Goal: Task Accomplishment & Management: Manage account settings

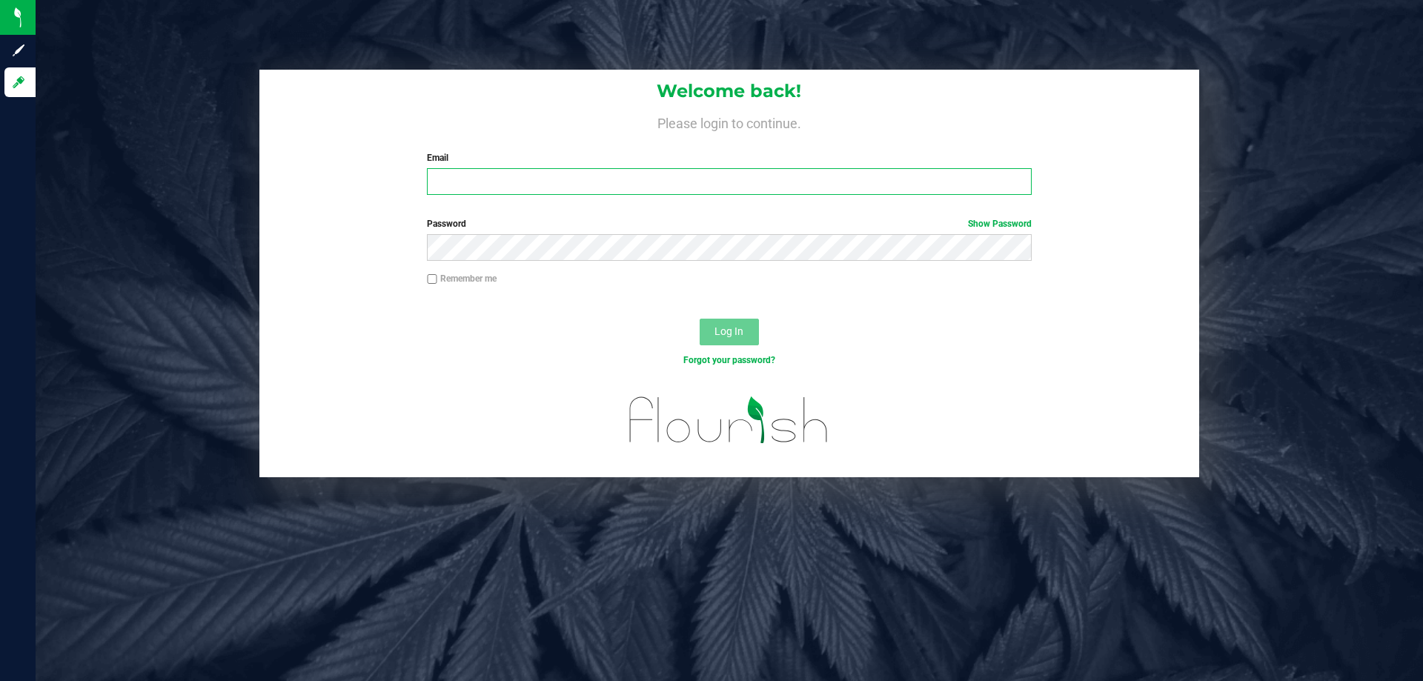
click at [521, 187] on input "Email" at bounding box center [729, 181] width 604 height 27
type input "[EMAIL_ADDRESS][DOMAIN_NAME]"
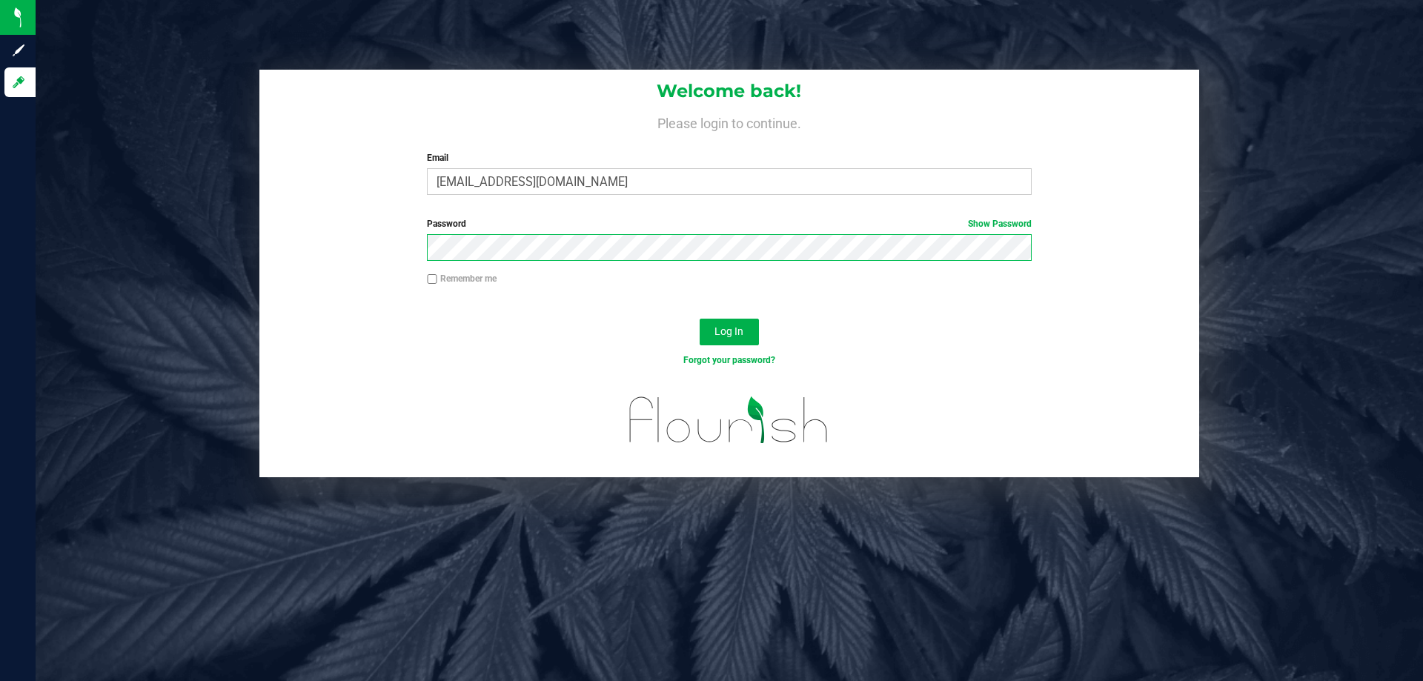
click at [700, 319] on button "Log In" at bounding box center [729, 332] width 59 height 27
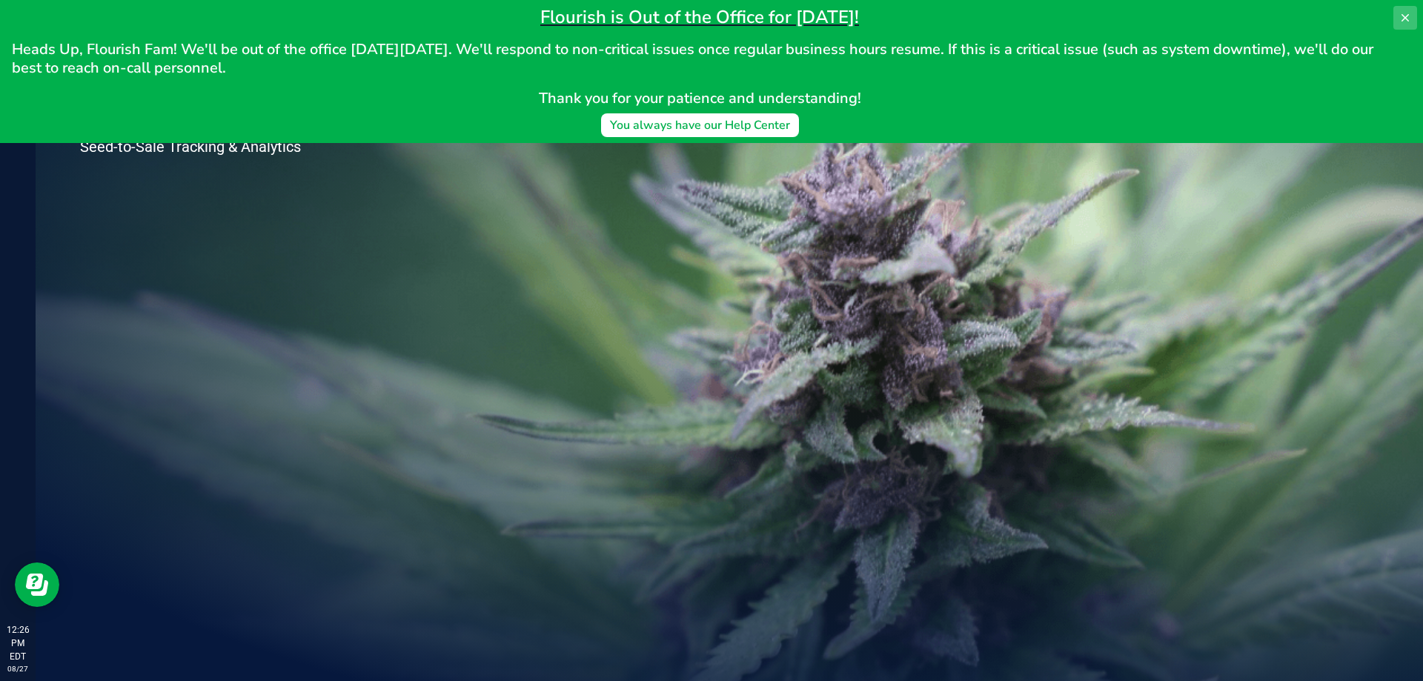
click at [1407, 19] on icon at bounding box center [1404, 17] width 7 height 7
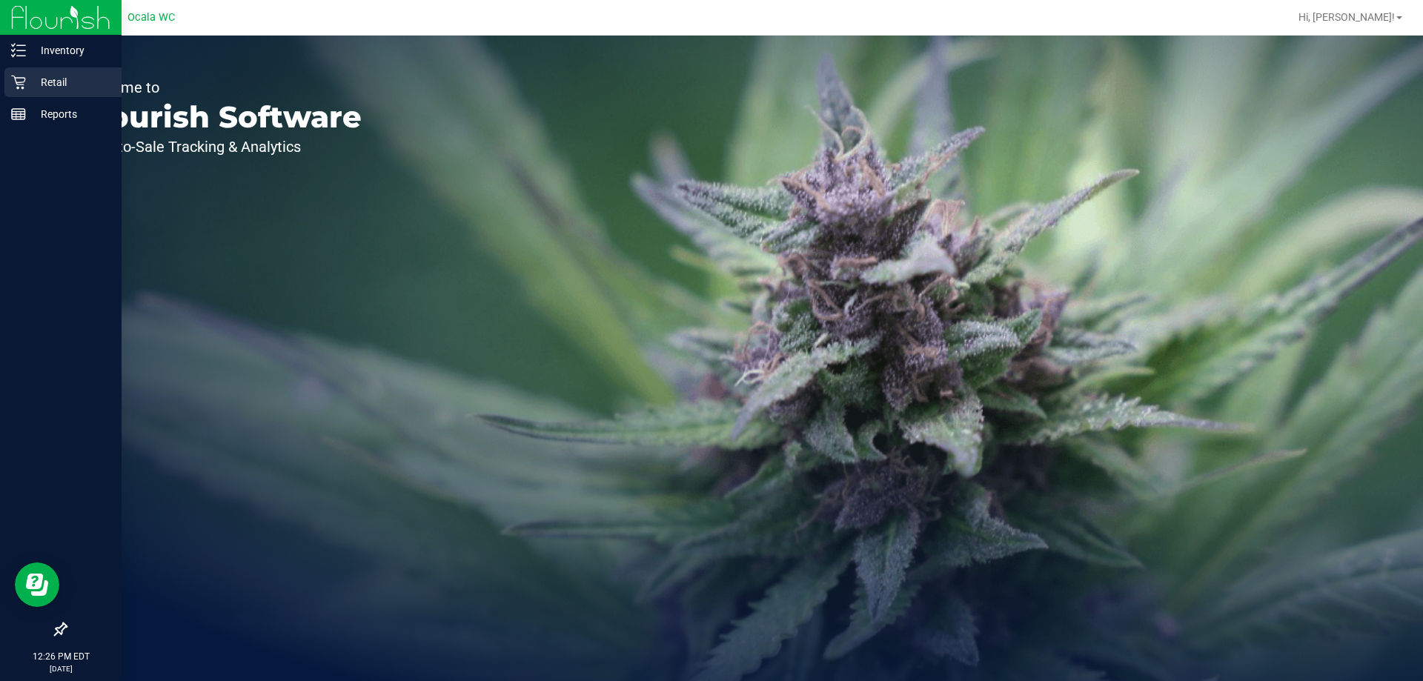
click at [27, 87] on p "Retail" at bounding box center [70, 82] width 89 height 18
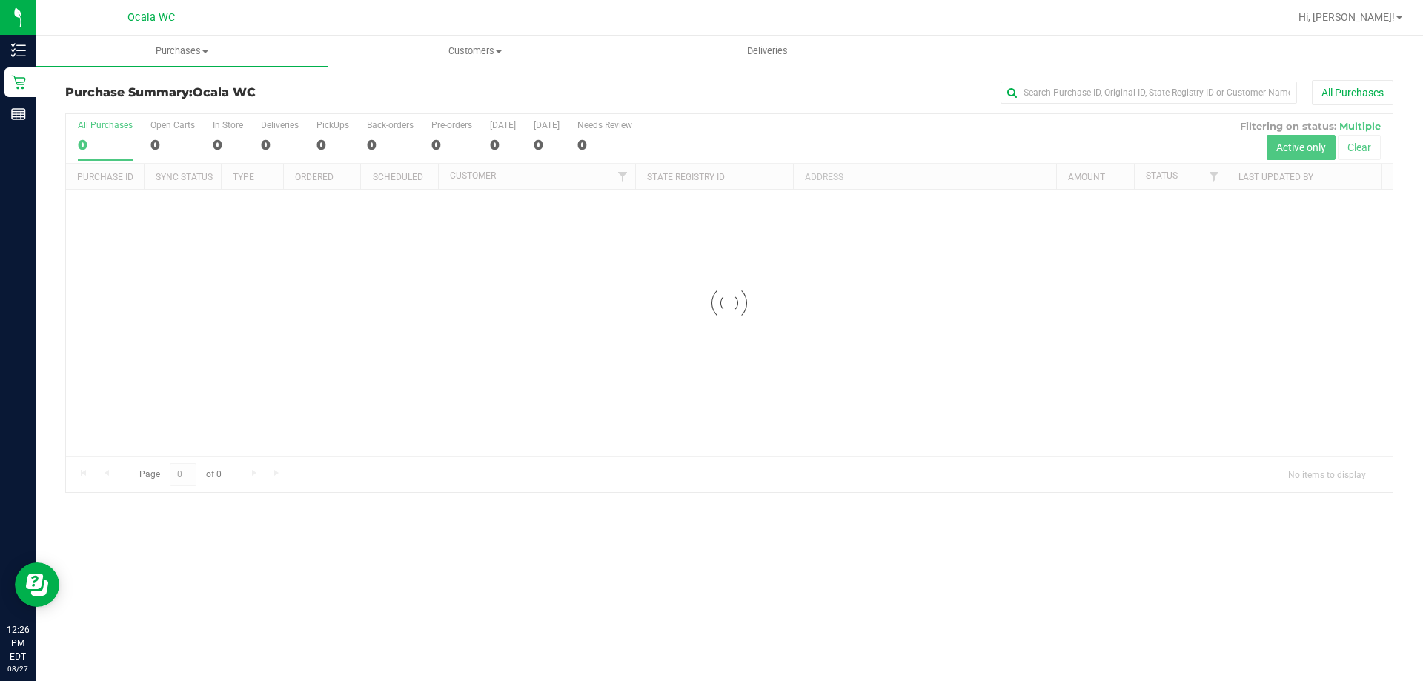
click at [658, 94] on div "All Purchases" at bounding box center [951, 92] width 886 height 25
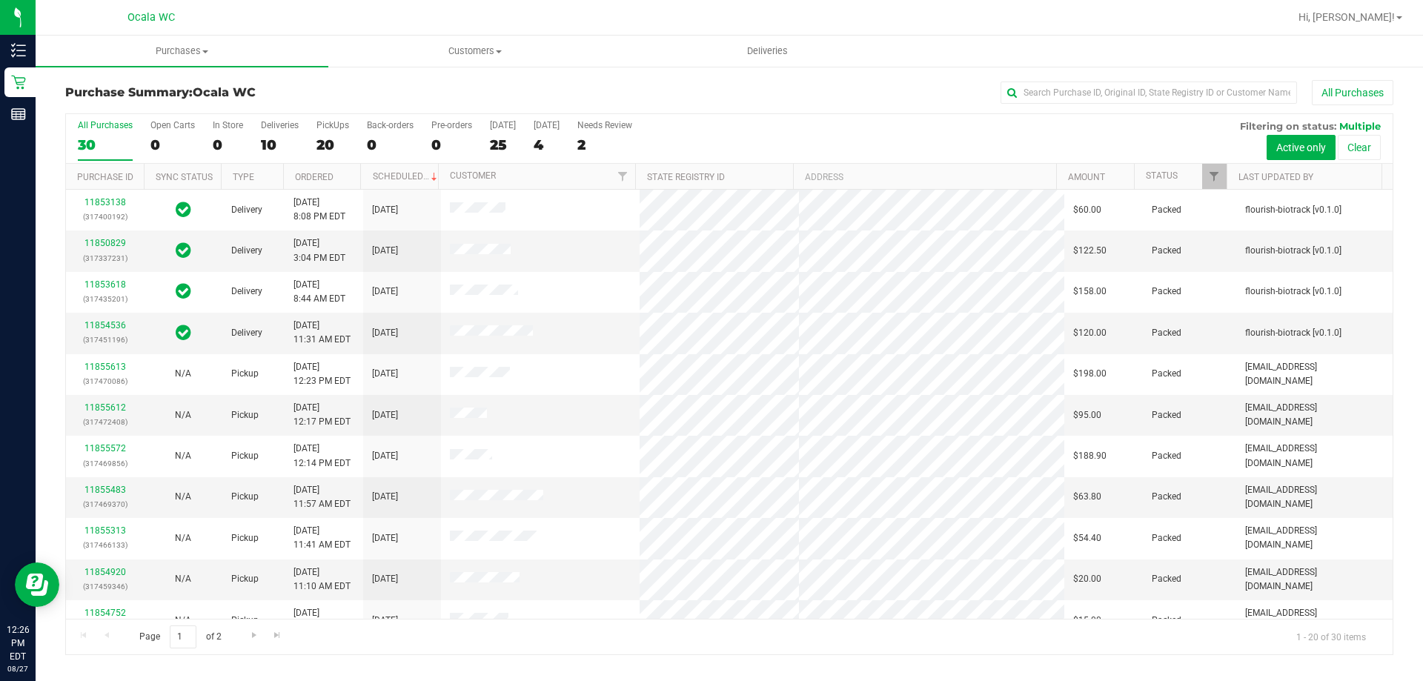
click at [275, 126] on div "Deliveries" at bounding box center [280, 125] width 38 height 10
click at [0, 0] on input "Deliveries 10" at bounding box center [0, 0] width 0 height 0
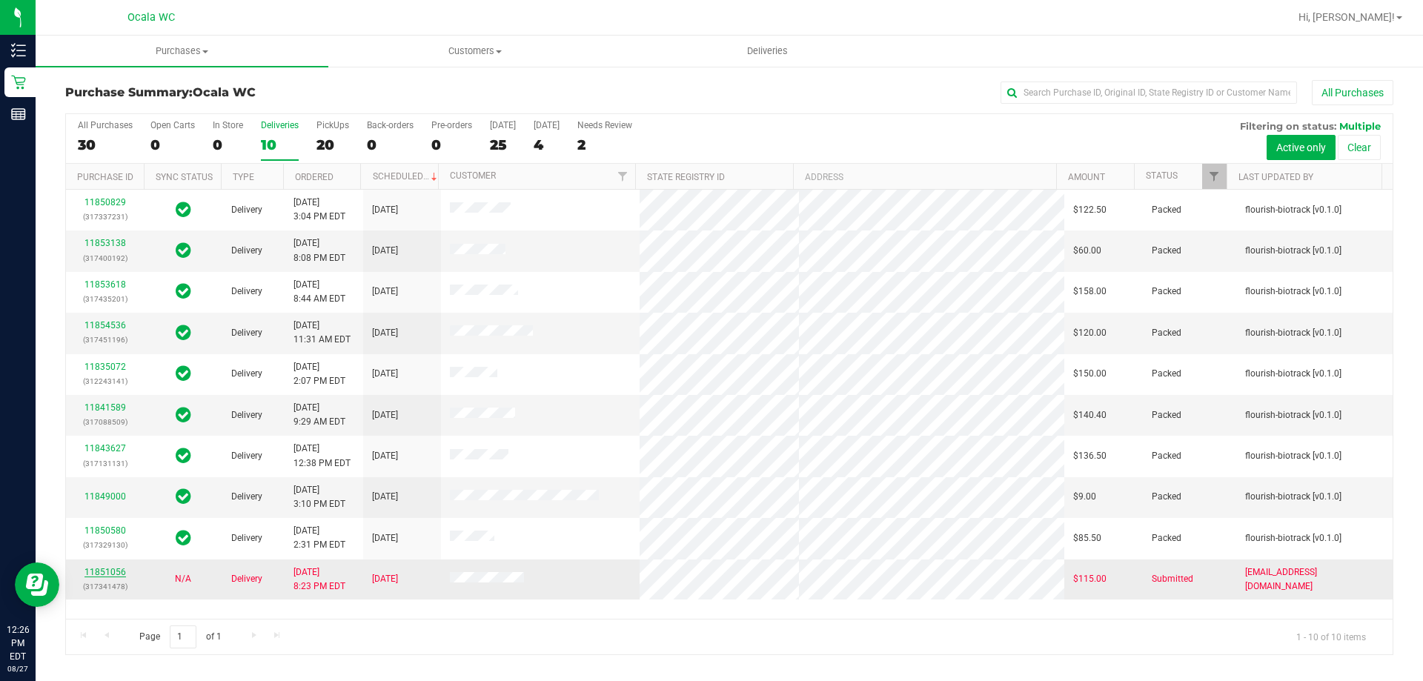
click at [120, 573] on link "11851056" at bounding box center [105, 572] width 42 height 10
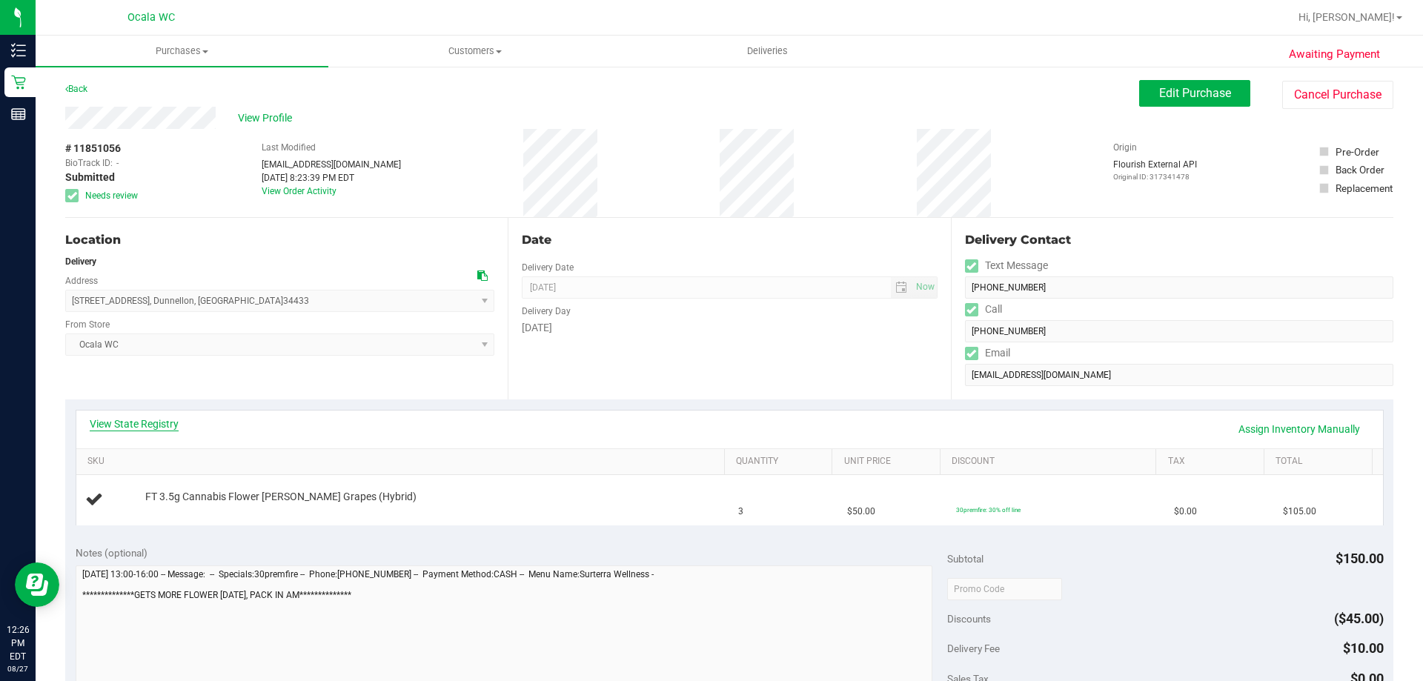
click at [133, 419] on link "View State Registry" at bounding box center [134, 423] width 89 height 15
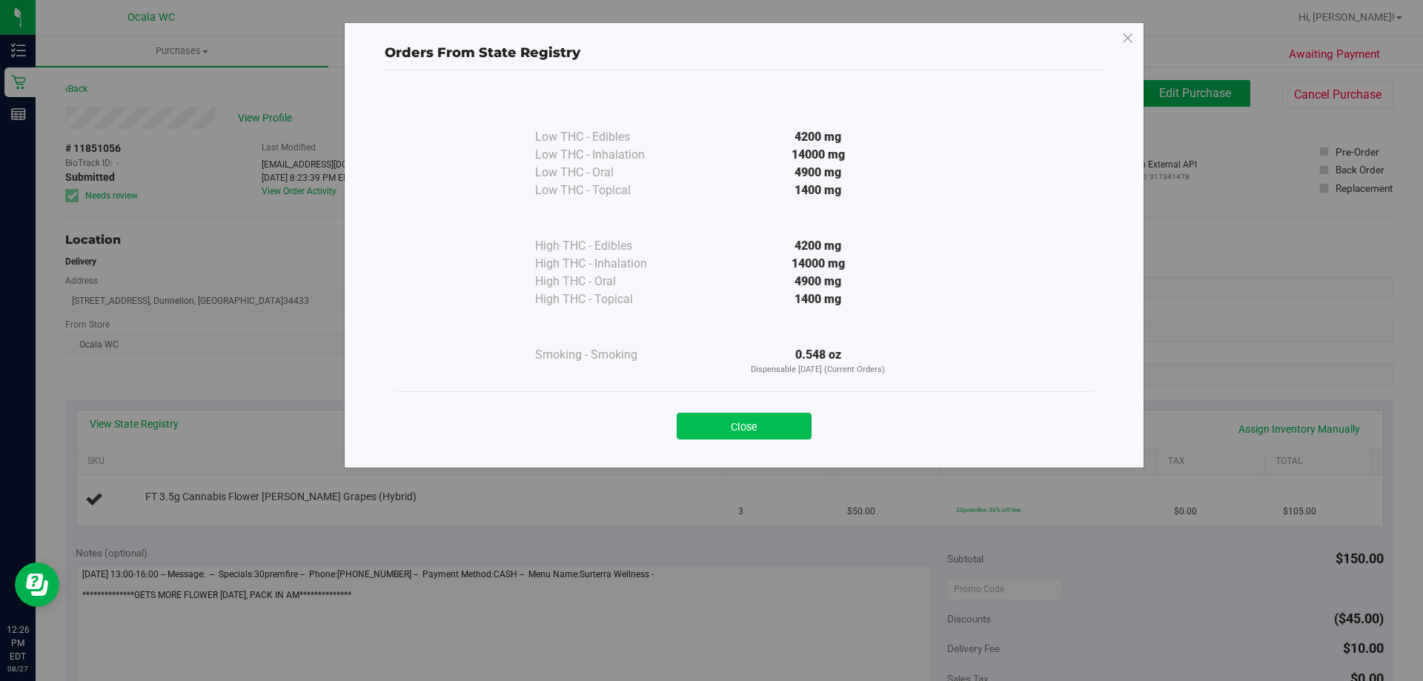
click at [746, 428] on button "Close" at bounding box center [744, 426] width 135 height 27
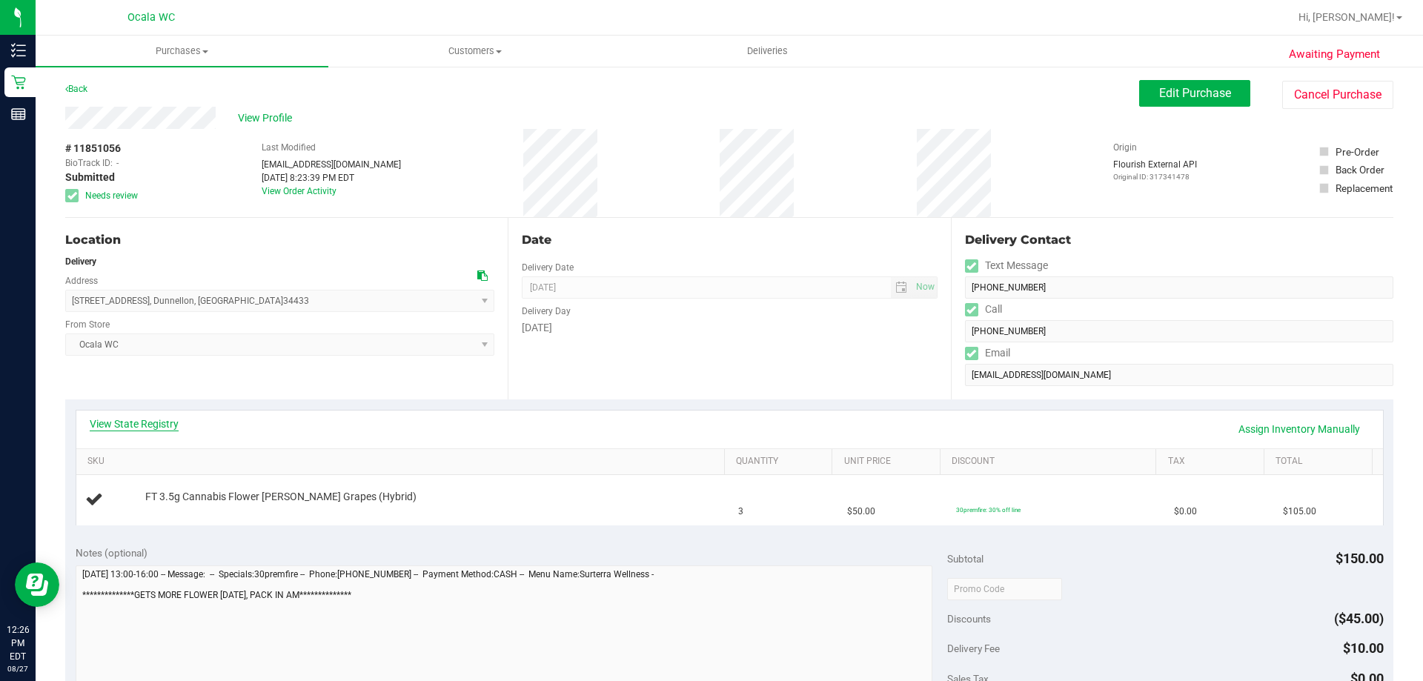
click at [156, 422] on link "View State Registry" at bounding box center [134, 423] width 89 height 15
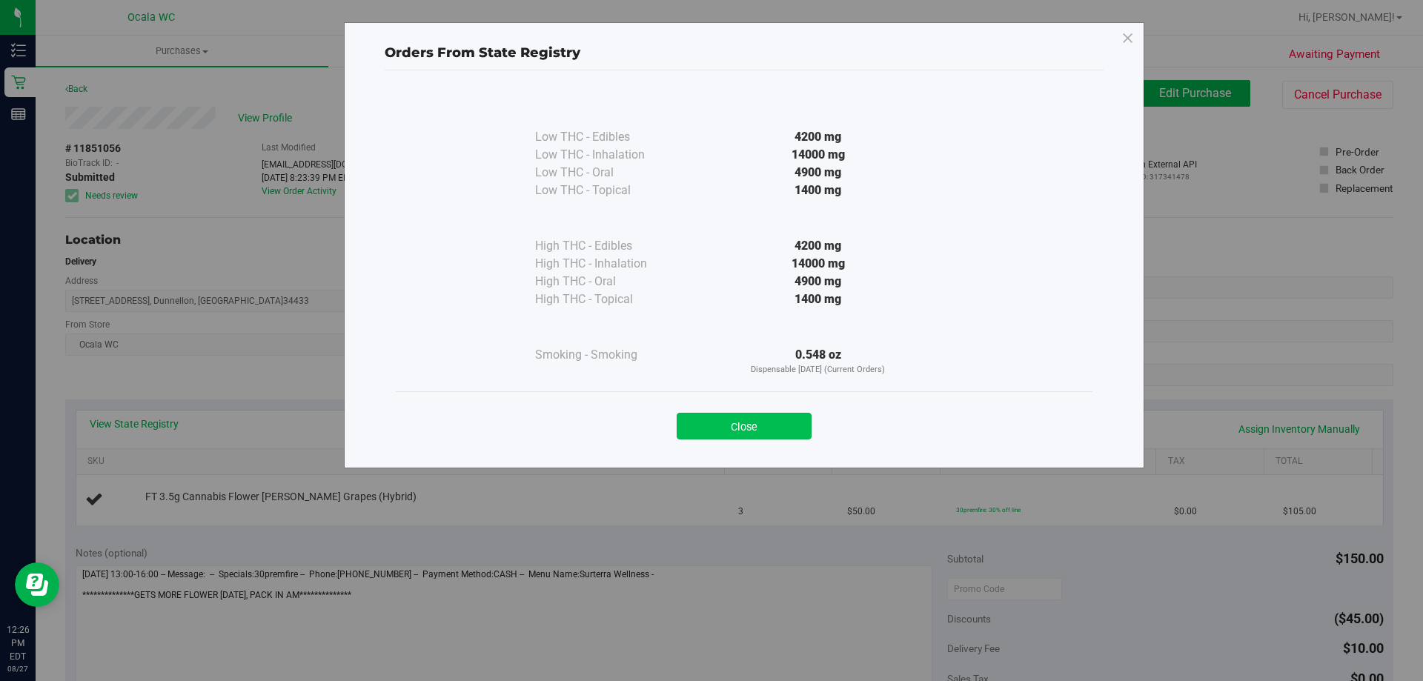
click at [768, 419] on button "Close" at bounding box center [744, 426] width 135 height 27
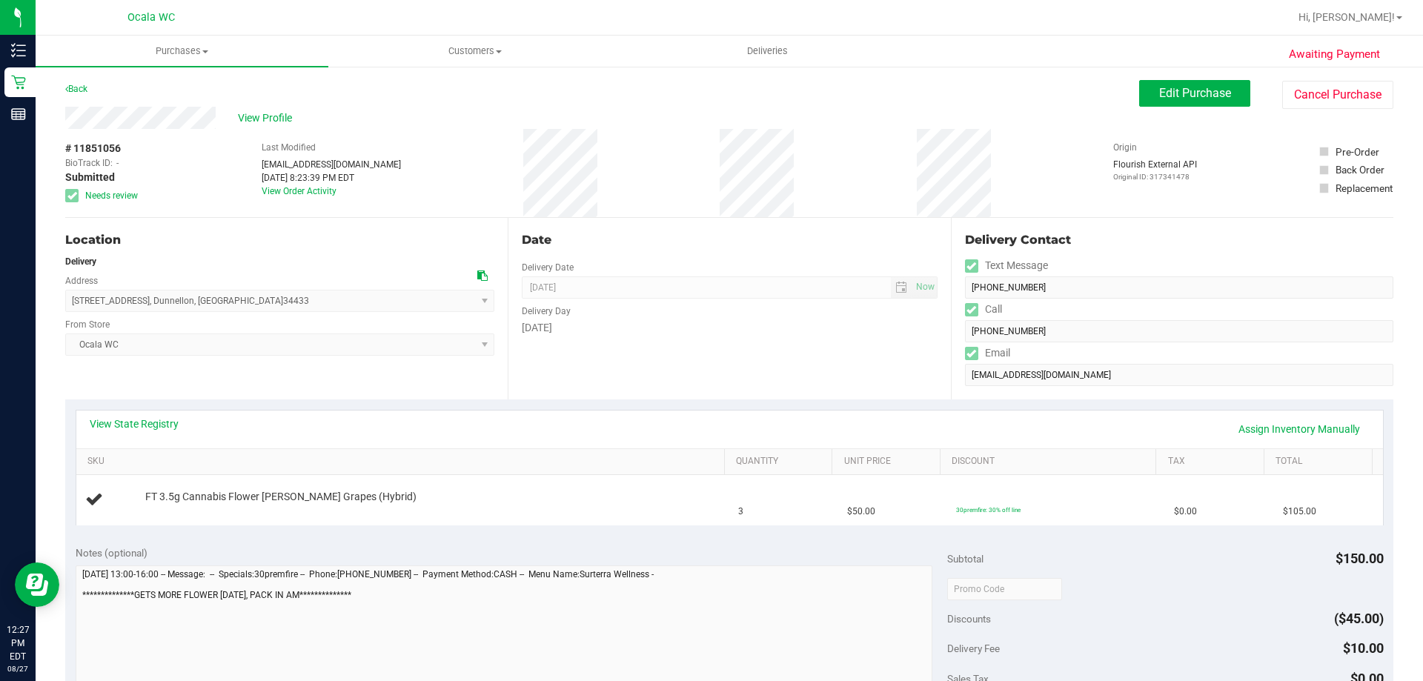
click at [791, 103] on div "Back Edit Purchase Cancel Purchase" at bounding box center [729, 93] width 1328 height 27
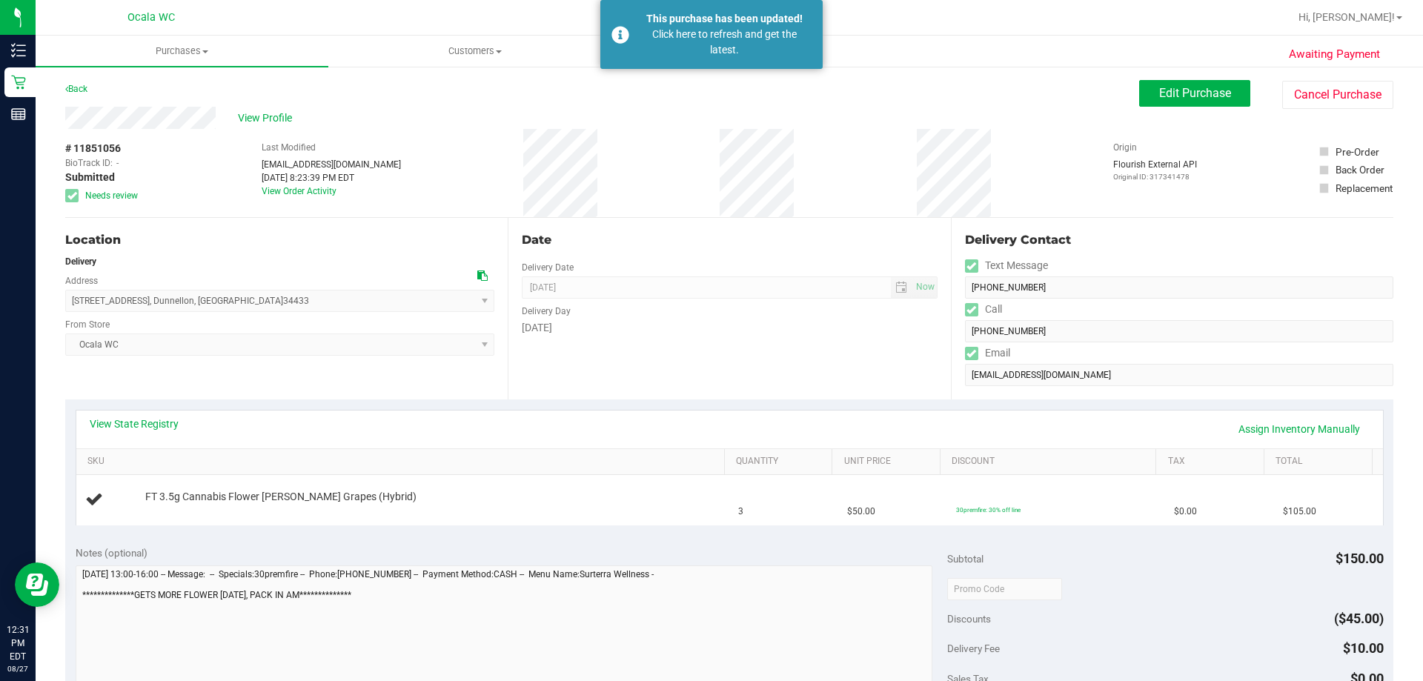
click at [1052, 101] on div "Back Edit Purchase Cancel Purchase" at bounding box center [729, 93] width 1328 height 27
click at [67, 97] on div "Back" at bounding box center [76, 89] width 22 height 18
click at [71, 93] on link "Back" at bounding box center [76, 89] width 22 height 10
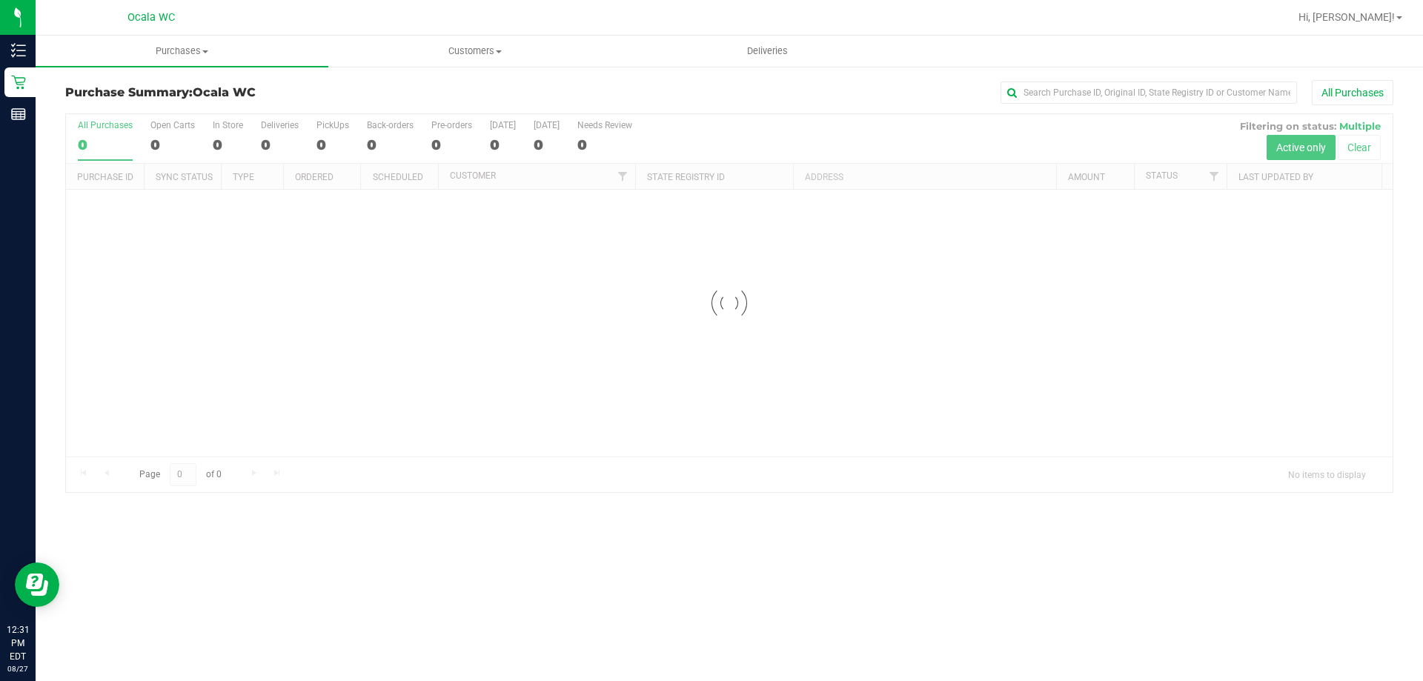
click at [810, 106] on div "Purchase Summary: Ocala WC All Purchases" at bounding box center [729, 96] width 1328 height 33
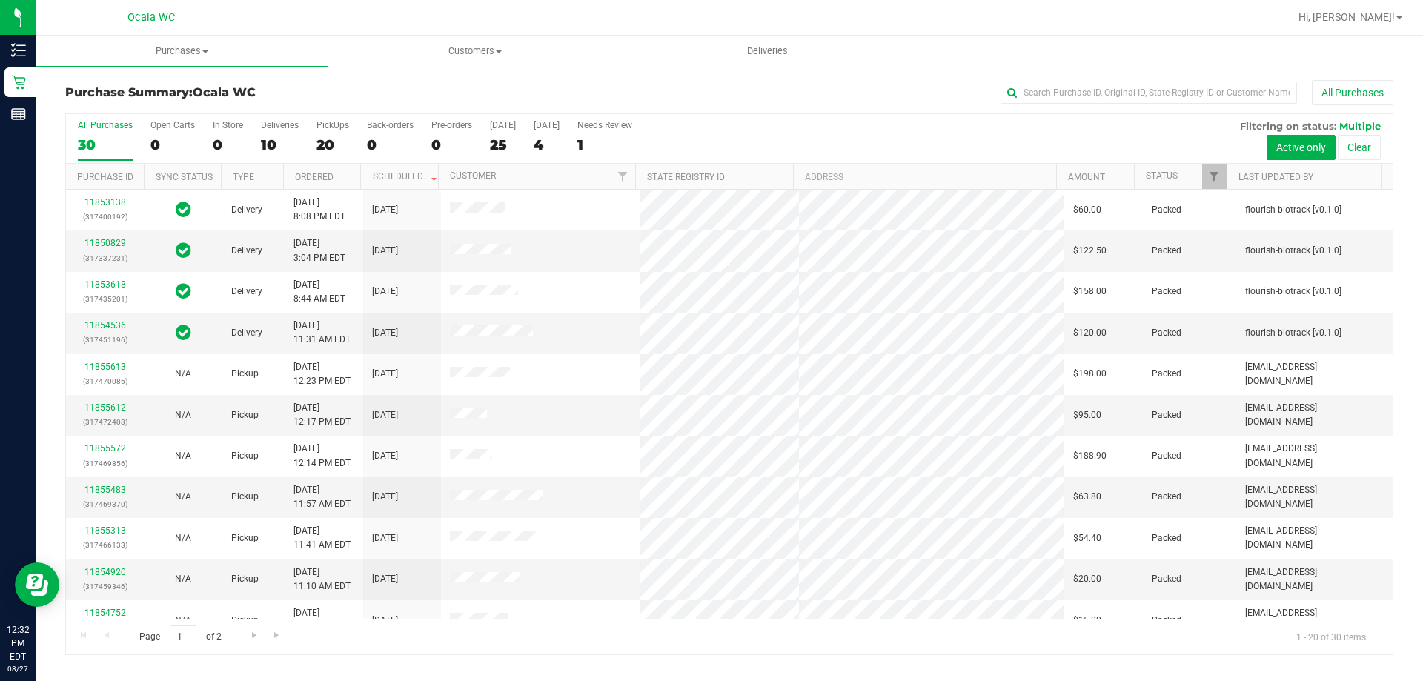
click at [357, 90] on h3 "Purchase Summary: Ocala WC" at bounding box center [286, 92] width 442 height 13
click at [274, 125] on div "Deliveries" at bounding box center [280, 125] width 38 height 10
click at [0, 0] on input "Deliveries 10" at bounding box center [0, 0] width 0 height 0
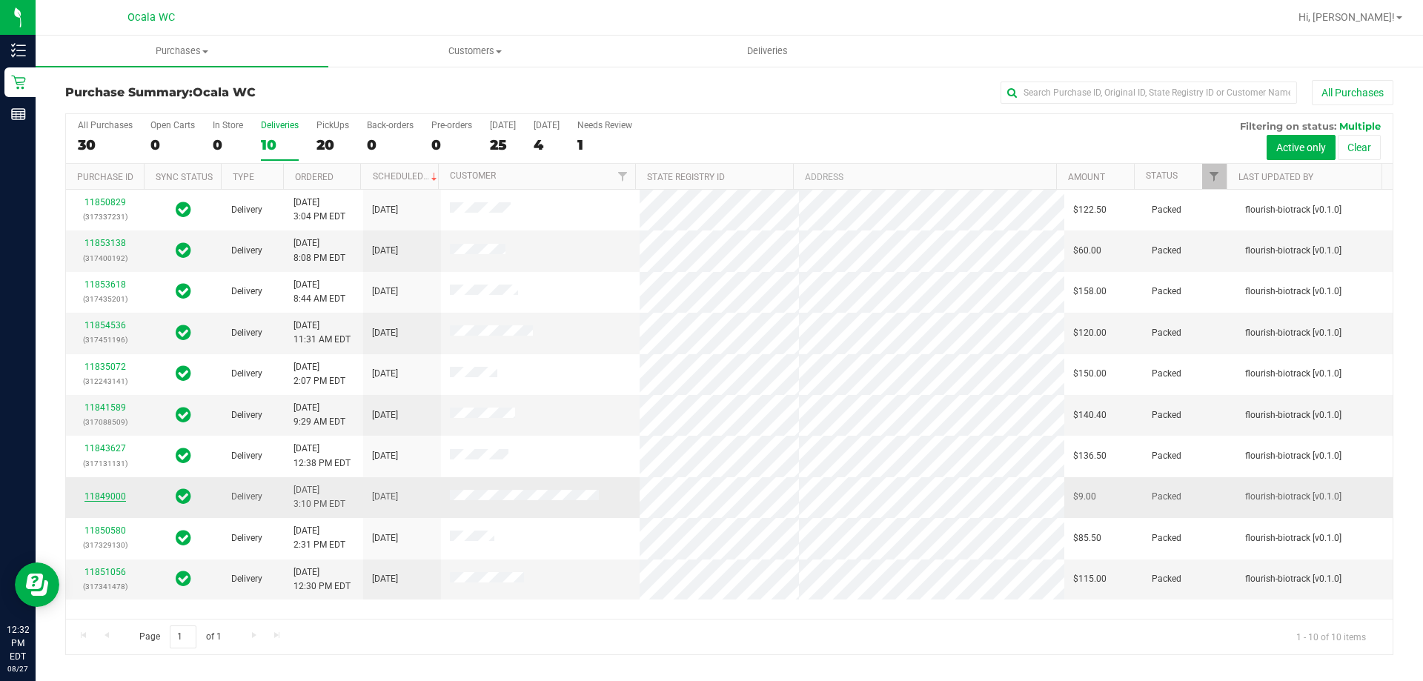
click at [102, 497] on link "11849000" at bounding box center [105, 496] width 42 height 10
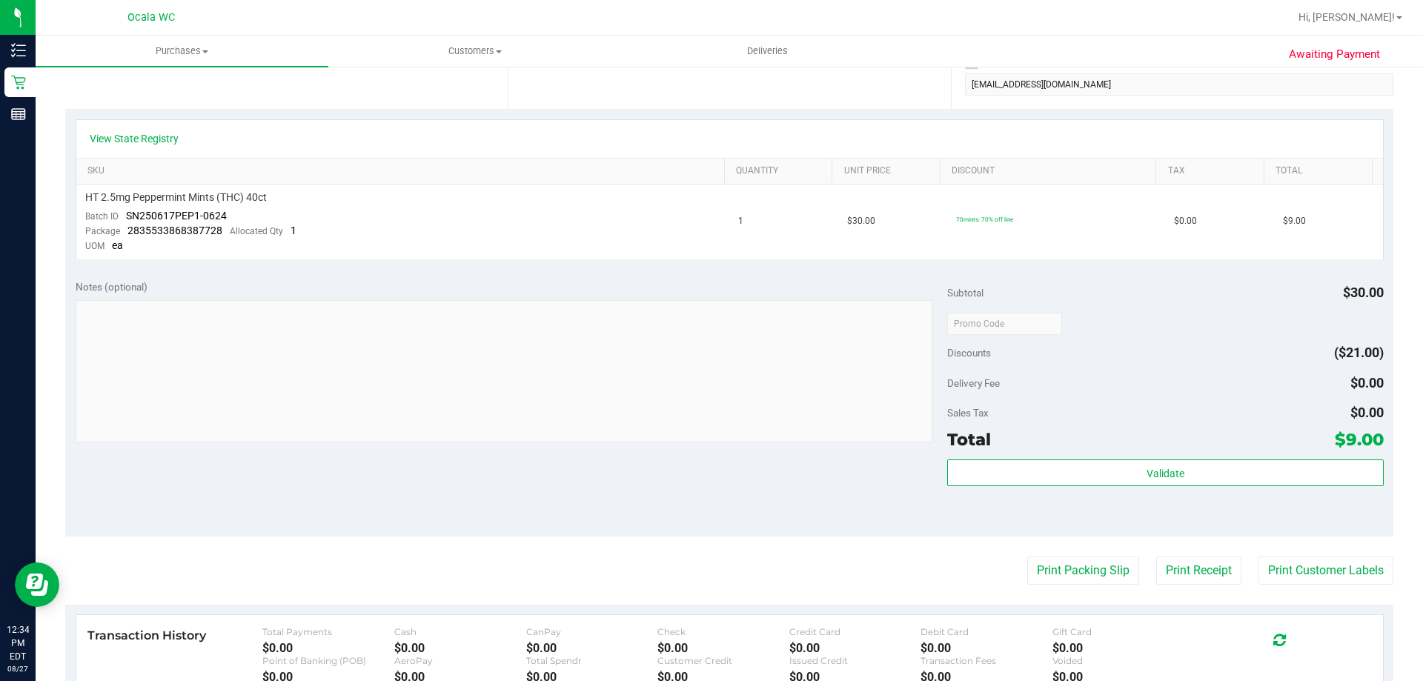
scroll to position [296, 0]
click at [1027, 562] on button "Print Packing Slip" at bounding box center [1083, 569] width 112 height 28
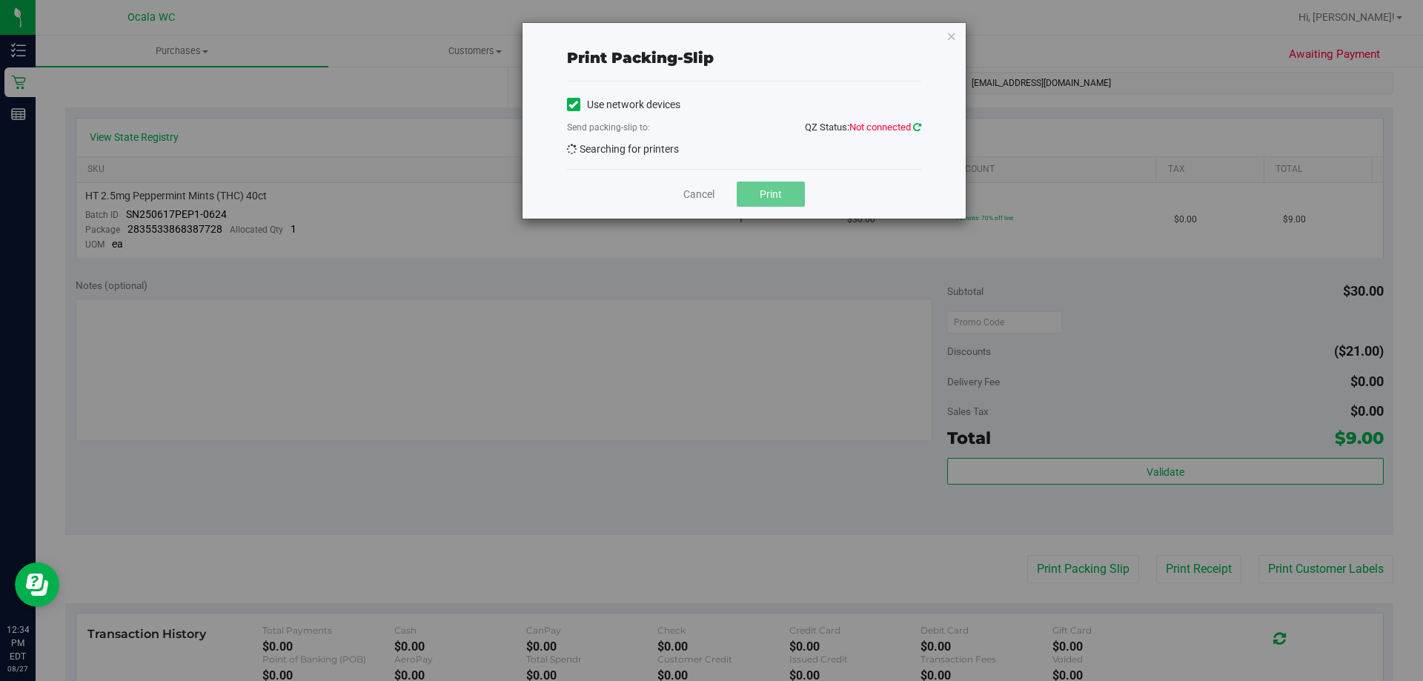
click at [913, 126] on icon at bounding box center [917, 127] width 8 height 10
click at [699, 189] on link "Cancel" at bounding box center [698, 195] width 31 height 16
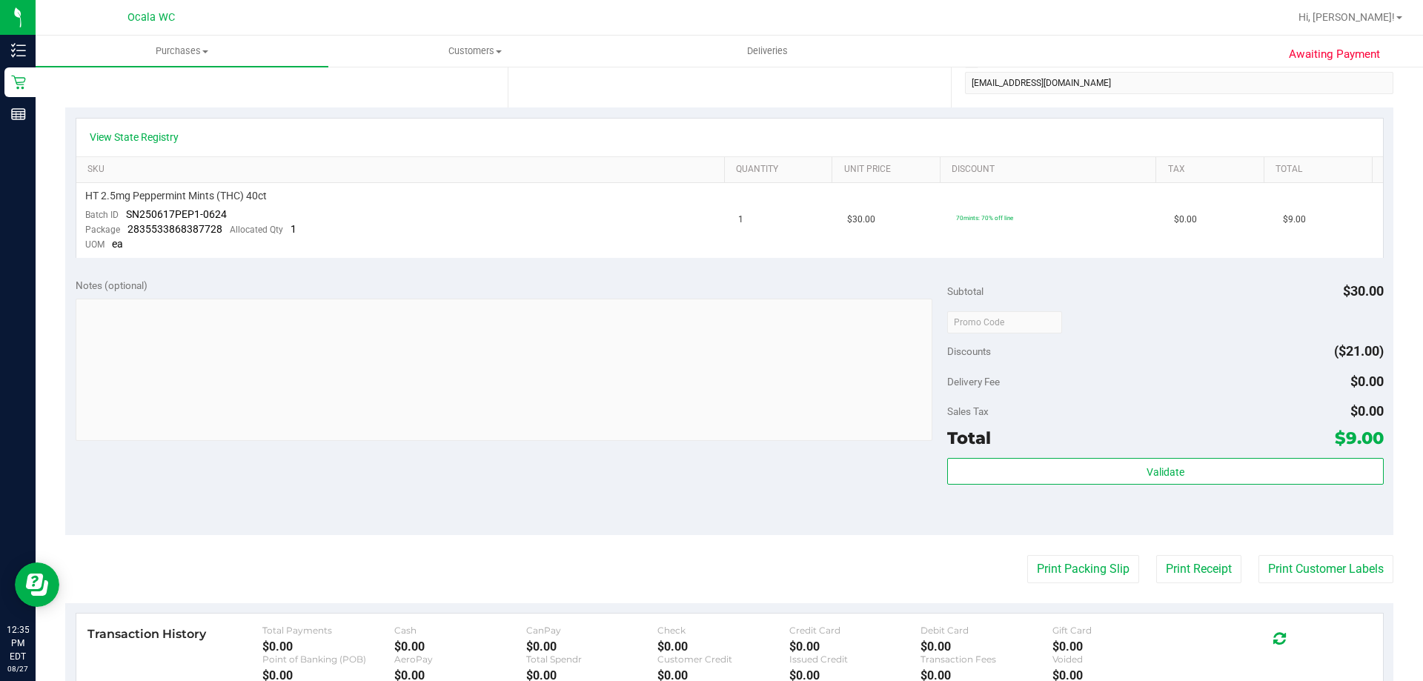
click at [700, 537] on purchase-details "Back Send Back to Created Cancel Purchase View Profile # 11849000 BioTrack ID: …" at bounding box center [729, 332] width 1328 height 1097
click at [1097, 565] on button "Print Packing Slip" at bounding box center [1083, 569] width 112 height 28
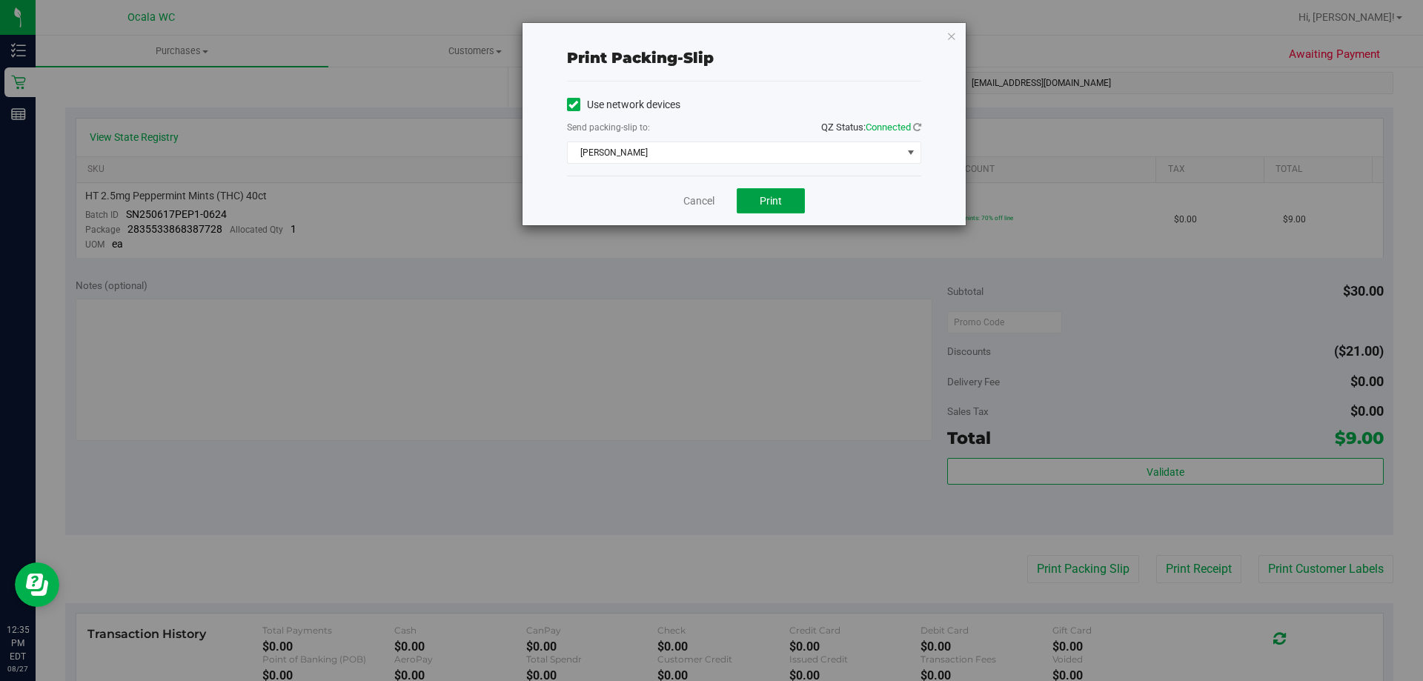
drag, startPoint x: 778, startPoint y: 202, endPoint x: 779, endPoint y: 217, distance: 14.8
click at [779, 217] on div "Cancel Print" at bounding box center [744, 201] width 354 height 50
click at [787, 192] on button "Print" at bounding box center [771, 200] width 68 height 25
click at [705, 207] on link "Cancel" at bounding box center [698, 201] width 31 height 16
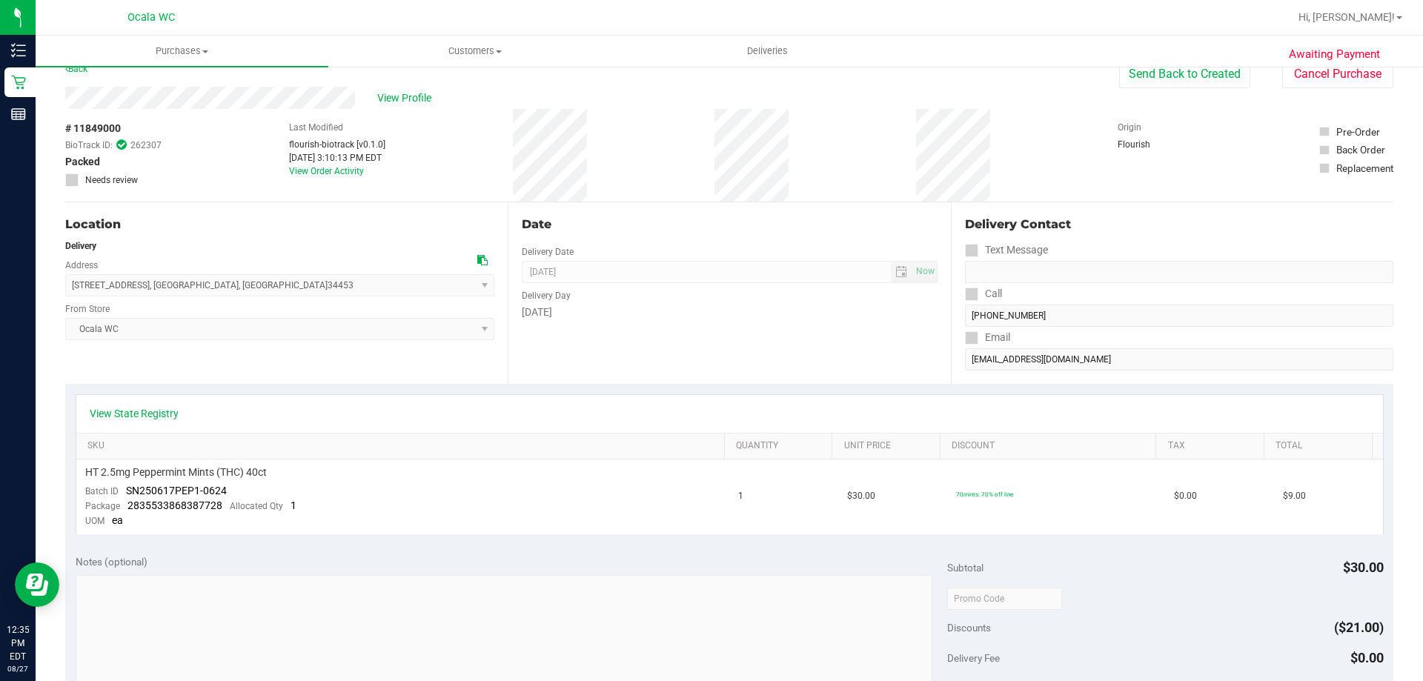
scroll to position [0, 0]
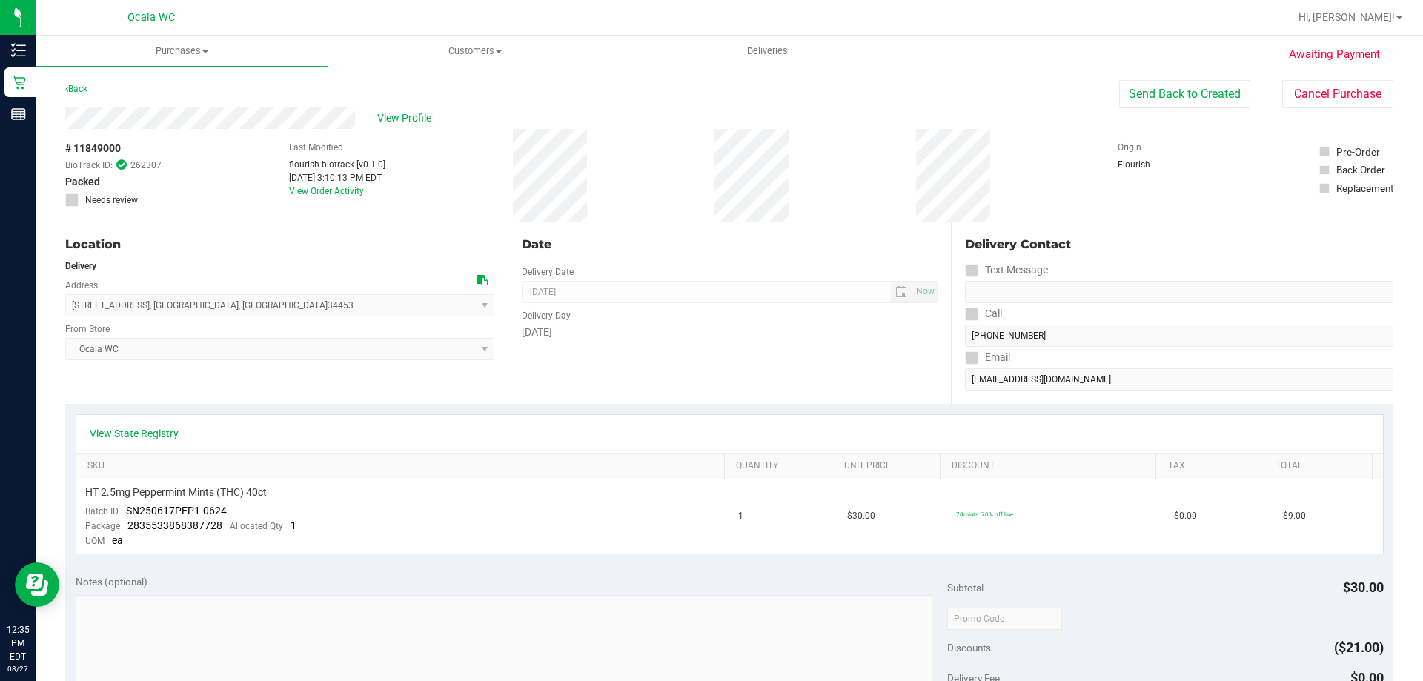
click at [665, 197] on div "# 11849000 BioTrack ID: 262307 Packed Needs review Last Modified flourish-biotr…" at bounding box center [729, 175] width 1328 height 93
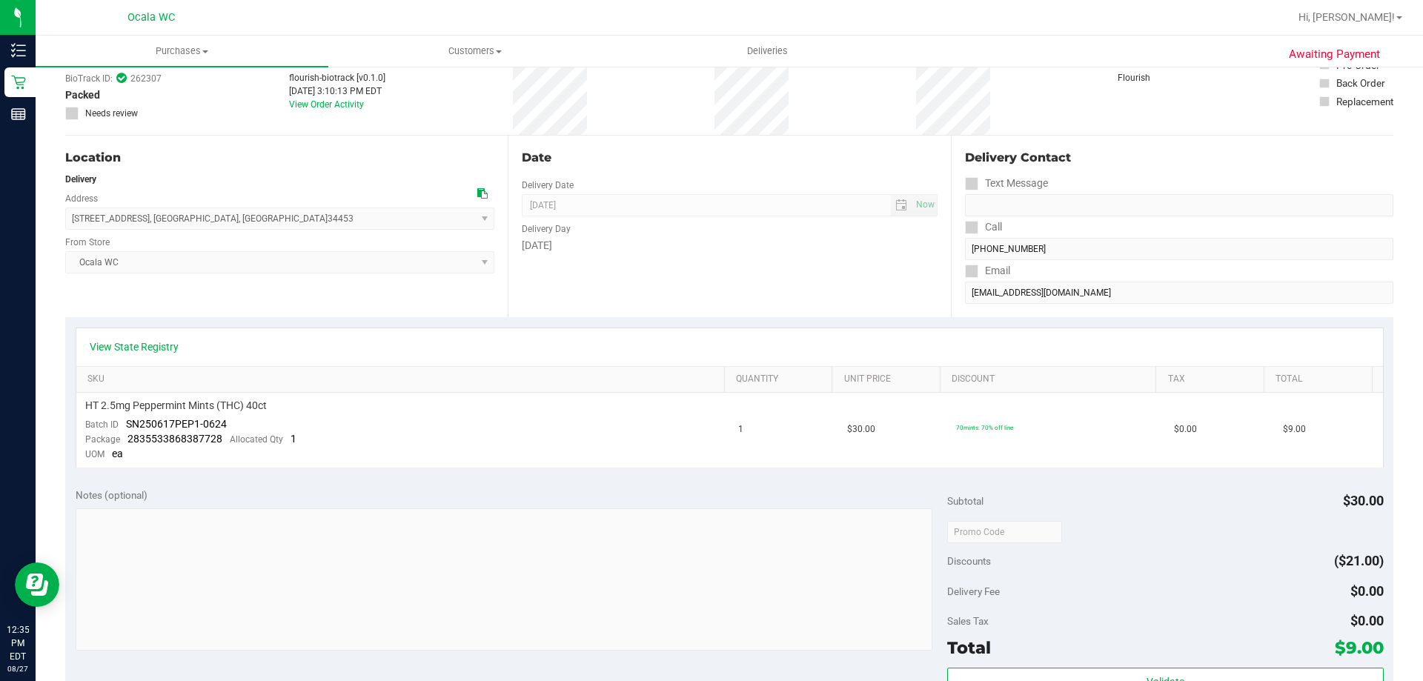
scroll to position [222, 0]
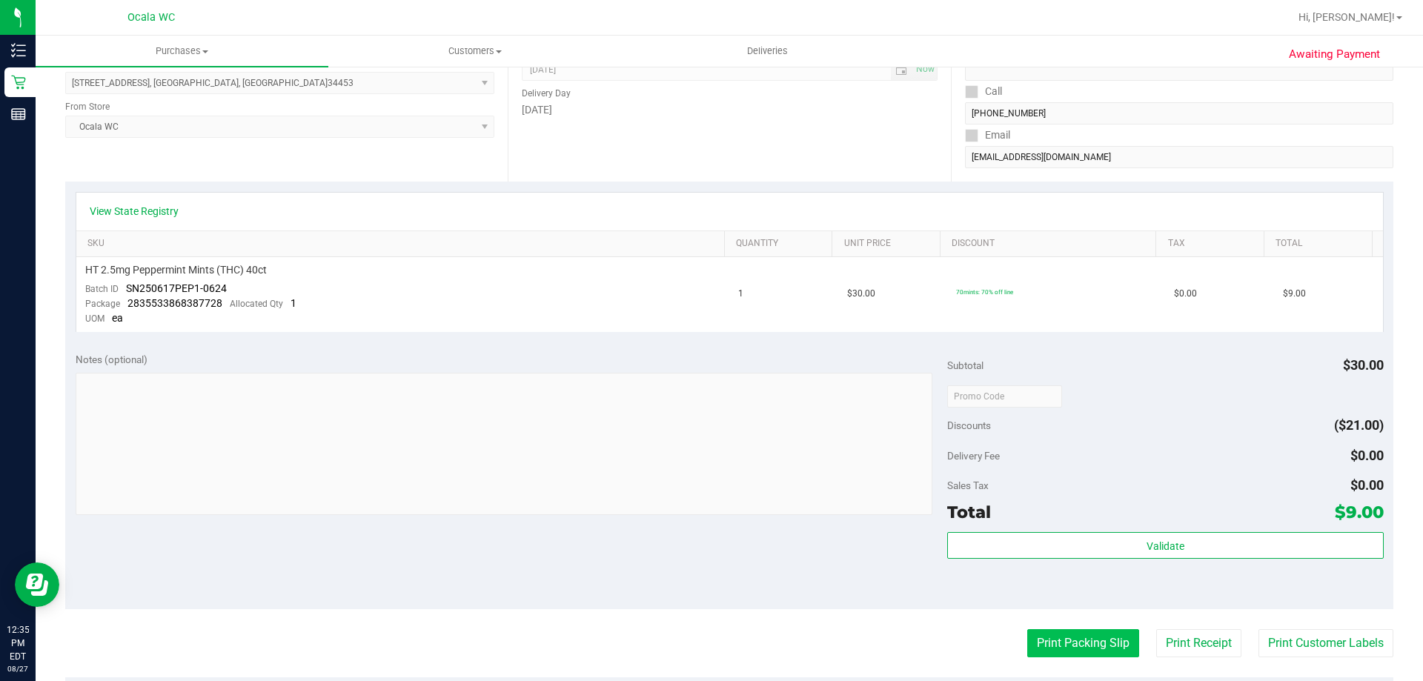
click at [1089, 644] on button "Print Packing Slip" at bounding box center [1083, 643] width 112 height 28
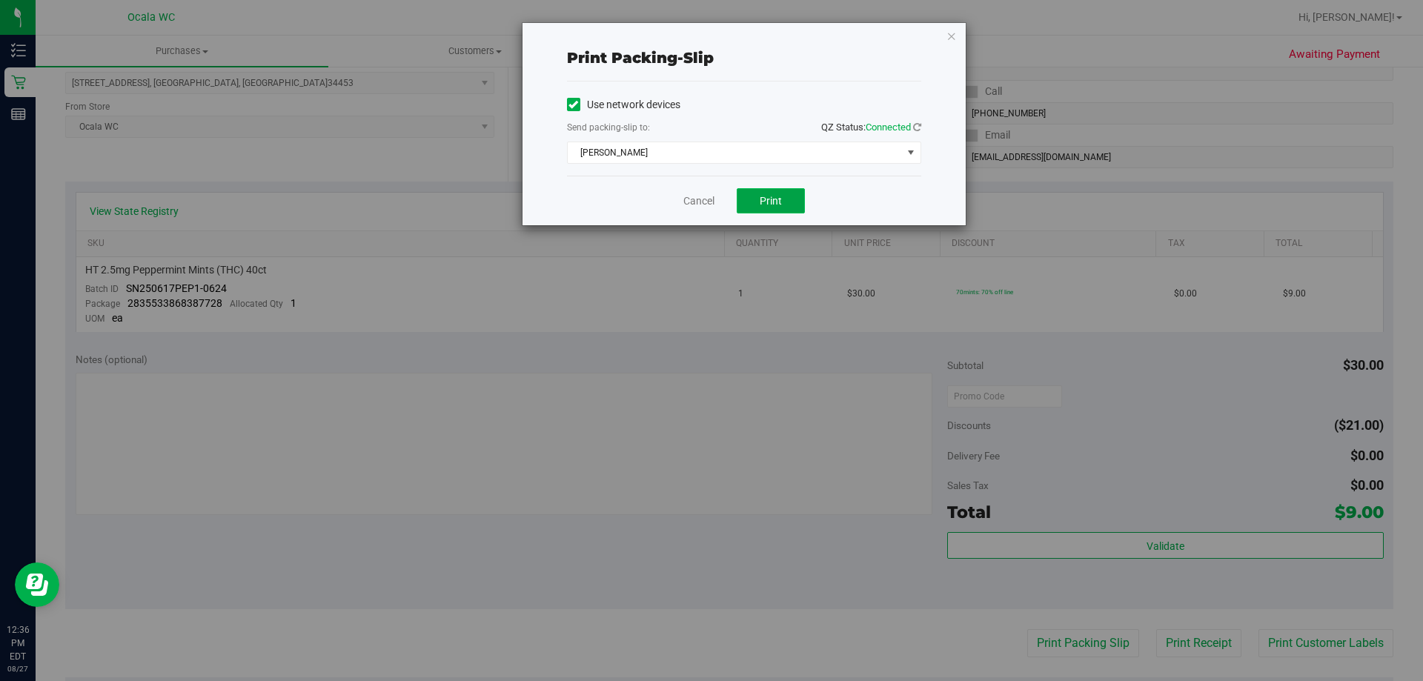
click at [777, 202] on span "Print" at bounding box center [771, 201] width 22 height 12
click at [700, 201] on link "Cancel" at bounding box center [698, 201] width 31 height 16
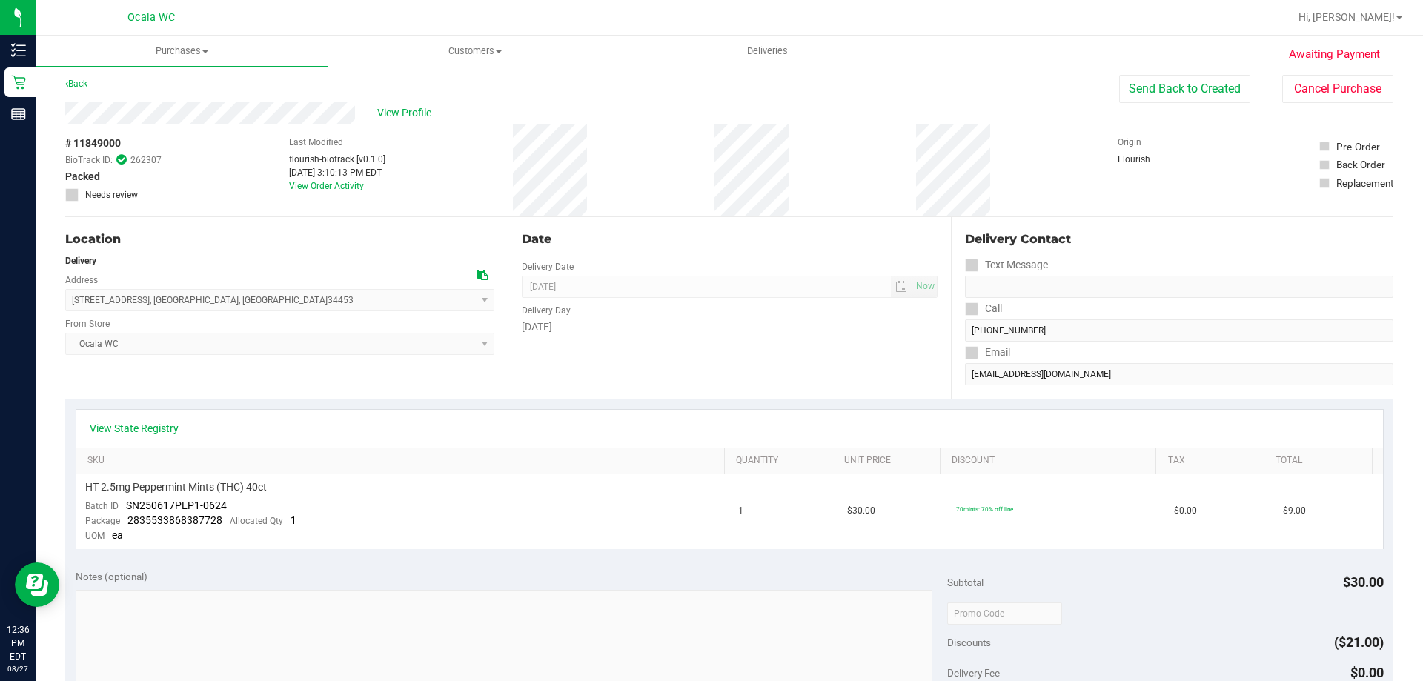
scroll to position [0, 0]
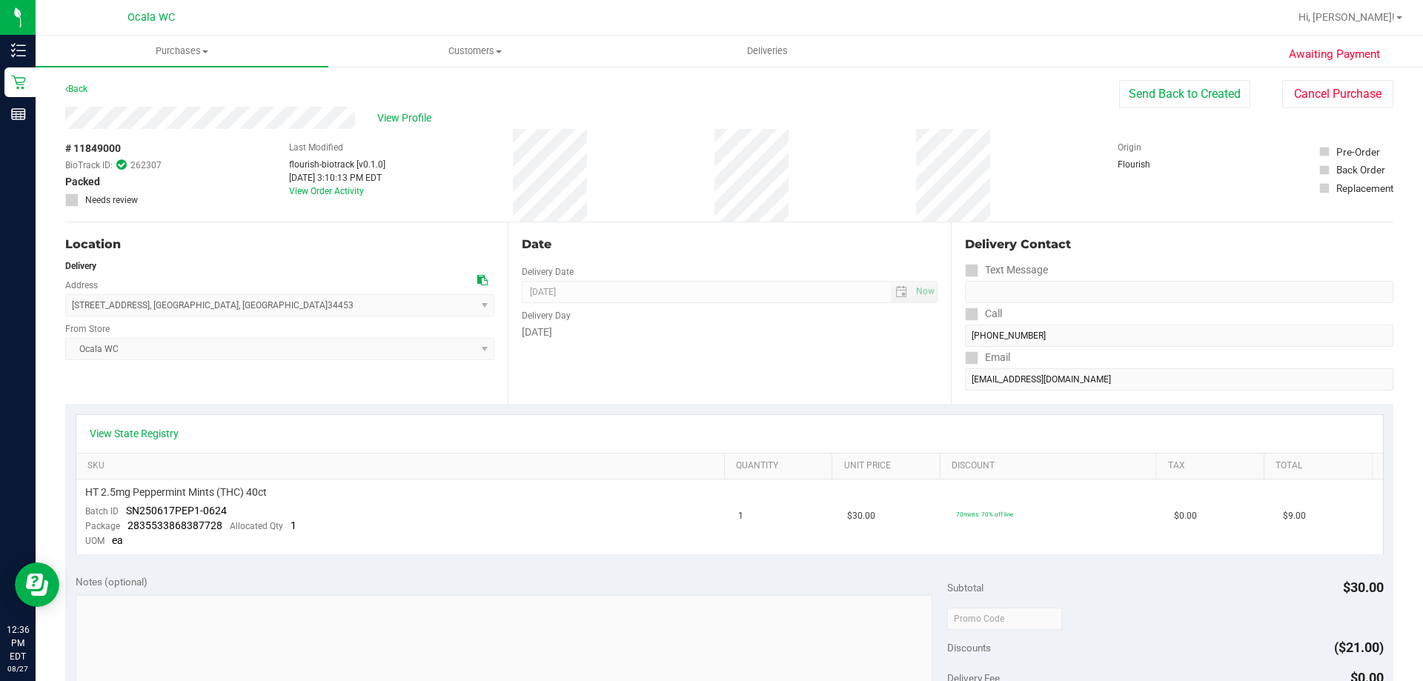
click at [1050, 113] on div "View Profile" at bounding box center [592, 118] width 1054 height 22
drag, startPoint x: 812, startPoint y: 76, endPoint x: 616, endPoint y: 137, distance: 205.6
click at [811, 76] on div "Awaiting Payment Back Send Back to Created Cancel Purchase View Profile # 11849…" at bounding box center [729, 635] width 1387 height 1141
click at [263, 93] on div "Back Send Back to Created Cancel Purchase" at bounding box center [729, 93] width 1328 height 27
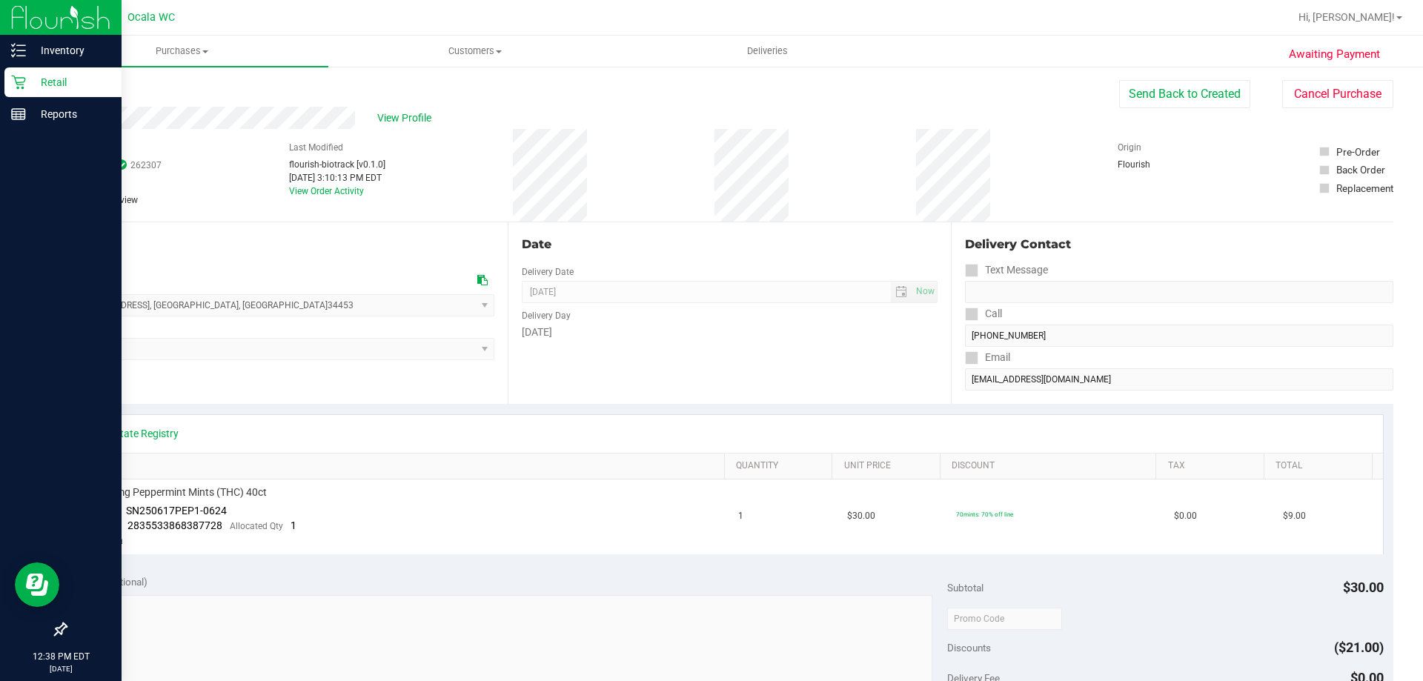
click at [19, 78] on icon at bounding box center [18, 83] width 14 height 14
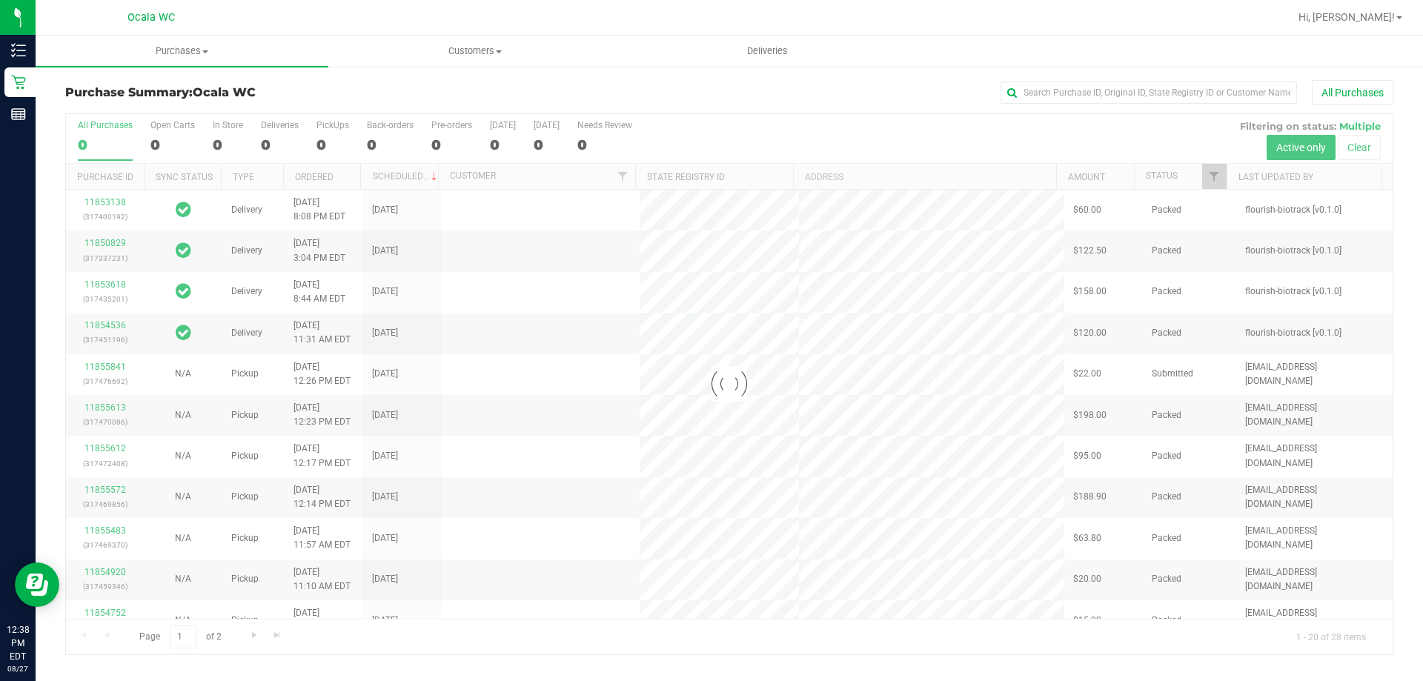
click at [739, 99] on div "All Purchases" at bounding box center [951, 92] width 886 height 25
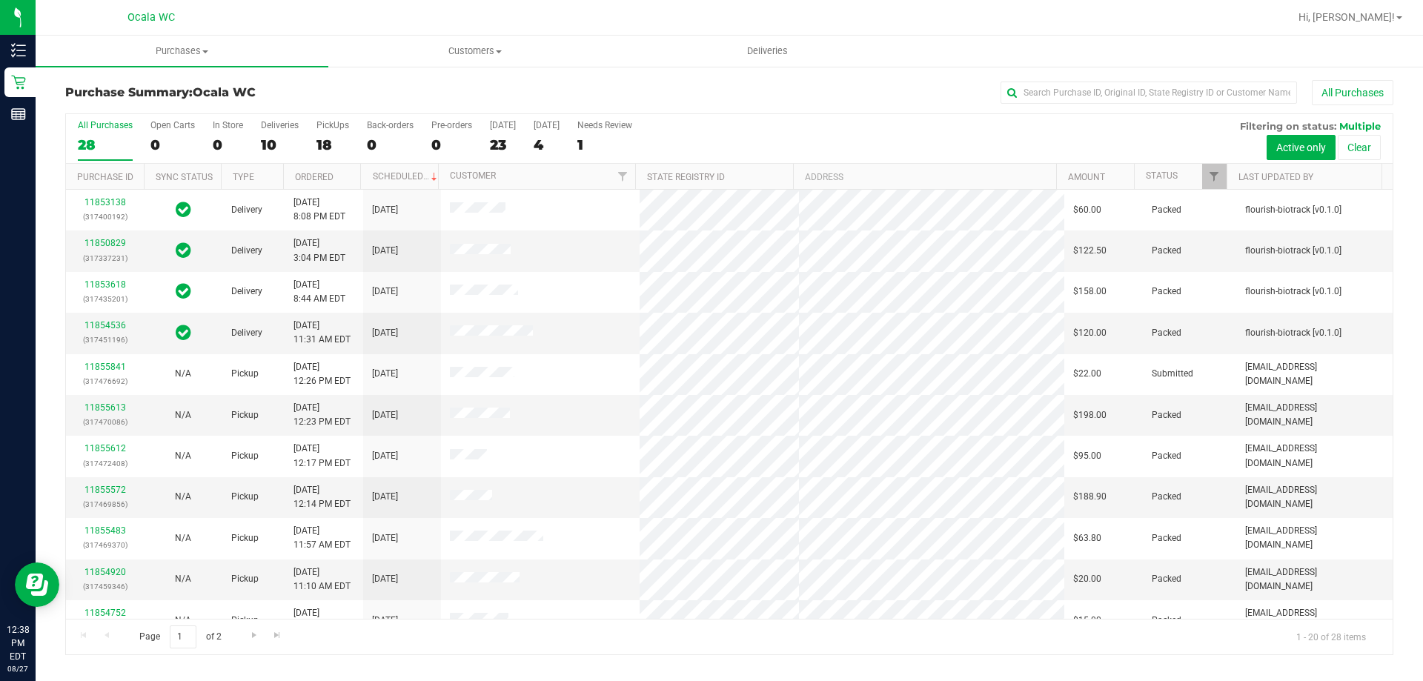
click at [268, 143] on div "10" at bounding box center [280, 144] width 38 height 17
click at [0, 0] on input "Deliveries 10" at bounding box center [0, 0] width 0 height 0
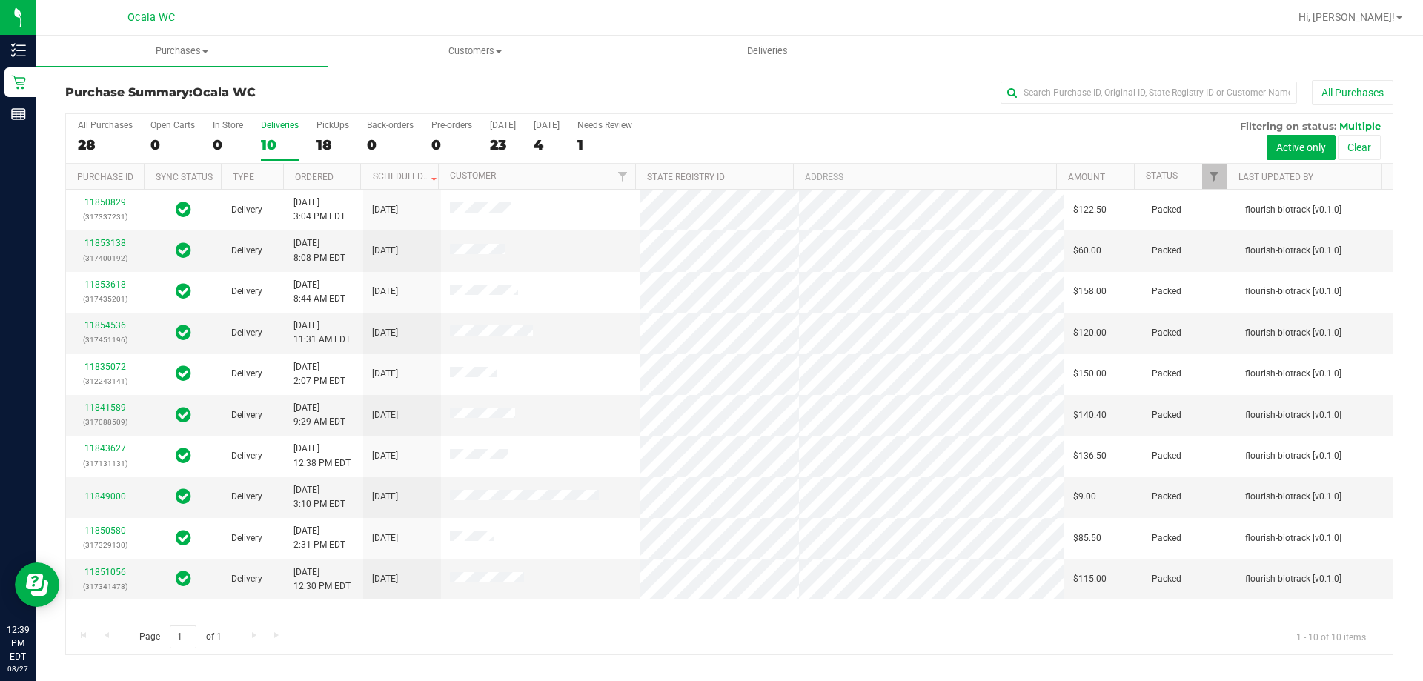
drag, startPoint x: 518, startPoint y: 654, endPoint x: 789, endPoint y: 90, distance: 626.5
click at [802, 93] on div "All Purchases" at bounding box center [951, 92] width 886 height 25
click at [860, 110] on div "Purchase Summary: Ocala WC All Purchases" at bounding box center [729, 96] width 1328 height 33
click at [609, 637] on div "Page 1 of 1 1 - 10 of 10 items" at bounding box center [729, 637] width 1327 height 36
click at [884, 101] on div "All Purchases" at bounding box center [951, 92] width 886 height 25
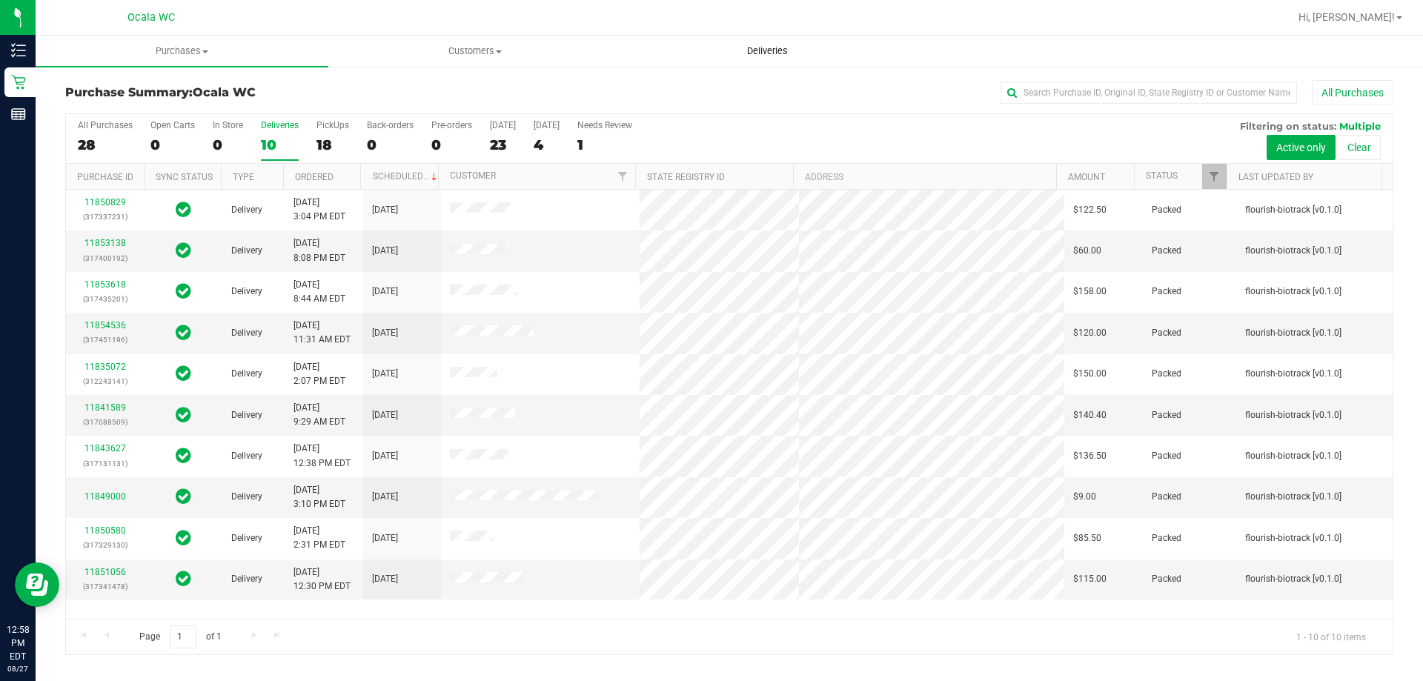
click at [756, 49] on span "Deliveries" at bounding box center [767, 50] width 81 height 13
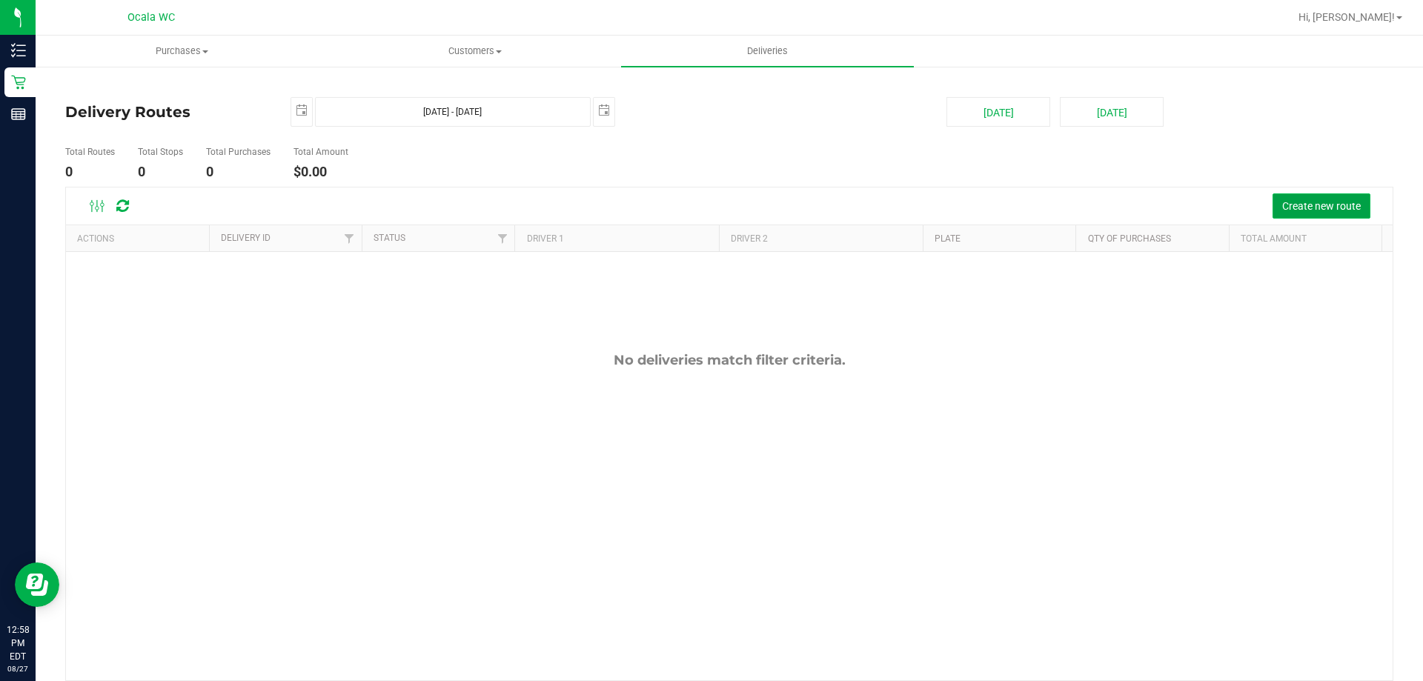
click at [1336, 208] on span "Create new route" at bounding box center [1321, 206] width 79 height 12
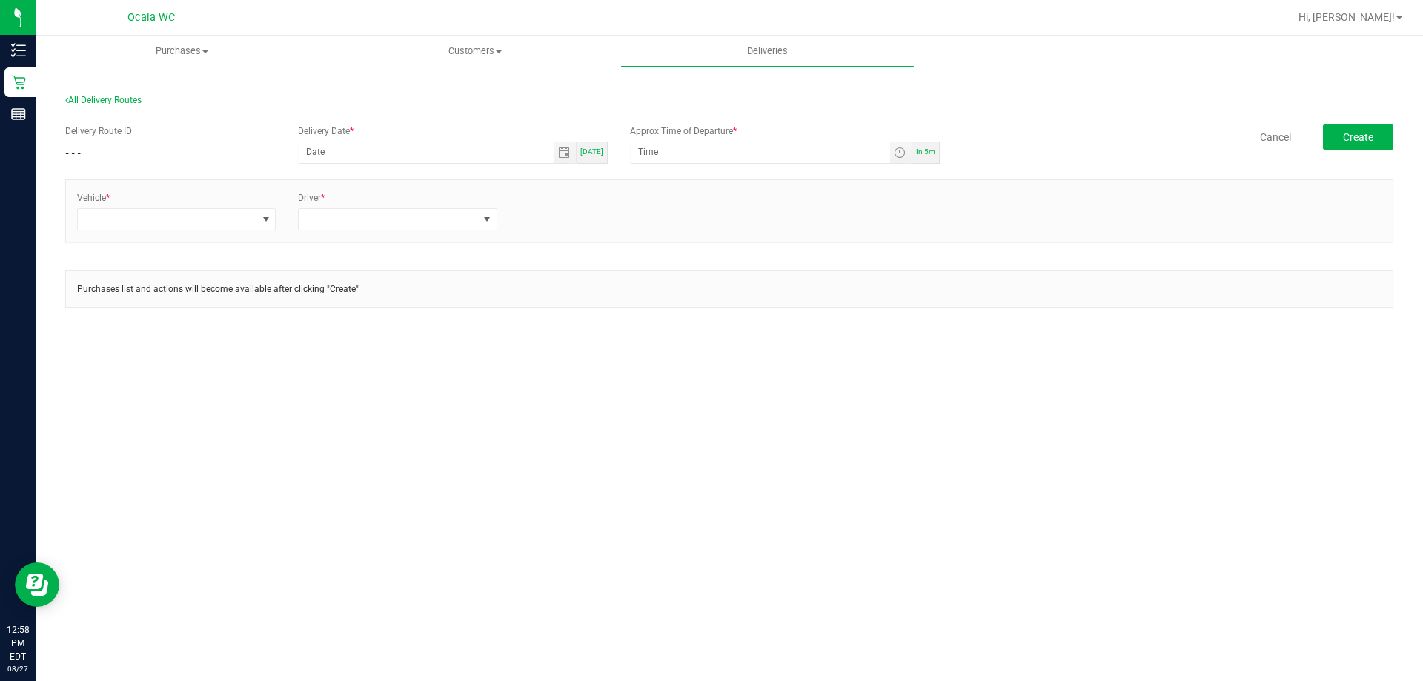
click at [600, 156] on span "[DATE]" at bounding box center [591, 151] width 23 height 8
type input "[DATE]"
click at [931, 151] on span "In 5m" at bounding box center [925, 151] width 19 height 8
click at [893, 153] on span "Toggle time list" at bounding box center [900, 152] width 21 height 21
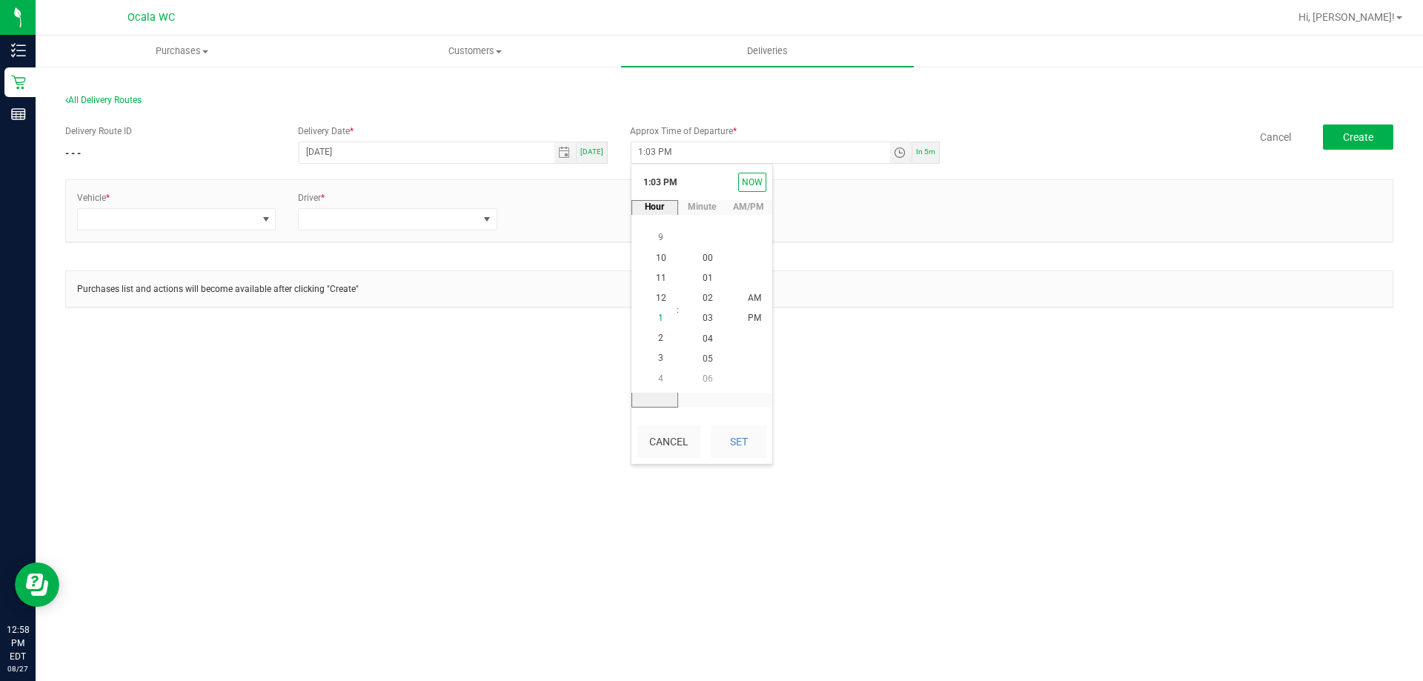
click at [658, 316] on span "1" at bounding box center [660, 318] width 5 height 10
click at [708, 333] on li "15" at bounding box center [708, 339] width 36 height 20
click at [774, 316] on div "Purchases list and actions will become available after clicking "Create"" at bounding box center [729, 296] width 1328 height 52
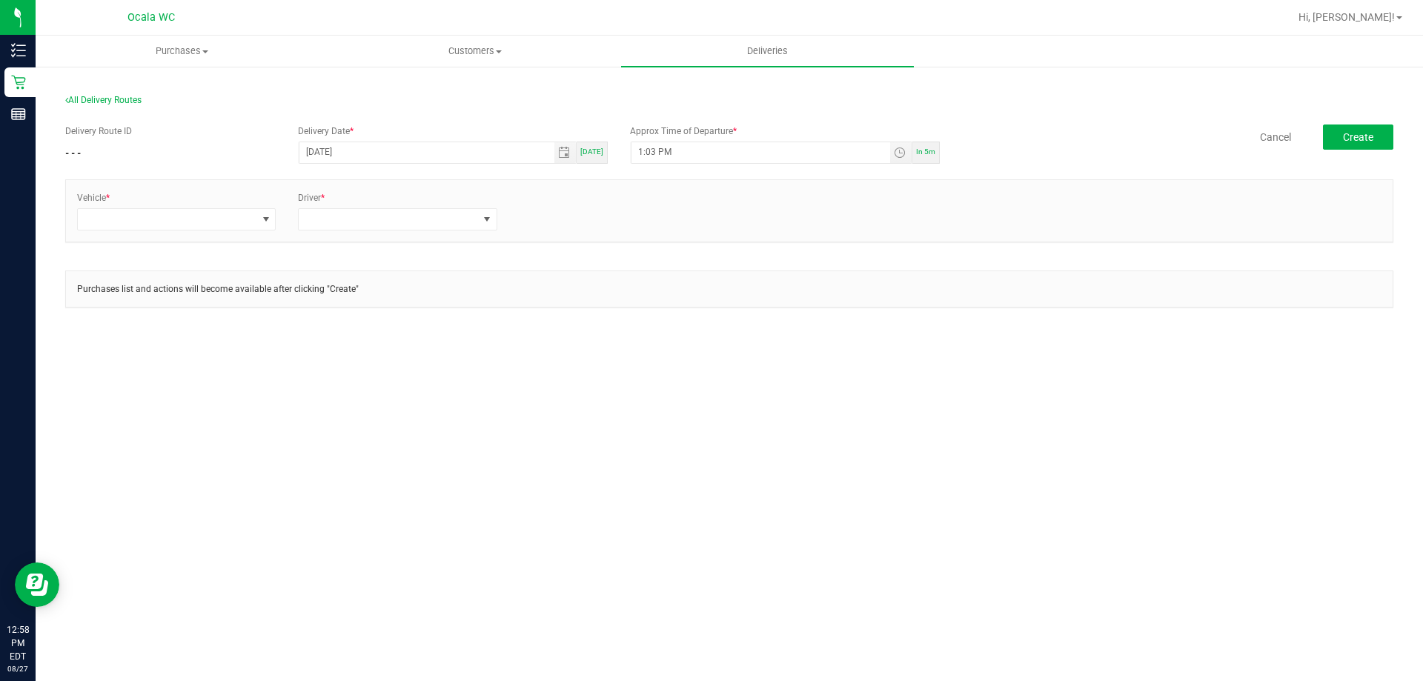
click at [934, 156] on span "In 5m" at bounding box center [925, 151] width 19 height 8
click at [906, 150] on span "Toggle time list" at bounding box center [900, 153] width 12 height 12
click at [658, 315] on span "1" at bounding box center [660, 318] width 5 height 10
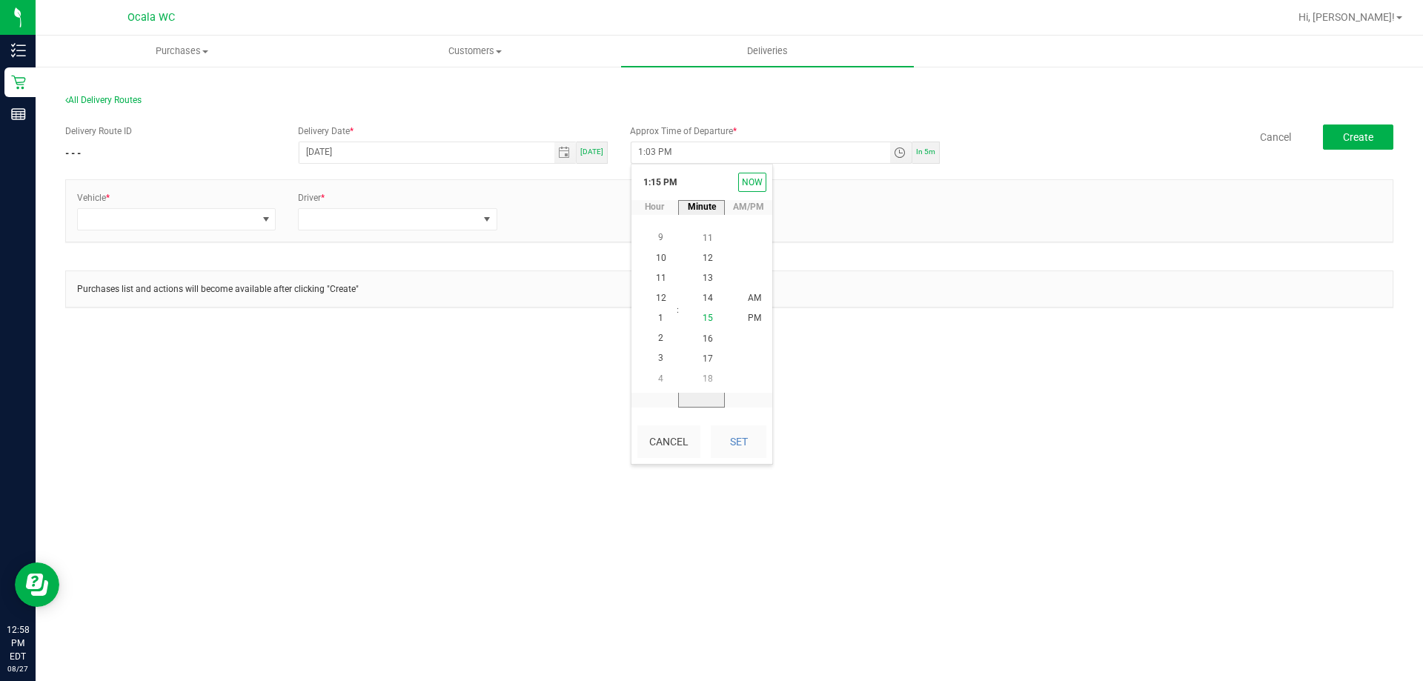
click at [706, 316] on span "15" at bounding box center [708, 318] width 10 height 10
click at [752, 316] on span "PM" at bounding box center [754, 318] width 13 height 10
drag, startPoint x: 734, startPoint y: 446, endPoint x: 641, endPoint y: 356, distance: 129.4
click at [733, 446] on button "Set" at bounding box center [739, 441] width 56 height 33
type input "1:15 PM"
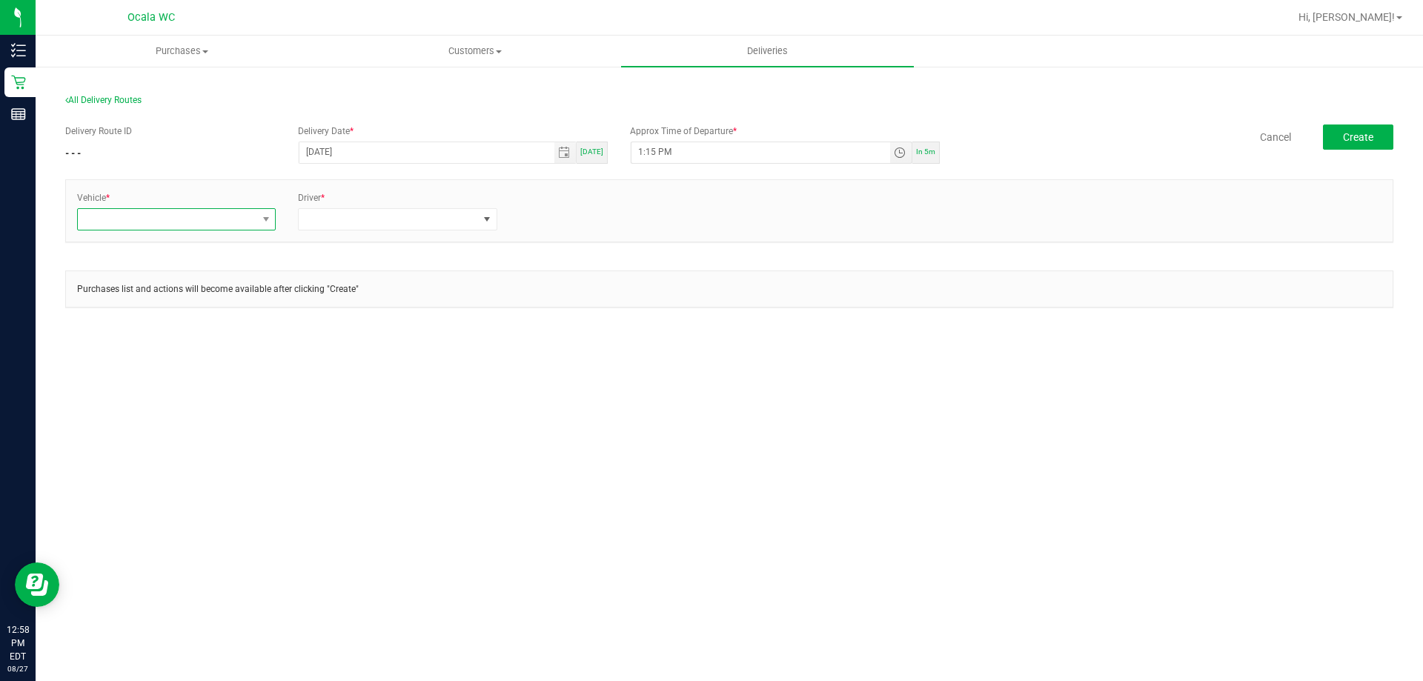
click at [253, 213] on span at bounding box center [167, 219] width 179 height 21
type input "rog"
click at [163, 278] on li "FL-ROGUE-01" at bounding box center [176, 282] width 197 height 25
click at [365, 213] on span at bounding box center [388, 219] width 179 height 21
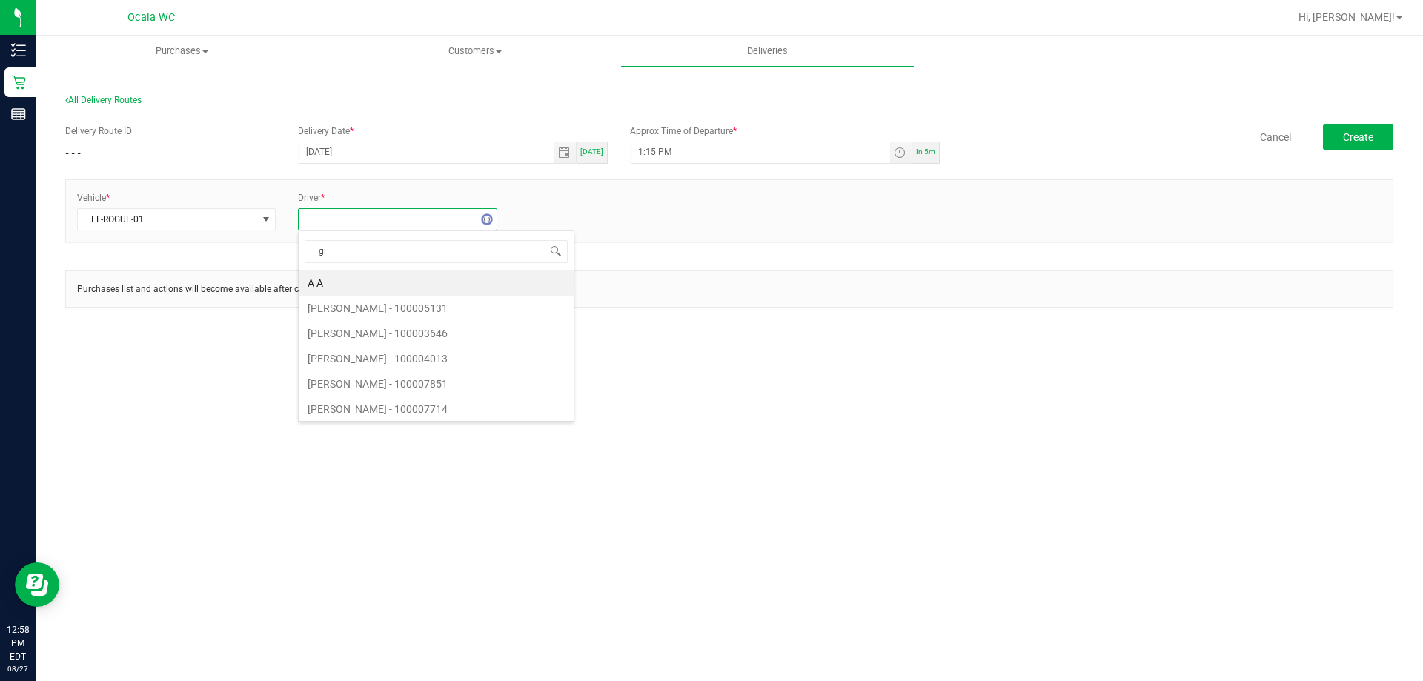
type input "gib"
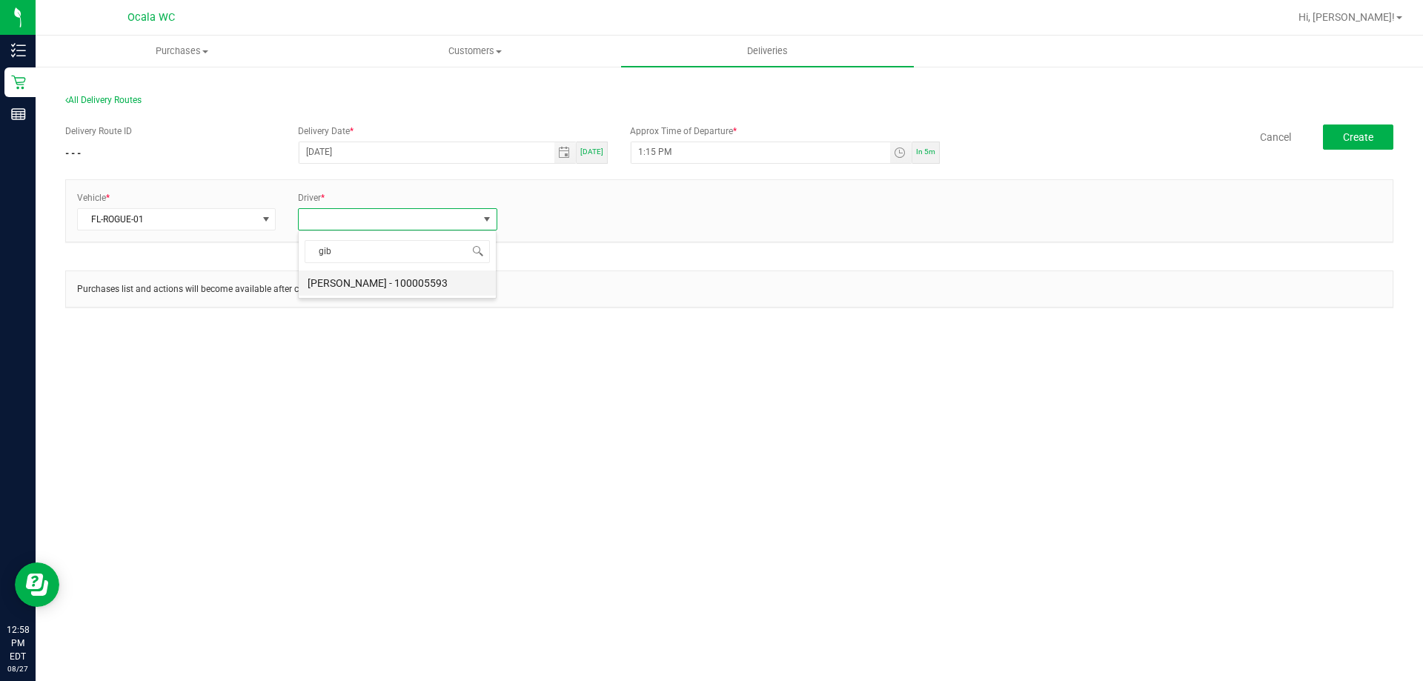
click at [368, 282] on li "[PERSON_NAME] - 100005593" at bounding box center [397, 282] width 197 height 25
click at [534, 212] on link "+ Add Driver" at bounding box center [543, 215] width 49 height 10
click at [539, 221] on span at bounding box center [609, 219] width 179 height 21
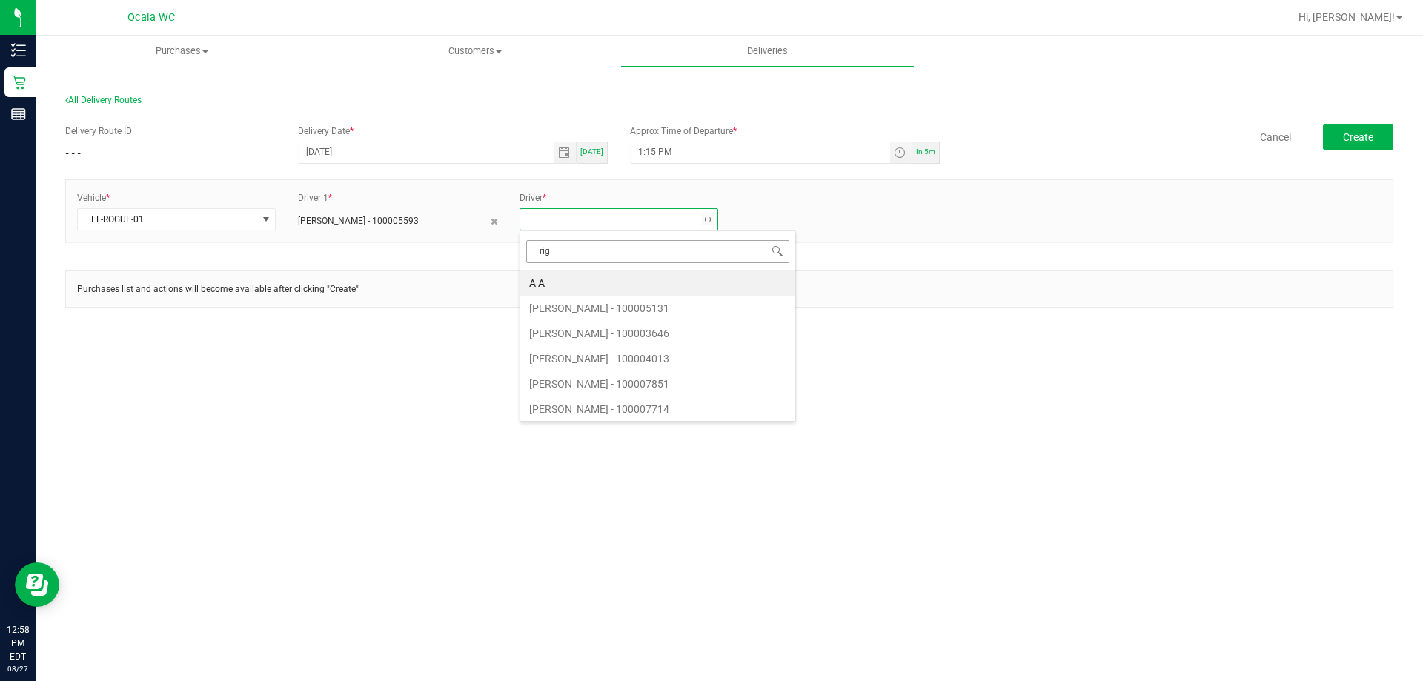
type input "rigs"
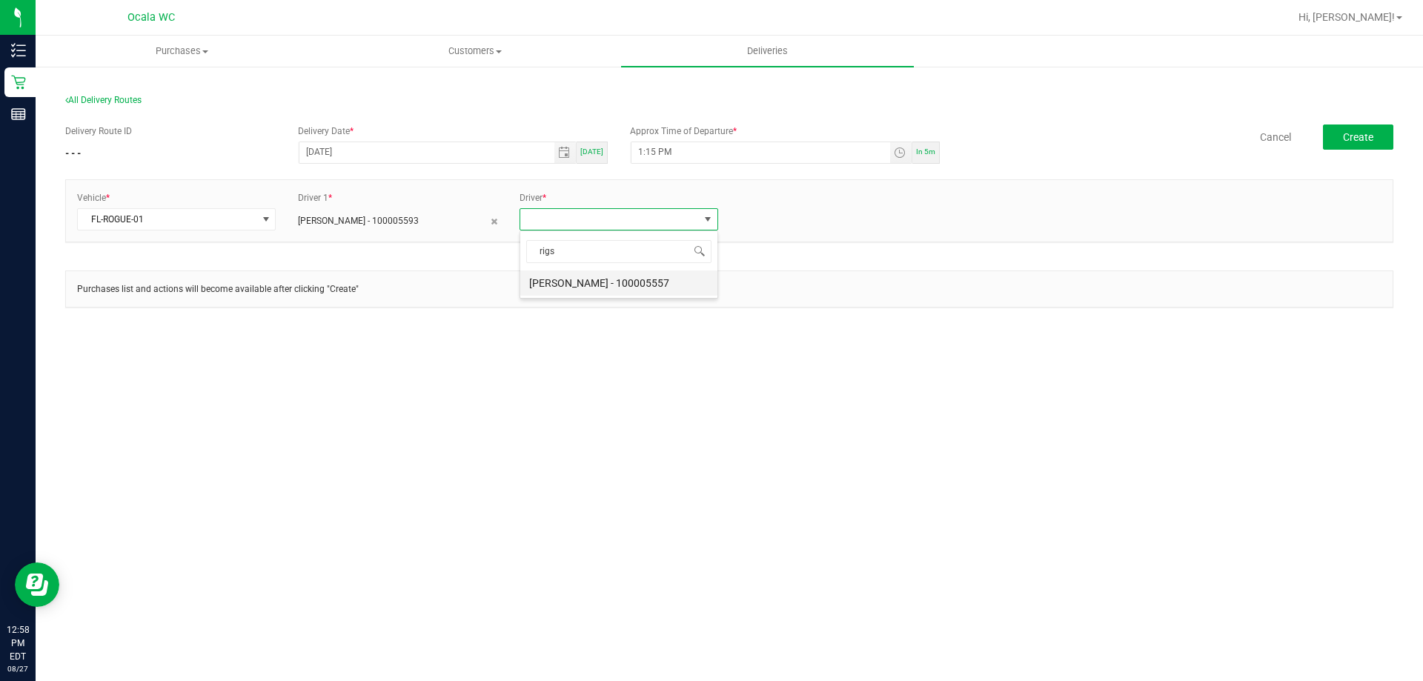
click at [591, 283] on li "[PERSON_NAME] - 100005557" at bounding box center [618, 282] width 197 height 25
click at [1165, 204] on div "Vehicle * FL-ROGUE-01 Driver 1 * [PERSON_NAME] - 100005593 Driver 2 * [PERSON_N…" at bounding box center [729, 210] width 1327 height 39
click at [1393, 130] on div "All Delivery Routes Delivery Route ID - - - Delivery Date * [DATE] [DATE] Appro…" at bounding box center [729, 213] width 1350 height 267
click at [1380, 138] on button "Create" at bounding box center [1358, 137] width 70 height 25
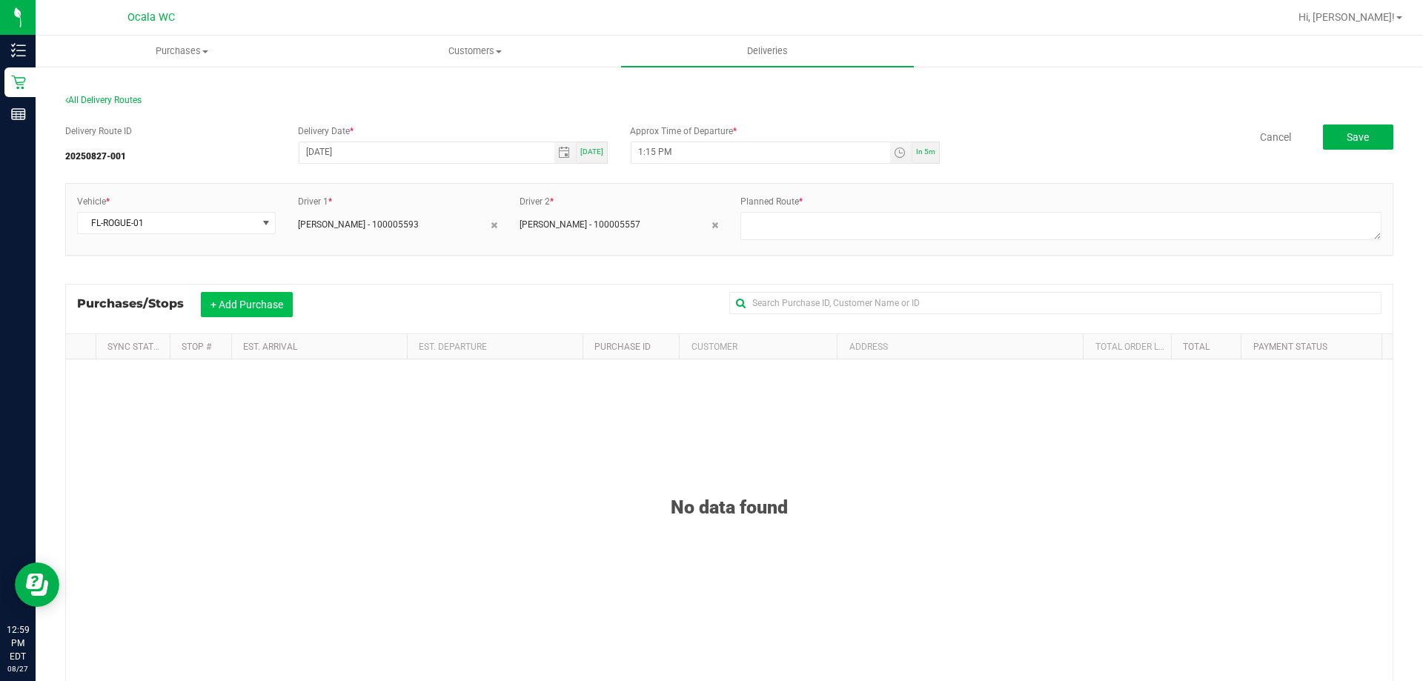
click at [268, 305] on button "+ Add Purchase" at bounding box center [247, 304] width 92 height 25
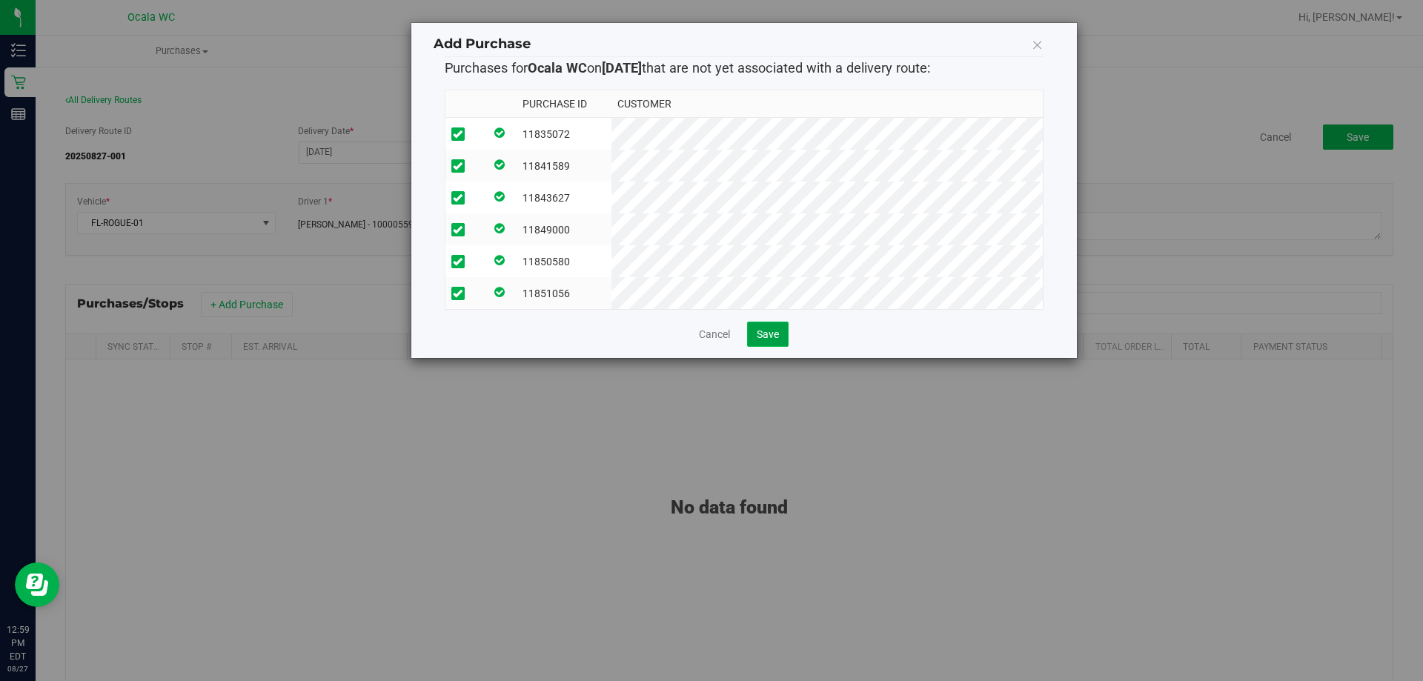
click at [766, 340] on span "Save" at bounding box center [768, 334] width 22 height 12
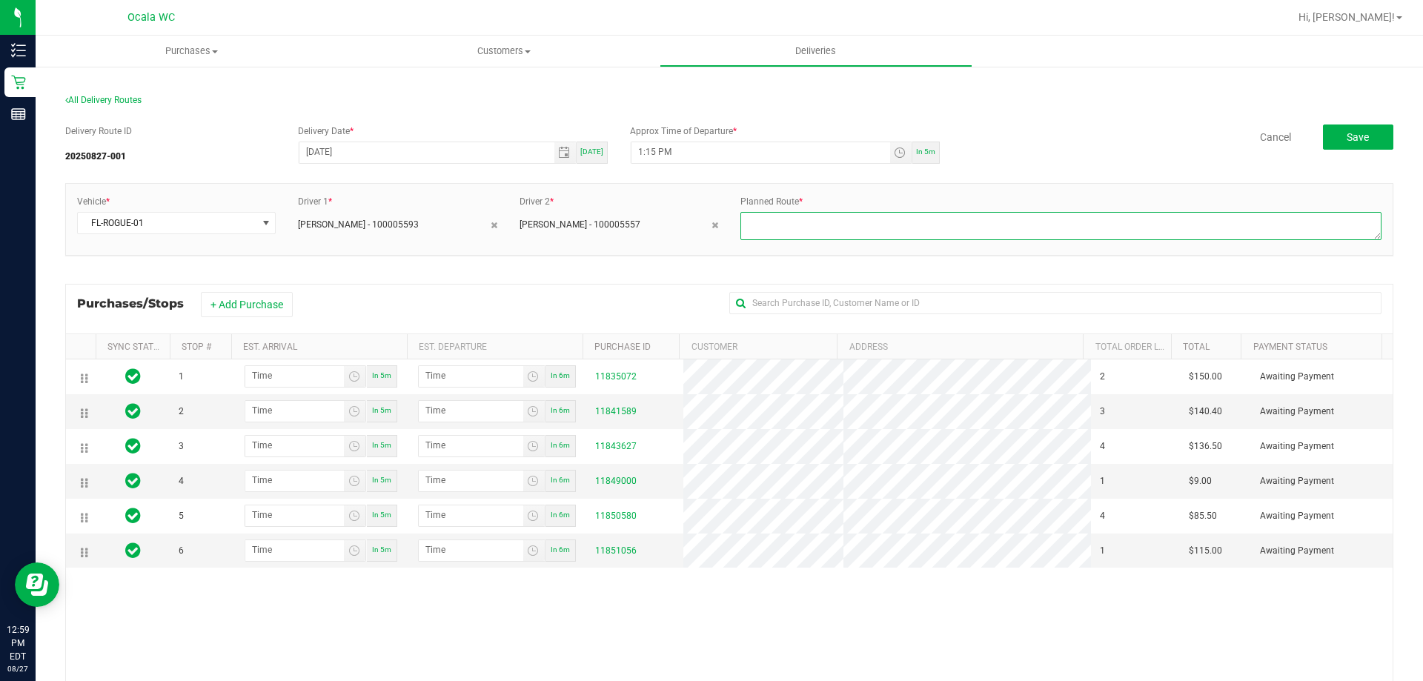
click at [823, 226] on textarea at bounding box center [1060, 226] width 641 height 28
type textarea "Ocala drives to PTS"
click at [644, 291] on div "Purchases/Stops + Add Purchase" at bounding box center [729, 309] width 1328 height 50
drag, startPoint x: 84, startPoint y: 483, endPoint x: 90, endPoint y: 545, distance: 61.8
drag, startPoint x: 83, startPoint y: 518, endPoint x: 86, endPoint y: 485, distance: 32.7
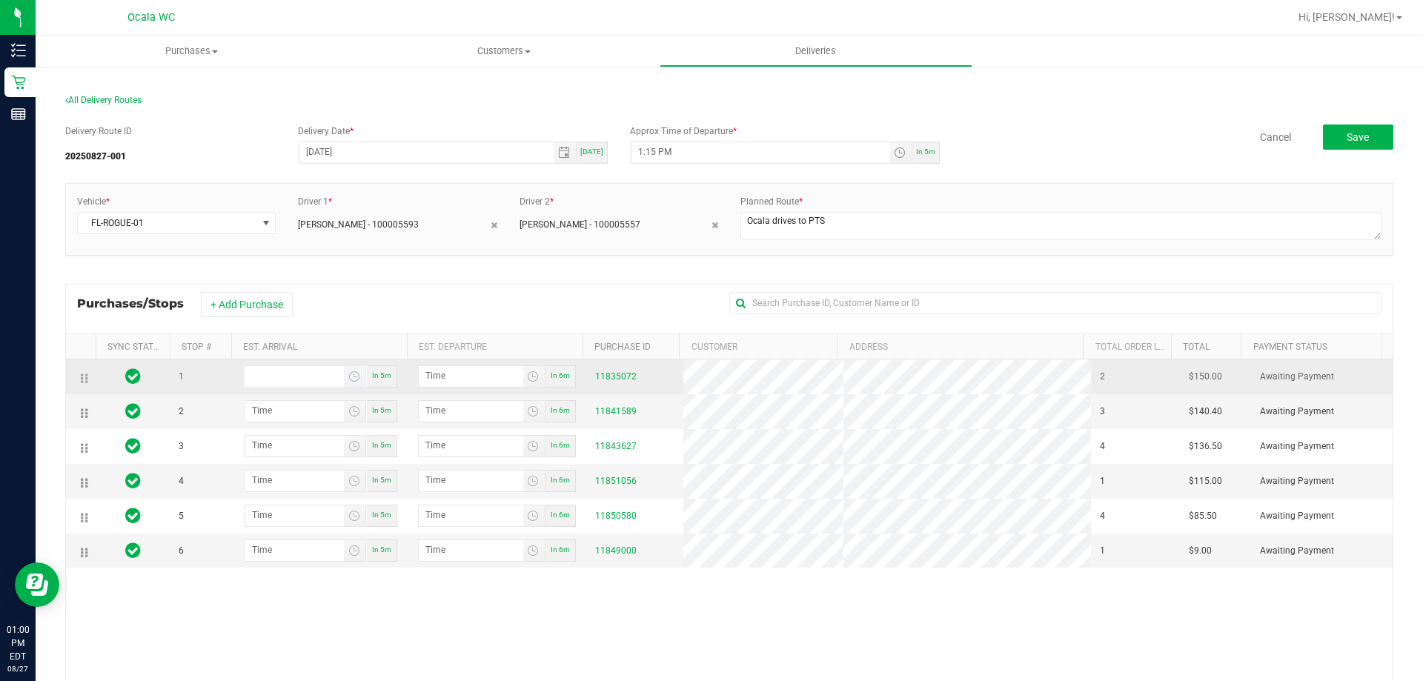
type input "hour:minute AM"
click at [332, 376] on input "hour:minute AM" at bounding box center [294, 375] width 99 height 19
click at [344, 382] on span "Toggle time list" at bounding box center [354, 376] width 21 height 21
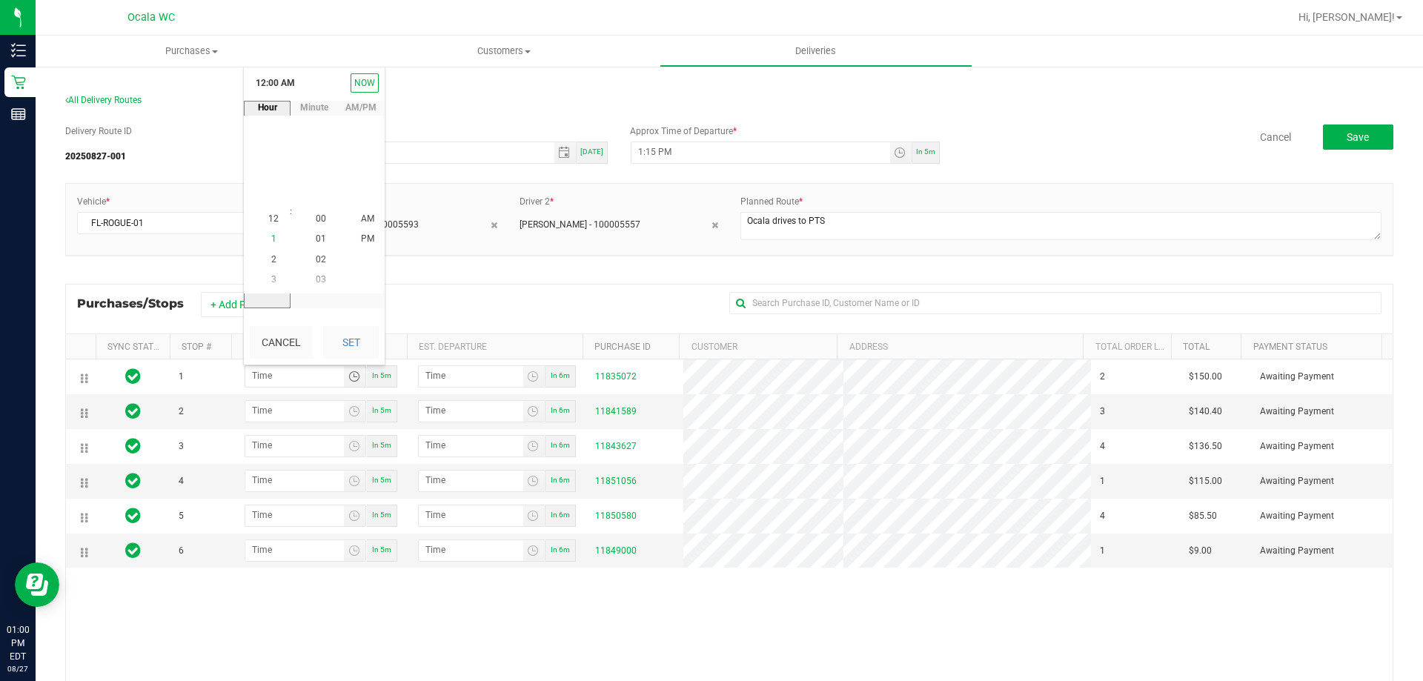
click at [271, 237] on span "1" at bounding box center [273, 239] width 5 height 10
click at [316, 217] on span "50" at bounding box center [321, 219] width 10 height 10
click at [366, 238] on span "PM" at bounding box center [367, 239] width 13 height 10
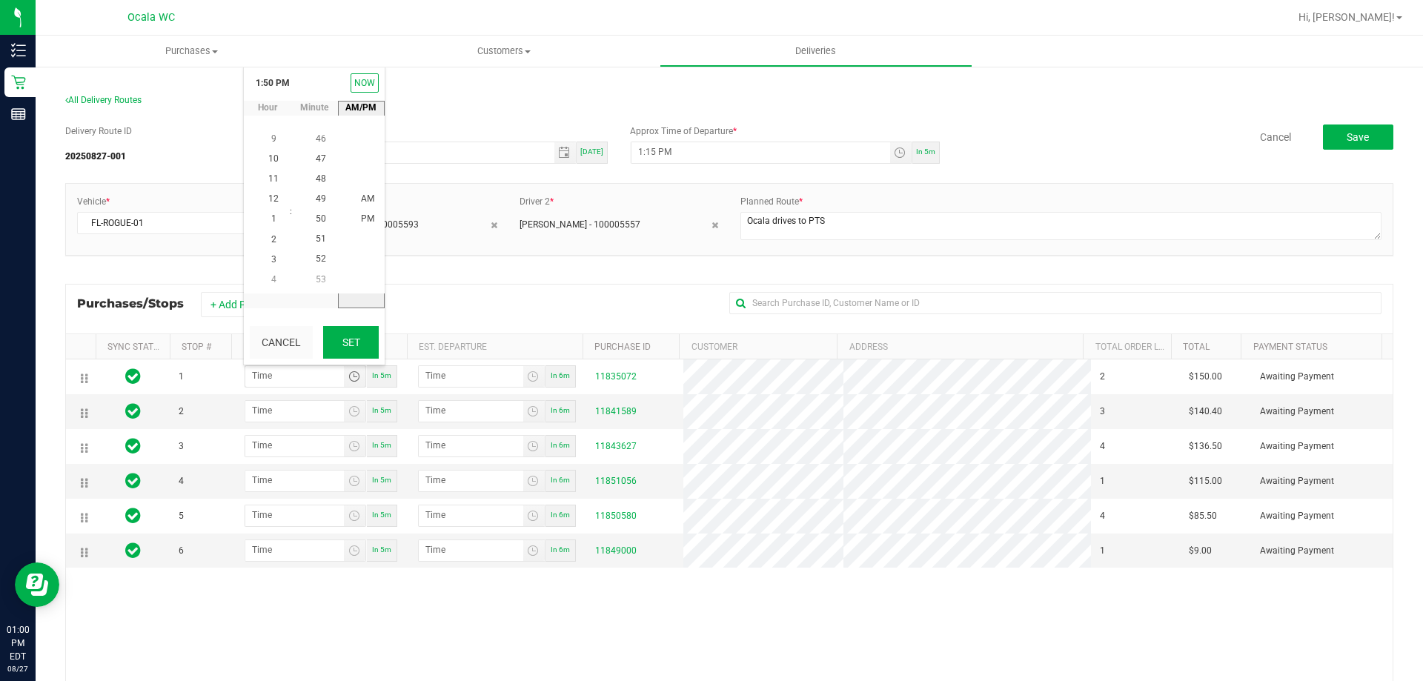
click at [358, 328] on button "Set" at bounding box center [351, 342] width 56 height 33
type input "1:50 PM"
type input "1:51 PM"
click at [348, 414] on span "Toggle time list" at bounding box center [354, 411] width 12 height 12
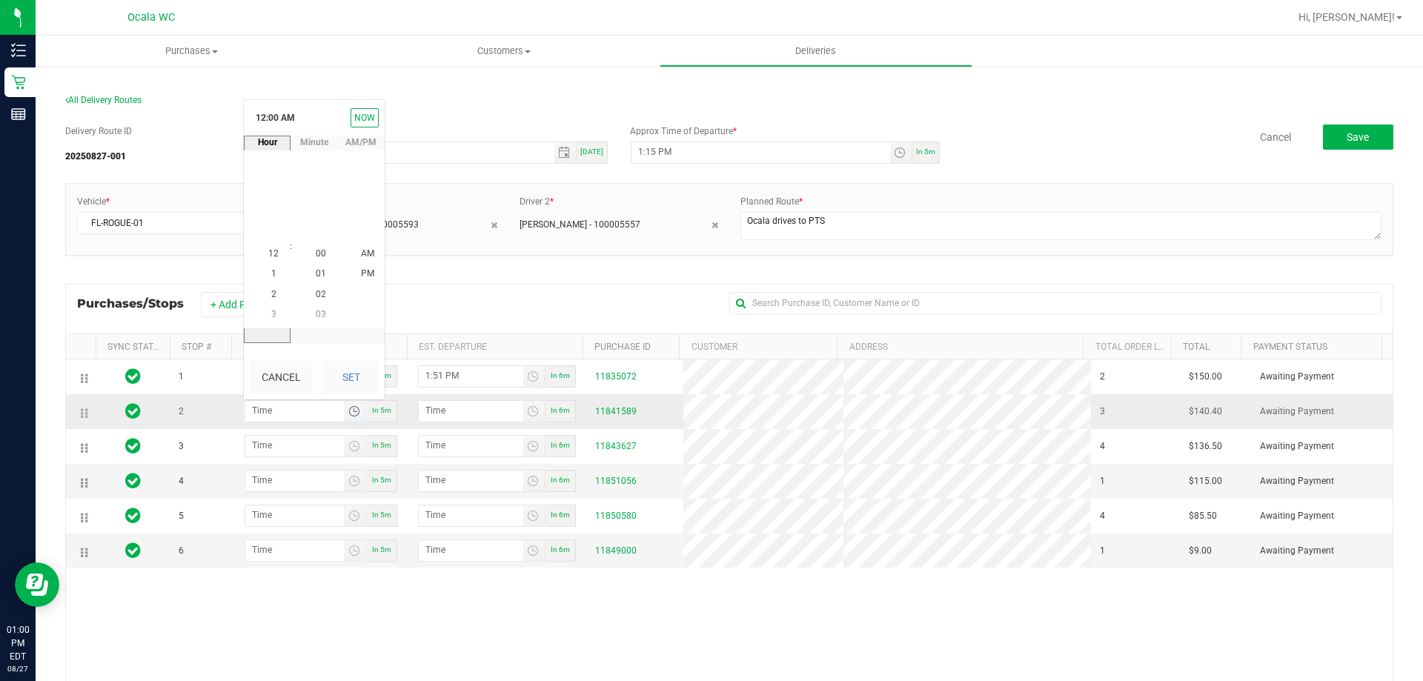
scroll to position [0, 0]
click at [271, 295] on span "2" at bounding box center [273, 294] width 5 height 10
click at [316, 253] on span "20" at bounding box center [321, 254] width 10 height 10
click at [361, 270] on span "PM" at bounding box center [367, 274] width 13 height 10
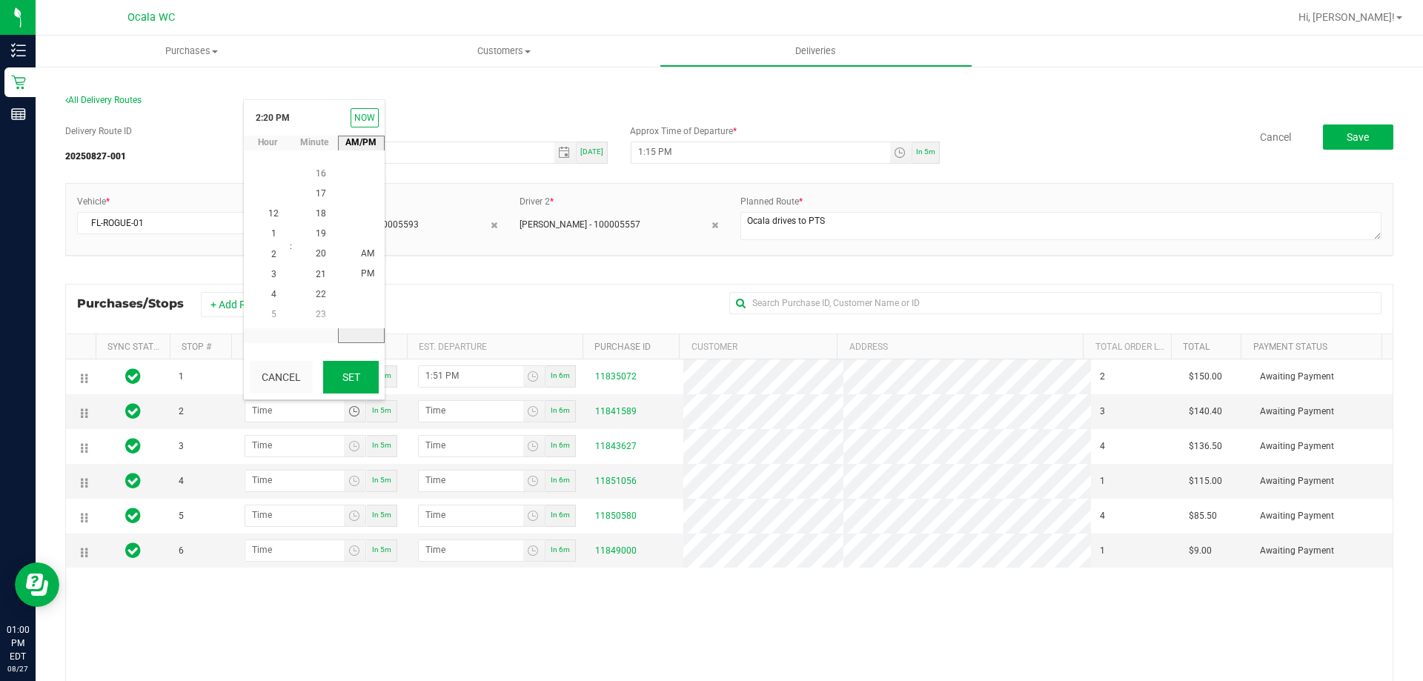
scroll to position [20, 0]
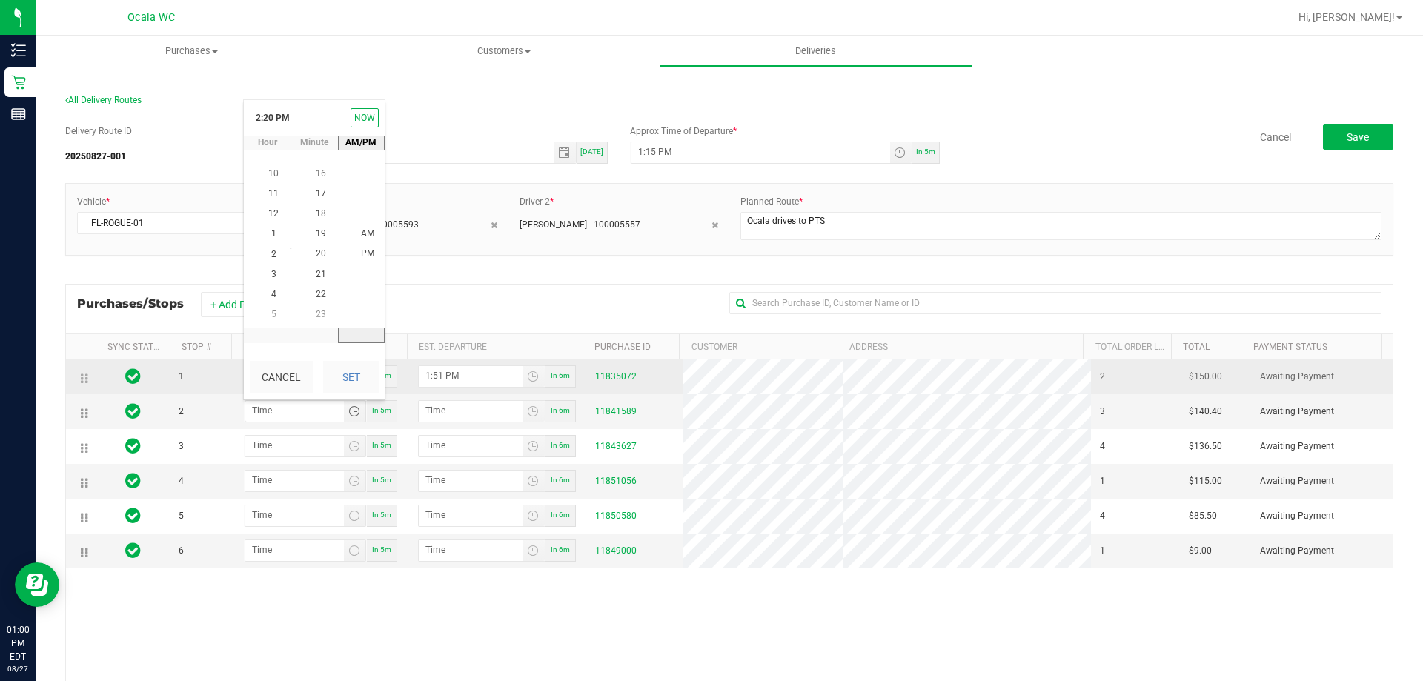
click at [348, 379] on button "Set" at bounding box center [351, 377] width 56 height 33
type input "2:20 PM"
type input "2:21 PM"
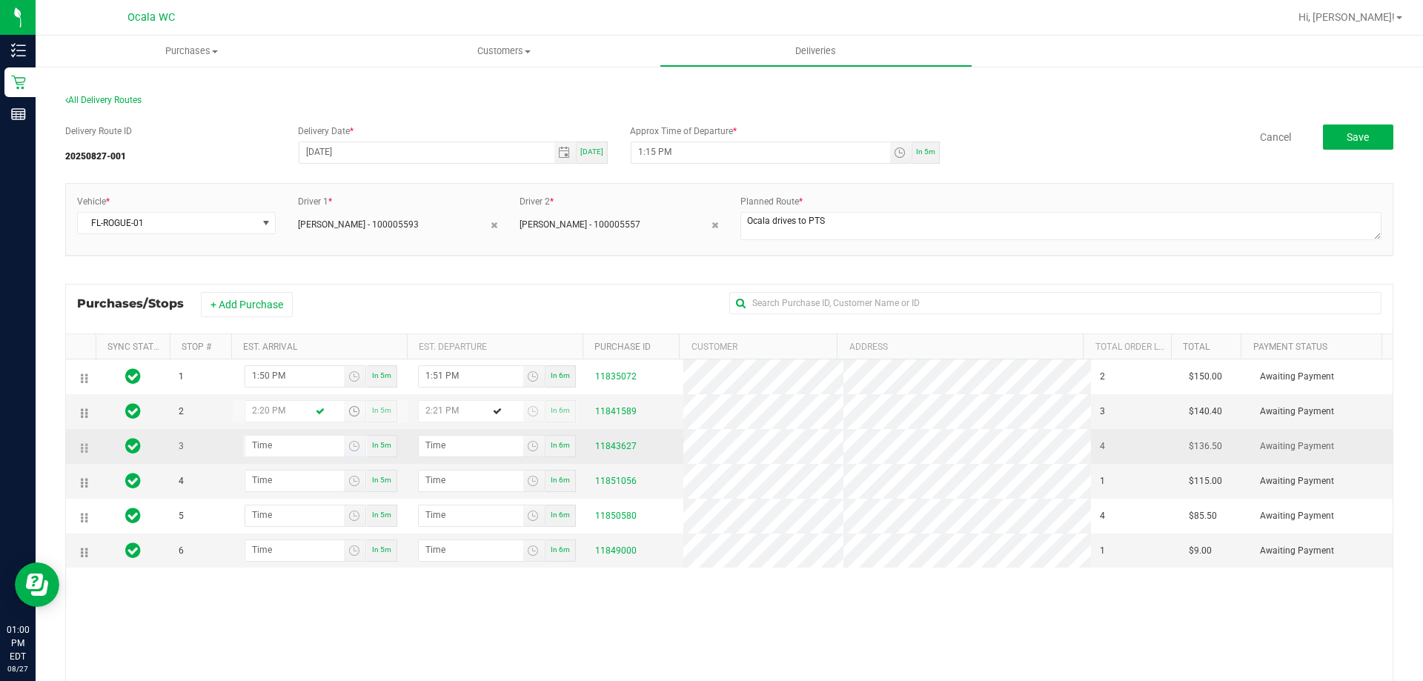
click at [344, 453] on span "Toggle time list" at bounding box center [354, 446] width 21 height 21
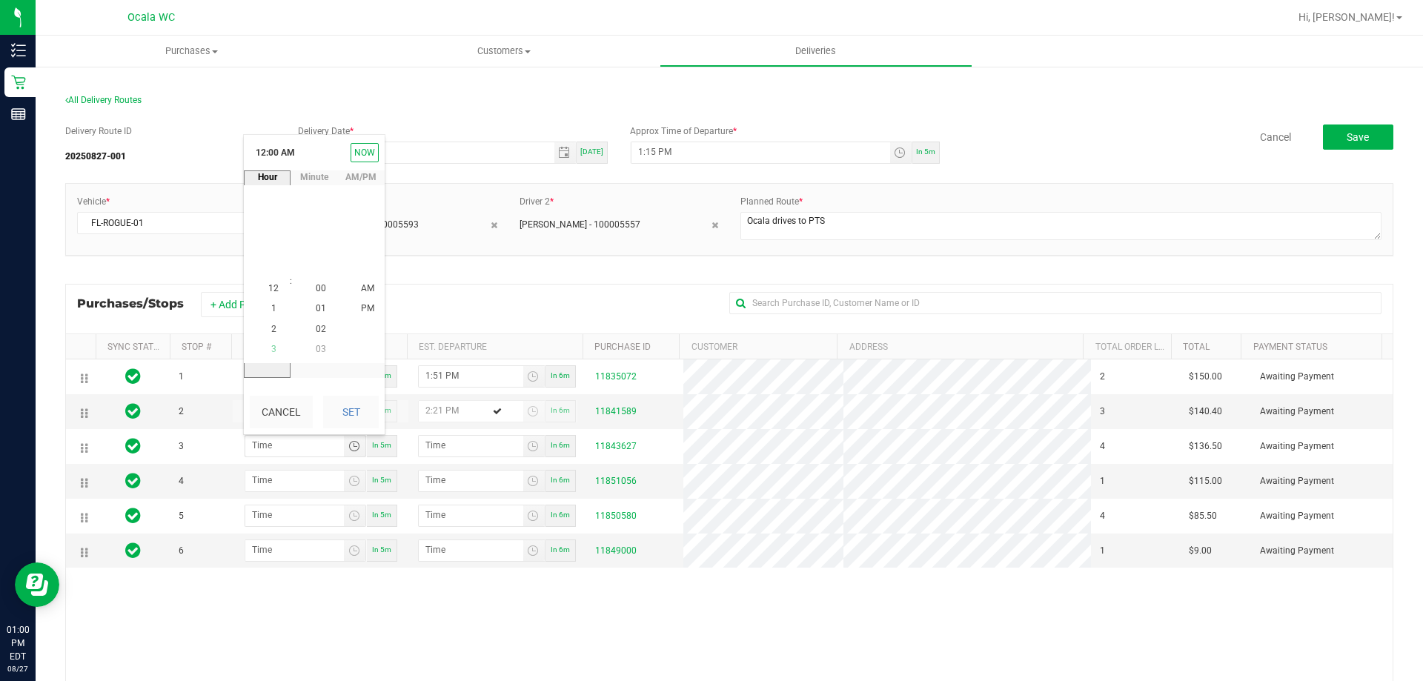
click at [273, 345] on li "3" at bounding box center [274, 349] width 36 height 20
type input "hour:minute AM"
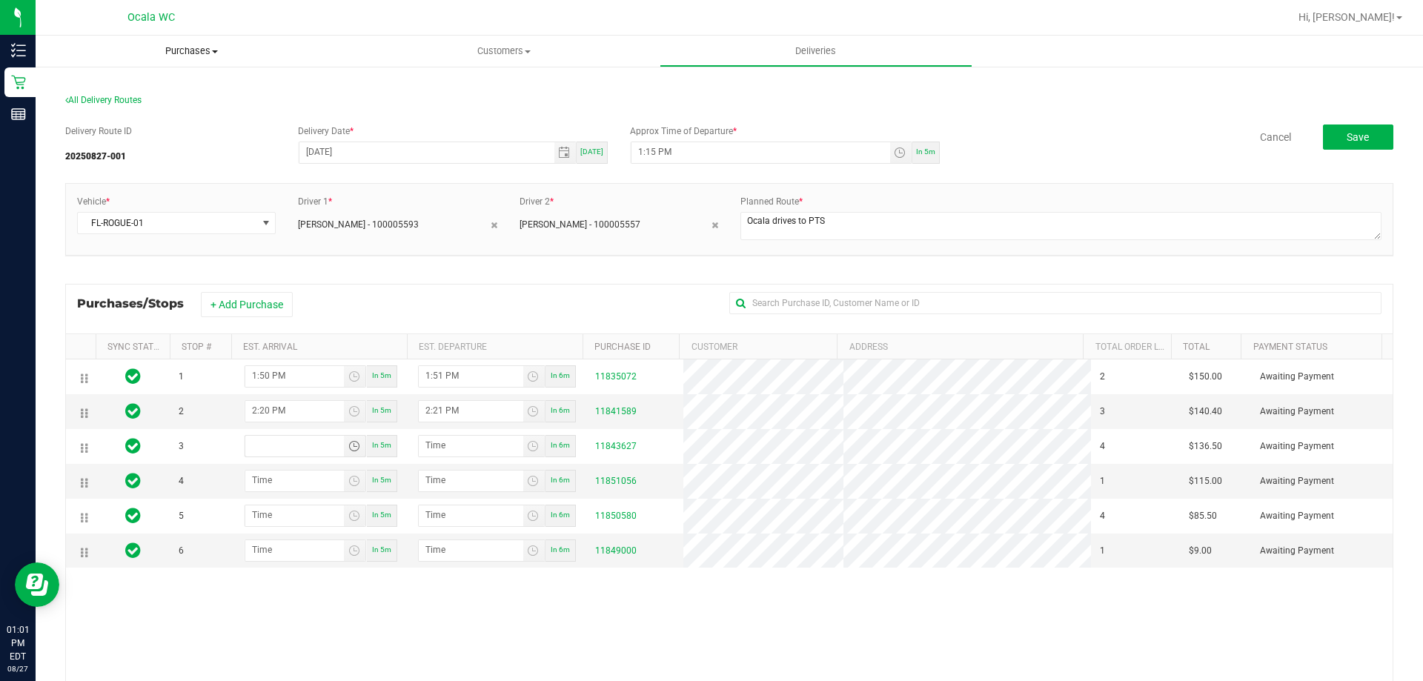
type input "hour:minute AM"
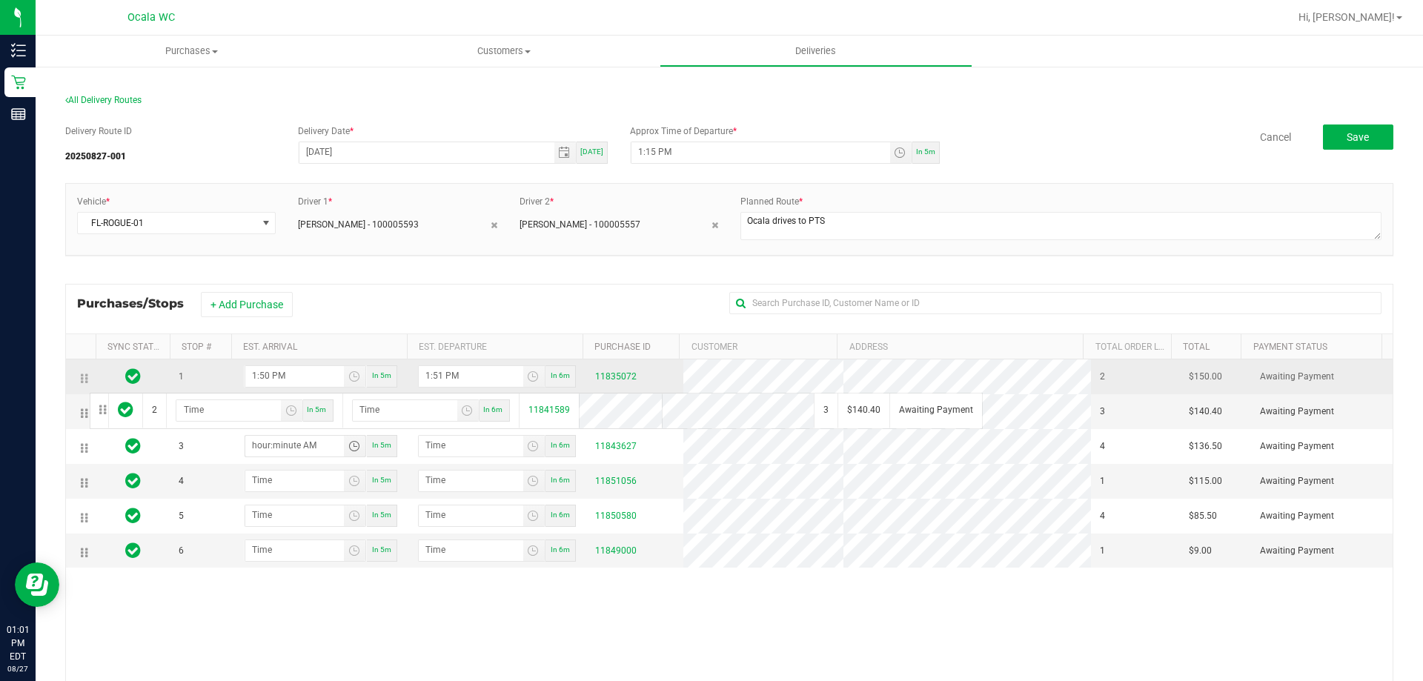
drag, startPoint x: 87, startPoint y: 416, endPoint x: 81, endPoint y: 369, distance: 47.1
click at [348, 379] on span "Toggle time list" at bounding box center [354, 377] width 12 height 12
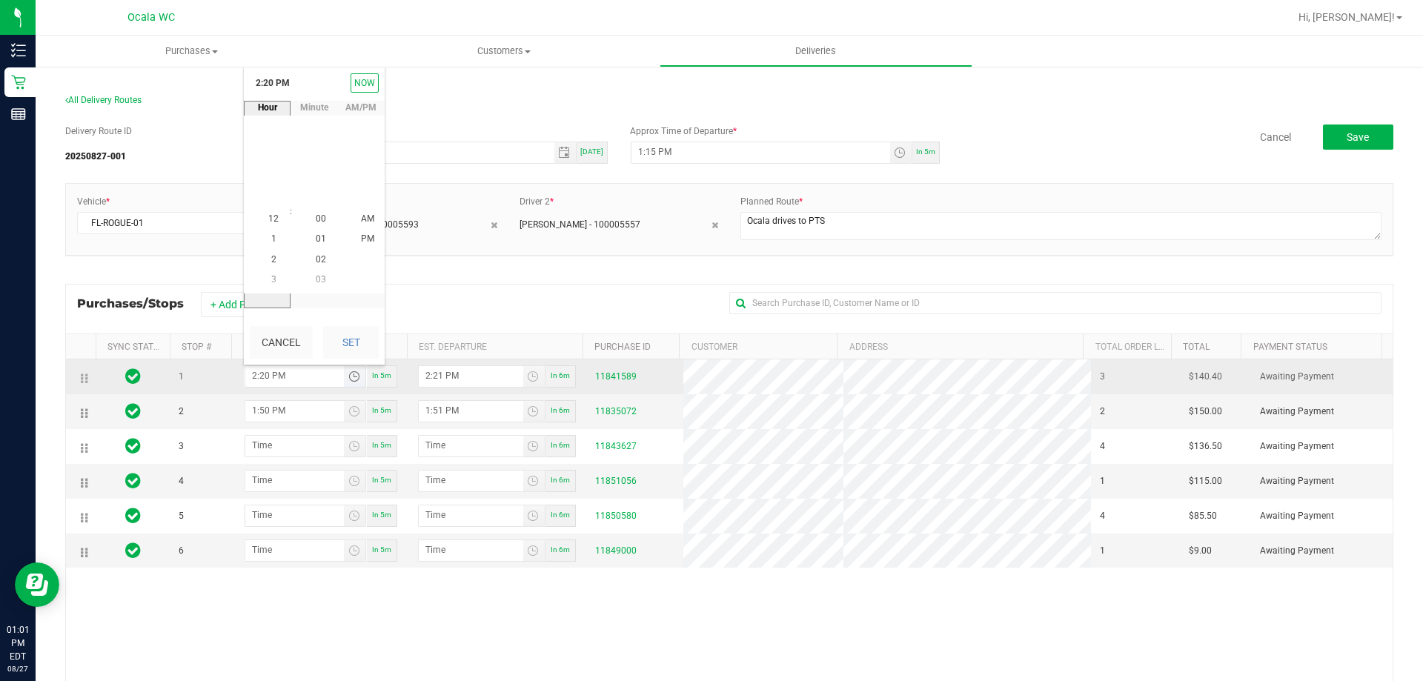
scroll to position [20, 0]
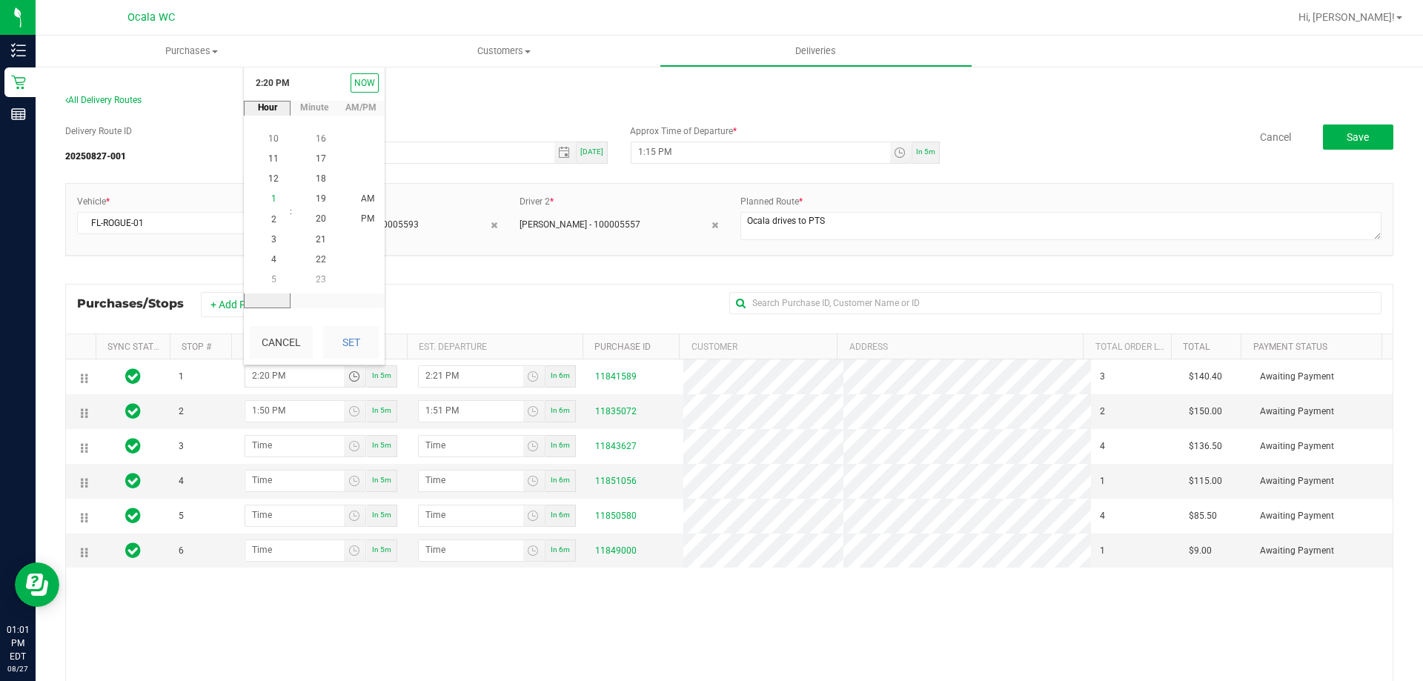
click at [271, 196] on span "1" at bounding box center [273, 199] width 5 height 10
click at [318, 260] on span "40" at bounding box center [321, 259] width 10 height 10
click at [361, 216] on span "PM" at bounding box center [367, 219] width 13 height 10
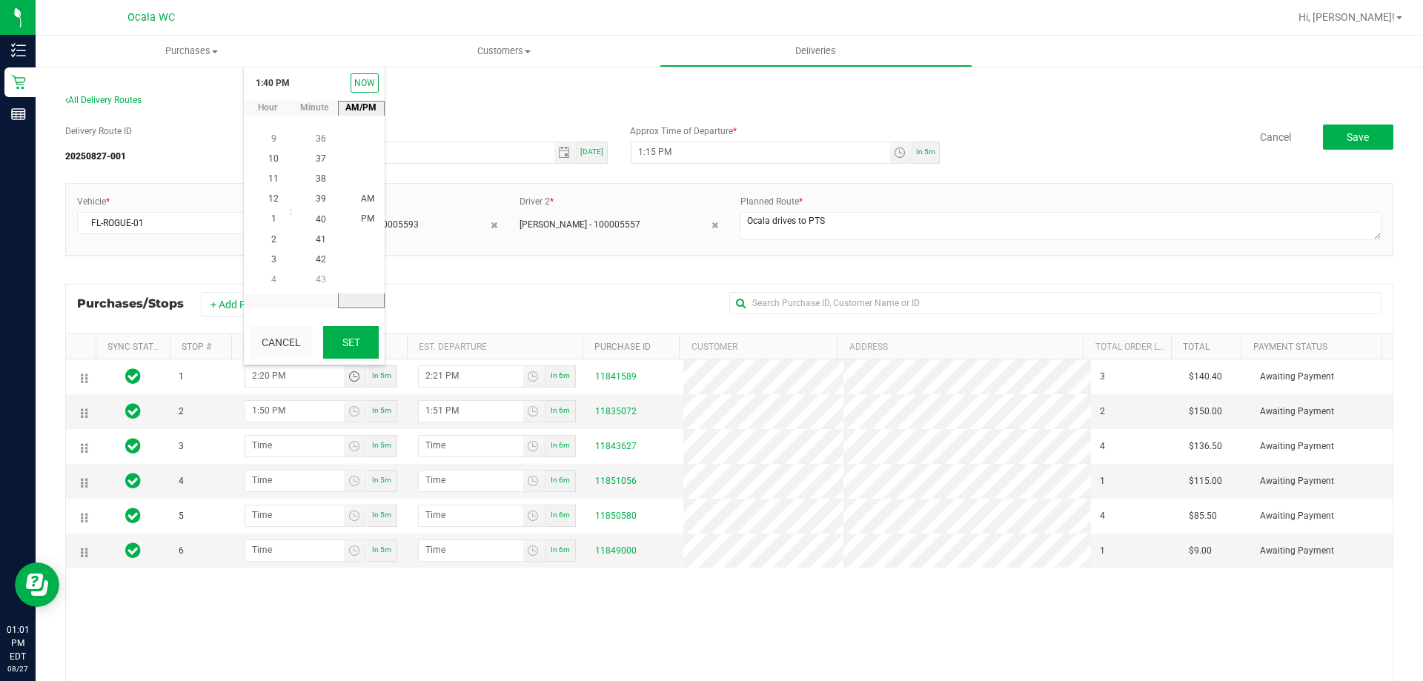
click at [348, 346] on button "Set" at bounding box center [351, 342] width 56 height 33
type input "1:40 PM"
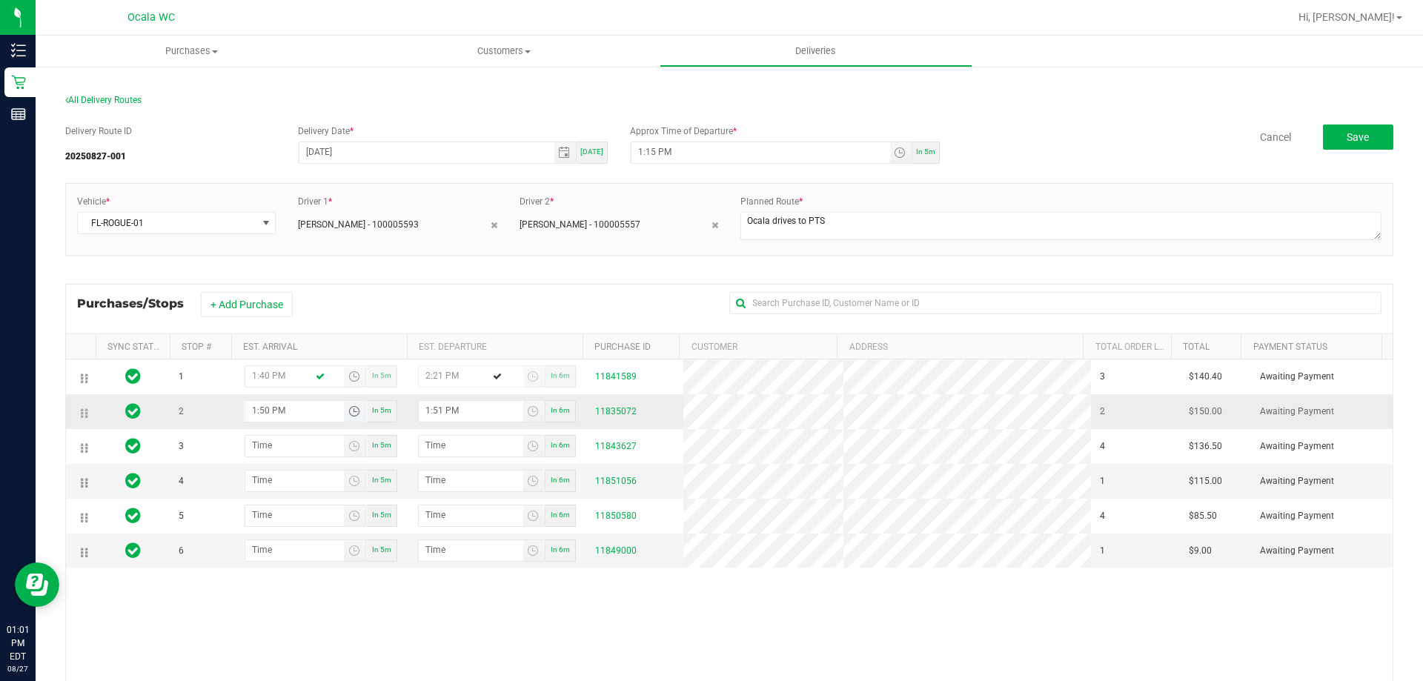
click at [352, 409] on span "Toggle time list" at bounding box center [354, 411] width 12 height 12
click at [351, 414] on span "Toggle time list" at bounding box center [354, 411] width 12 height 12
click at [273, 270] on li "2" at bounding box center [274, 275] width 36 height 20
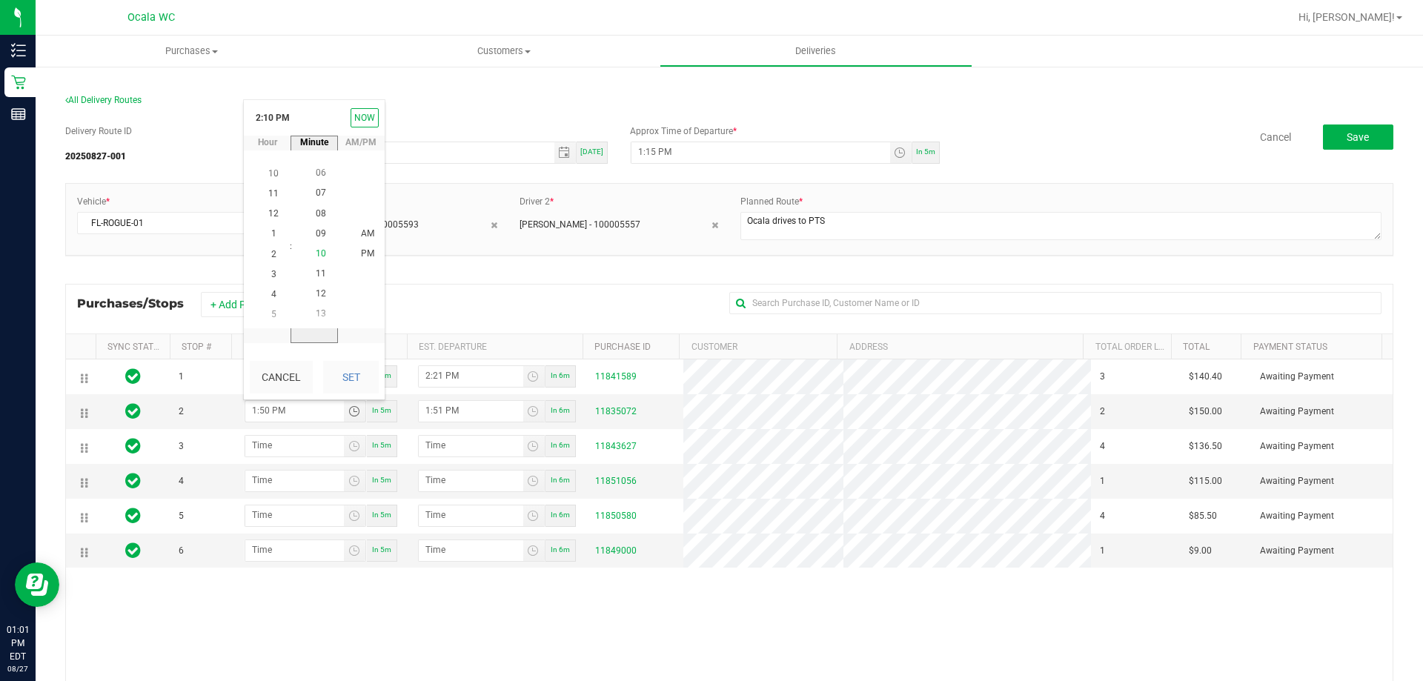
click at [319, 250] on span "10" at bounding box center [321, 253] width 10 height 10
click at [366, 247] on li "PM" at bounding box center [368, 255] width 36 height 20
click at [362, 380] on button "Set" at bounding box center [351, 377] width 56 height 33
type input "2:10 PM"
type input "2:11 PM"
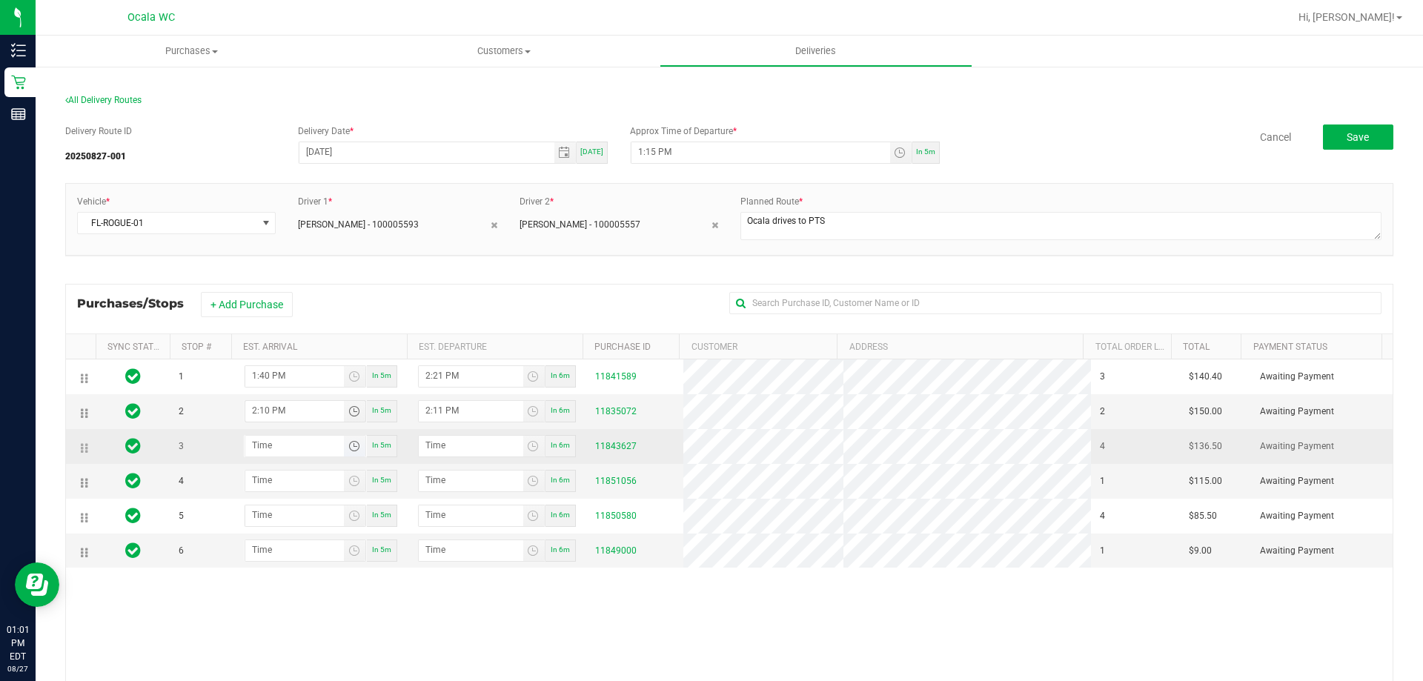
click at [349, 446] on span "Toggle time list" at bounding box center [354, 446] width 12 height 12
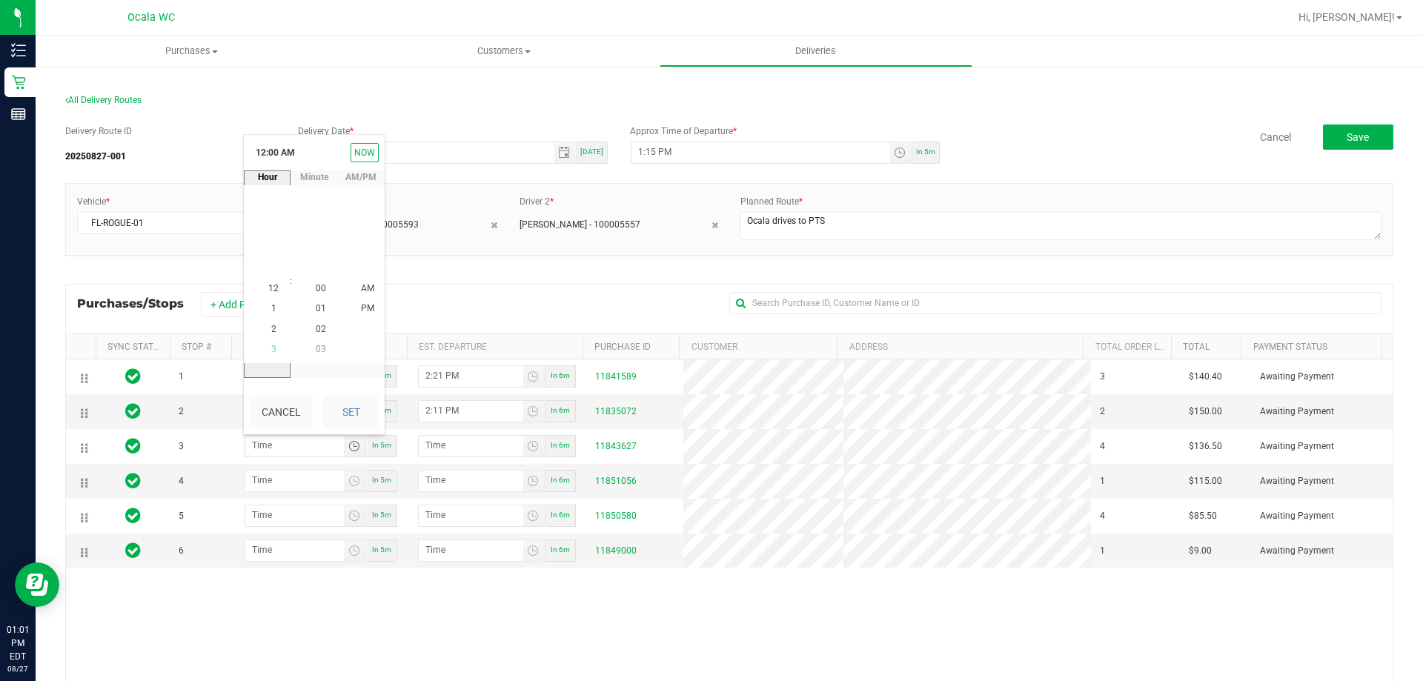
click at [273, 344] on li "3" at bounding box center [274, 349] width 36 height 20
drag, startPoint x: 314, startPoint y: 288, endPoint x: 345, endPoint y: 301, distance: 32.9
click at [316, 288] on span "00" at bounding box center [321, 289] width 10 height 10
click at [359, 298] on li "AM" at bounding box center [368, 289] width 36 height 20
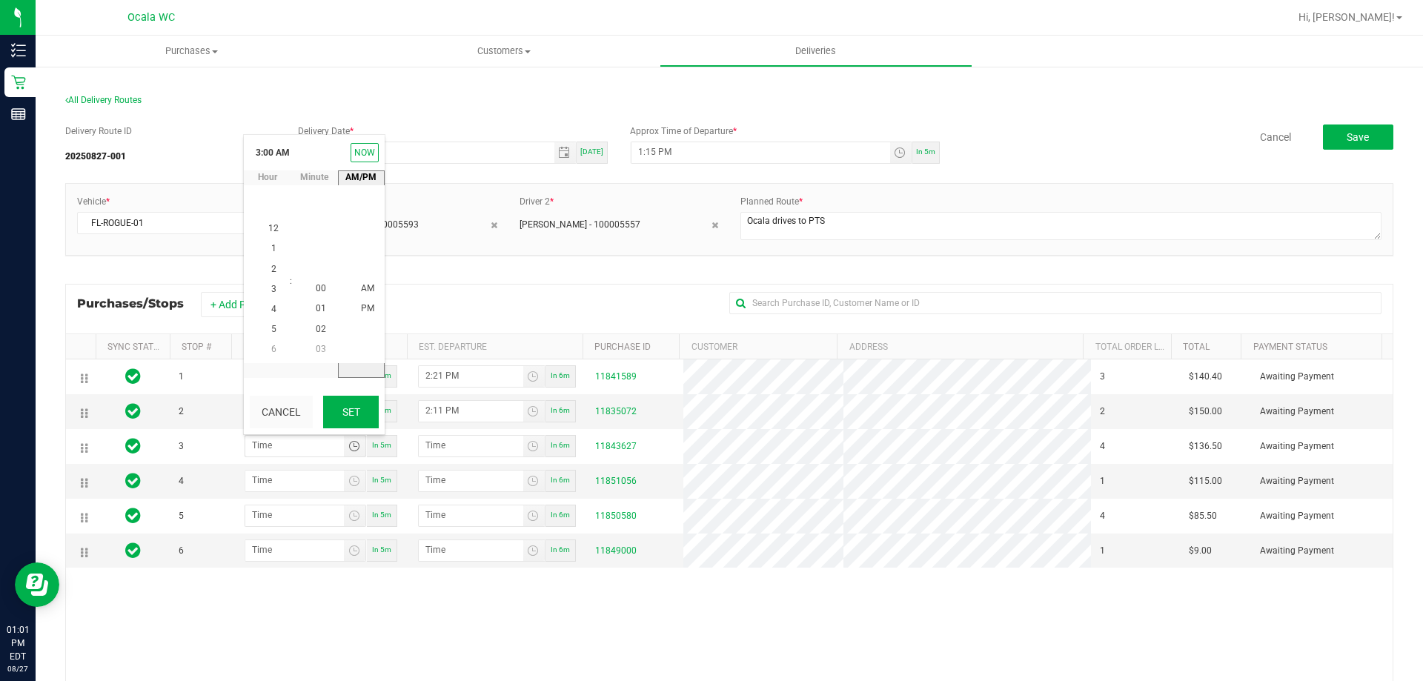
click at [351, 399] on button "Set" at bounding box center [351, 412] width 56 height 33
type input "3:00 AM"
type input "3:01 AM"
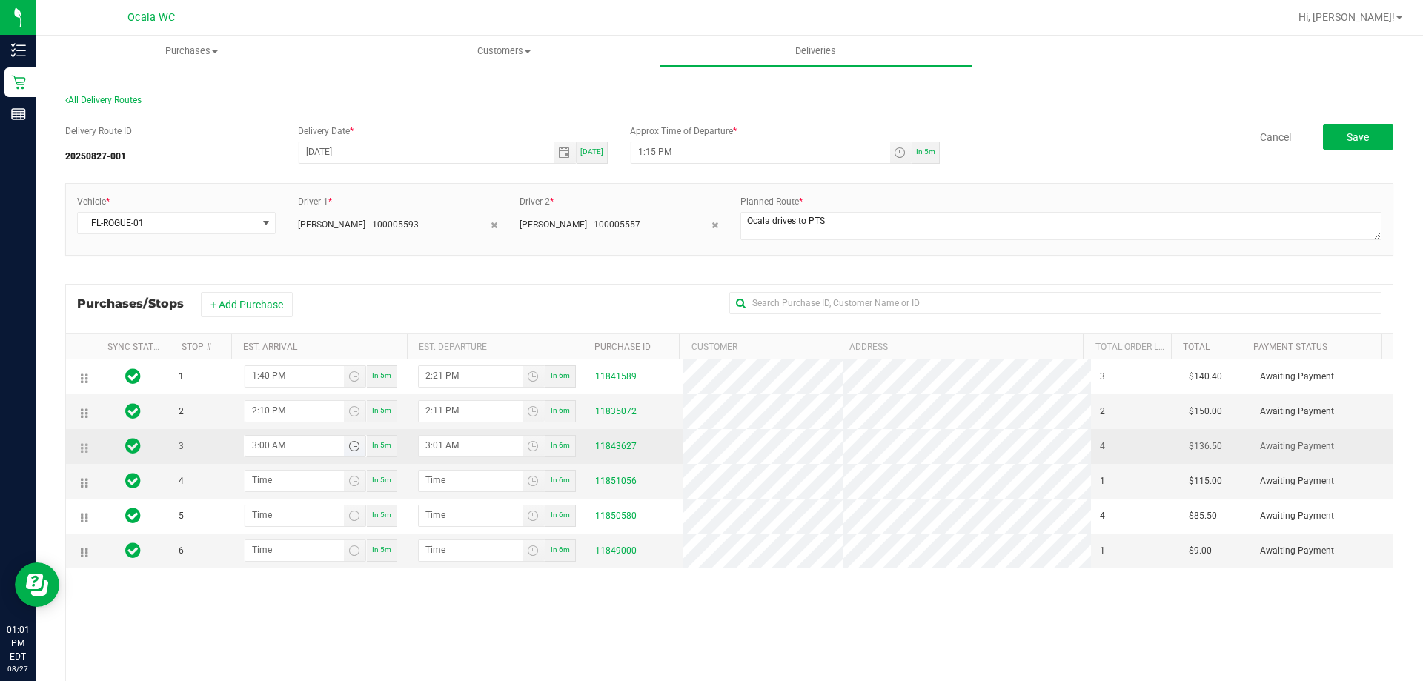
click at [351, 446] on span "Toggle time list" at bounding box center [354, 446] width 12 height 12
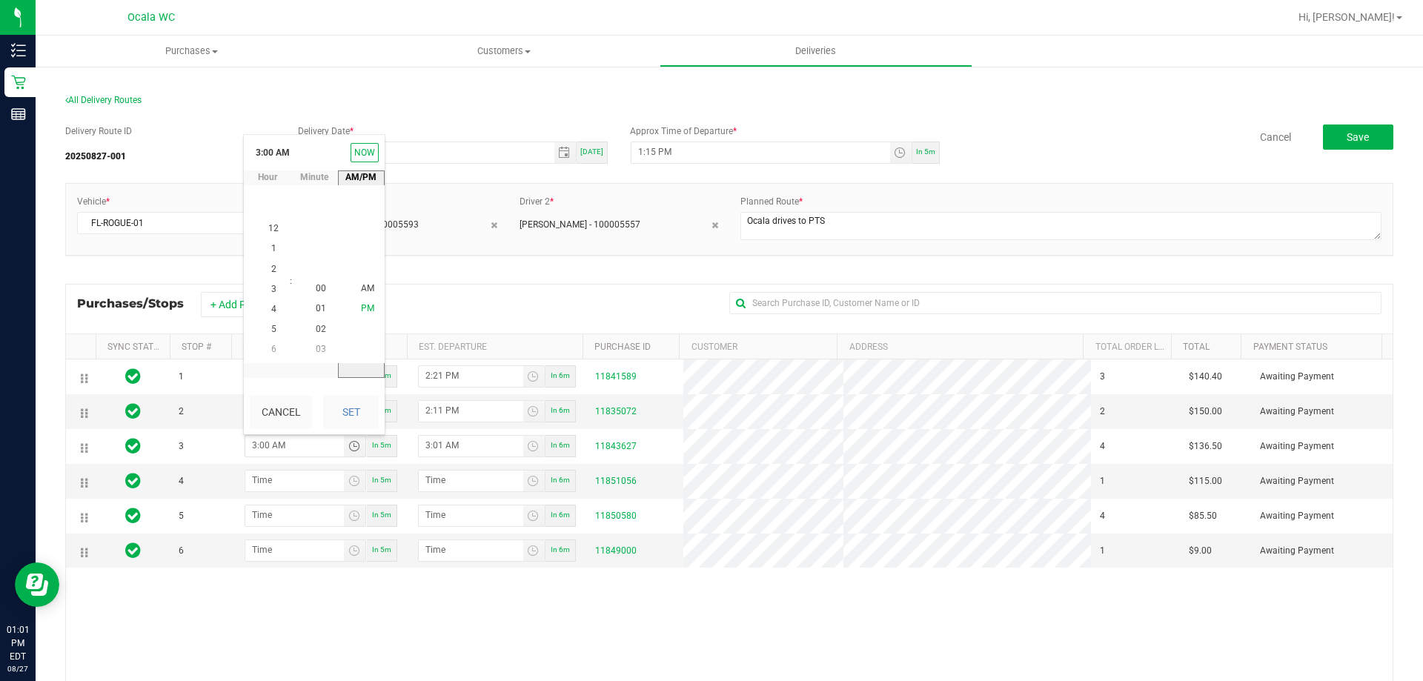
click at [361, 307] on span "PM" at bounding box center [367, 309] width 13 height 10
click at [364, 407] on button "Set" at bounding box center [351, 412] width 56 height 33
type input "3:00 PM"
type input "3:01 PM"
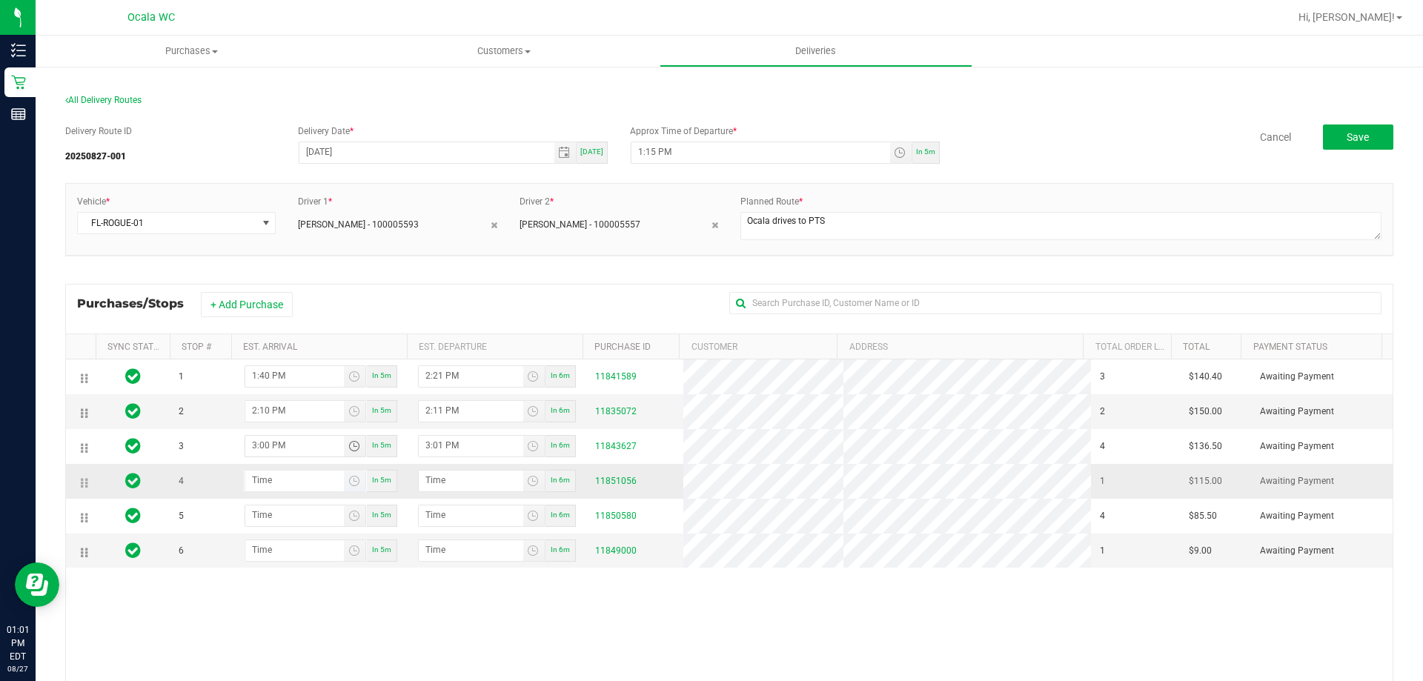
click at [356, 481] on span "Toggle time list" at bounding box center [354, 481] width 21 height 21
click at [271, 385] on span "3" at bounding box center [273, 384] width 5 height 10
click at [316, 322] on span "20" at bounding box center [321, 324] width 10 height 10
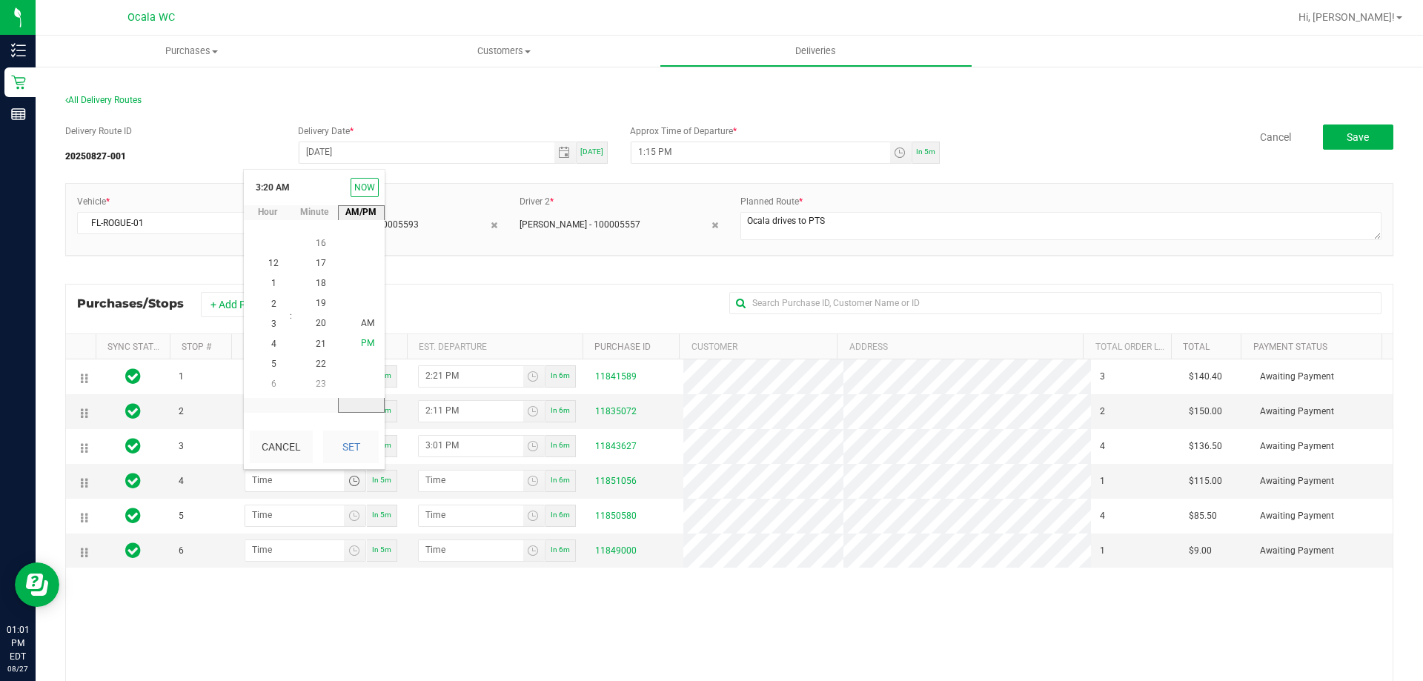
click at [361, 340] on span "PM" at bounding box center [367, 344] width 13 height 10
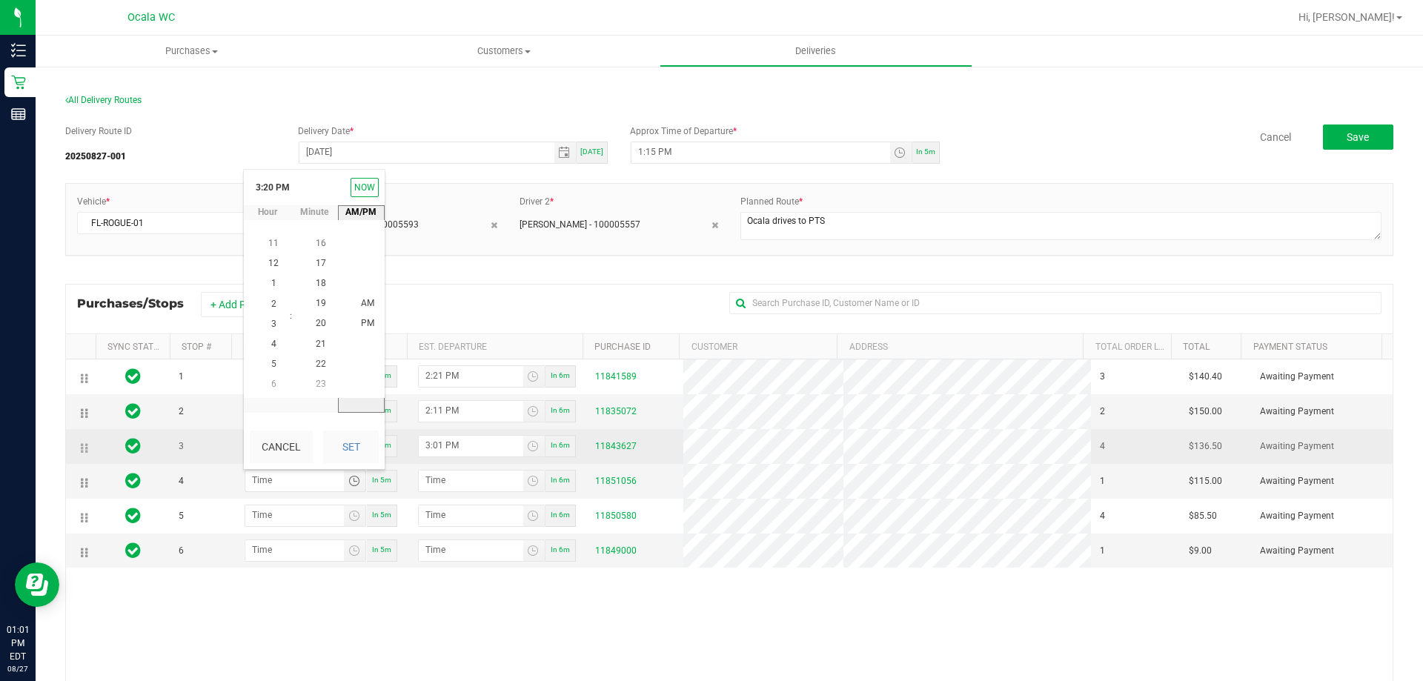
drag, startPoint x: 356, startPoint y: 474, endPoint x: 352, endPoint y: 449, distance: 24.7
click at [356, 473] on span "Toggle time list" at bounding box center [354, 481] width 21 height 21
type input "hour:minute AM"
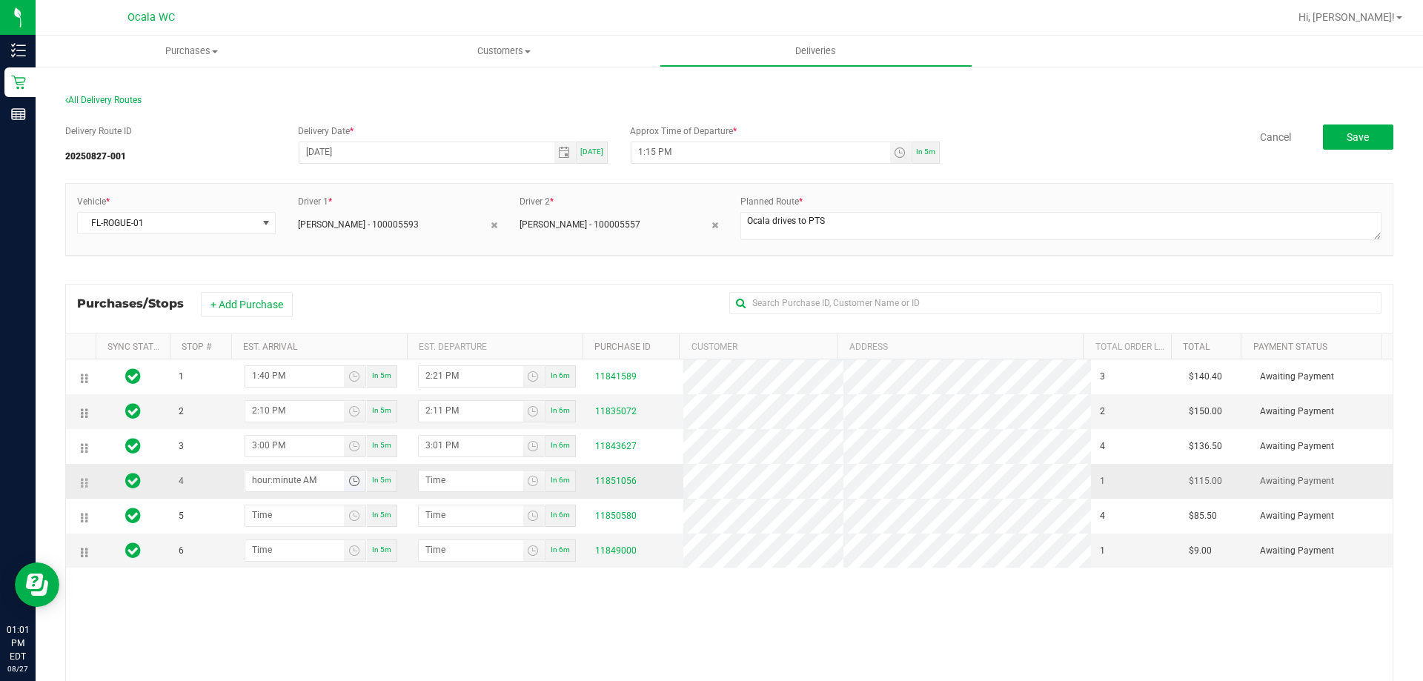
click at [348, 480] on span "Toggle time list" at bounding box center [354, 481] width 12 height 12
click at [272, 383] on li "3" at bounding box center [274, 384] width 36 height 20
click at [317, 325] on span "20" at bounding box center [321, 324] width 10 height 10
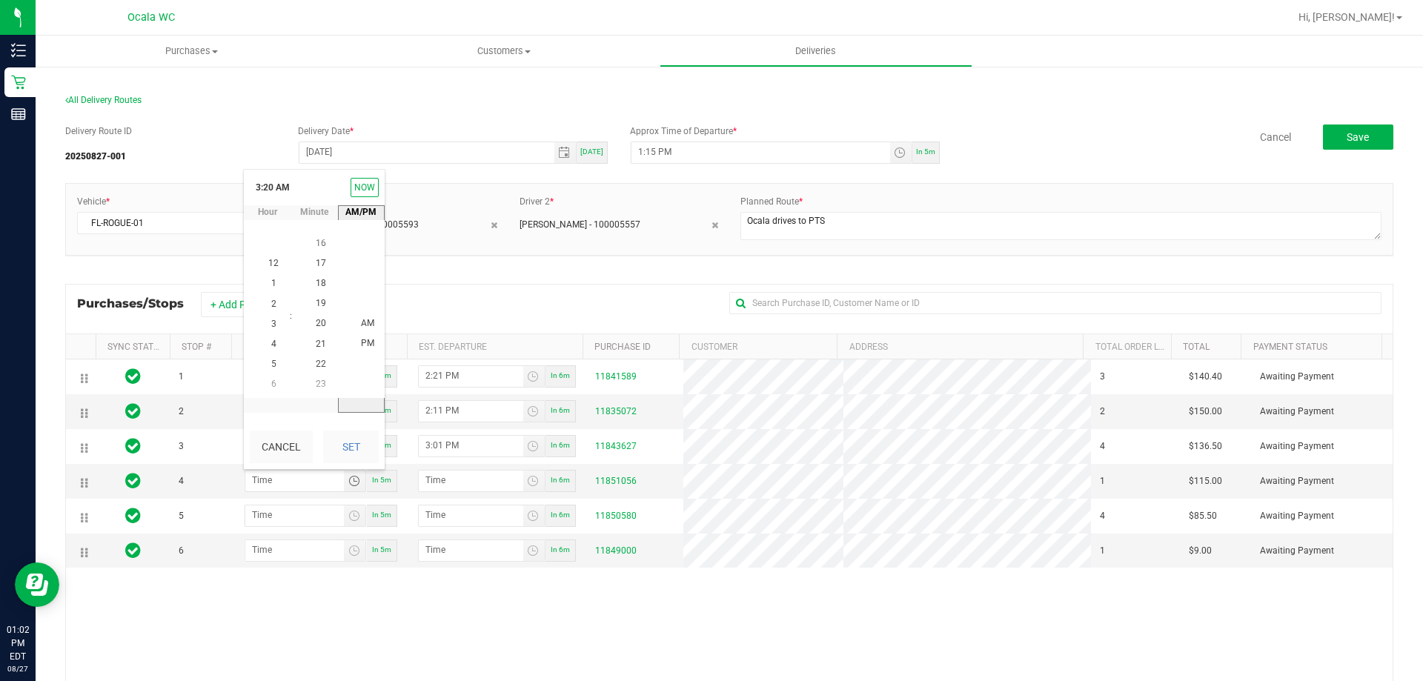
drag, startPoint x: 359, startPoint y: 342, endPoint x: 362, endPoint y: 366, distance: 24.6
click at [361, 342] on span "PM" at bounding box center [367, 344] width 13 height 10
click at [362, 442] on button "Set" at bounding box center [351, 447] width 56 height 33
type input "3:20 PM"
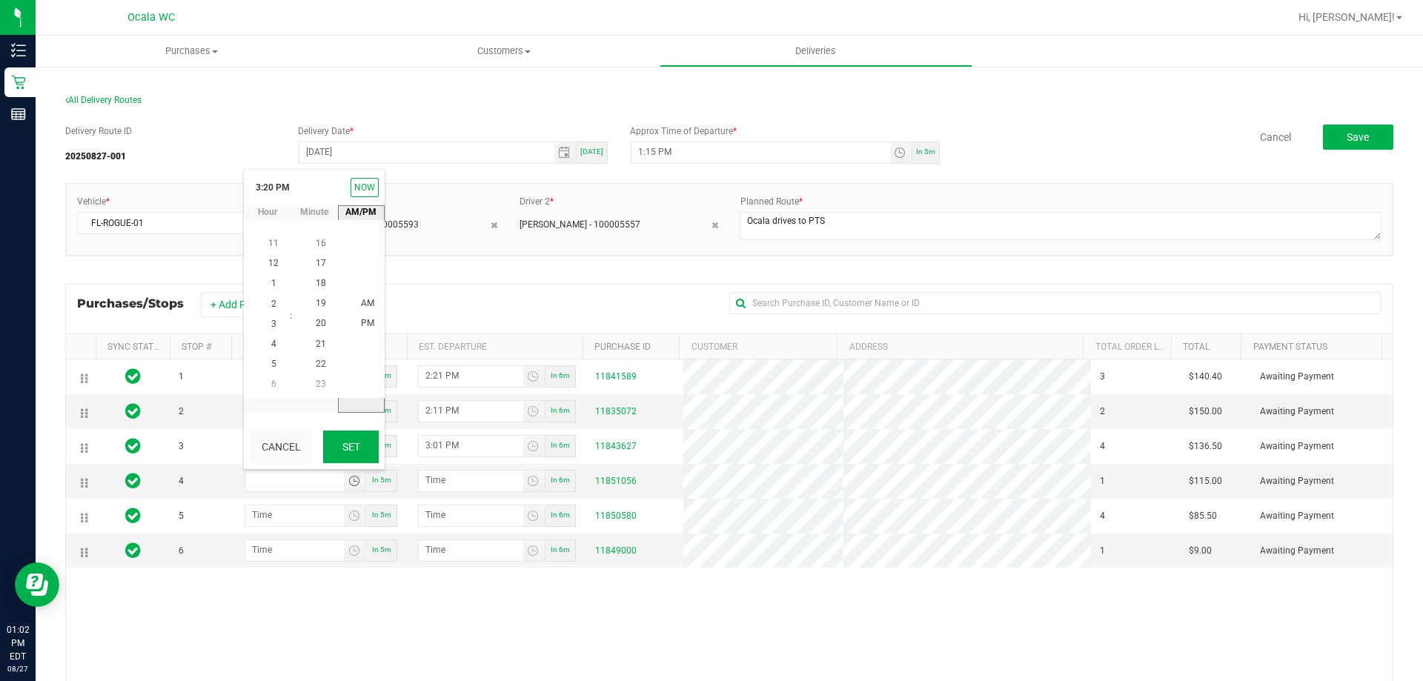
type input "3:21 PM"
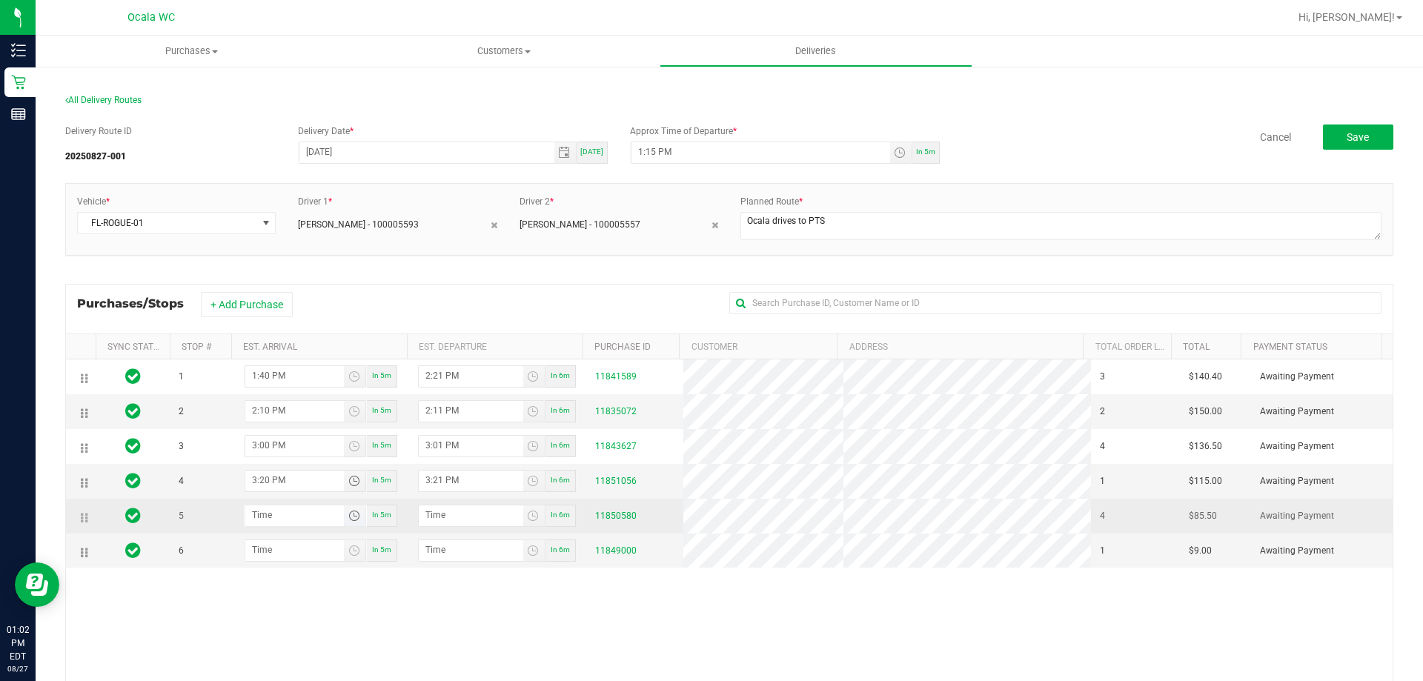
click at [348, 514] on span "Toggle time list" at bounding box center [354, 516] width 12 height 12
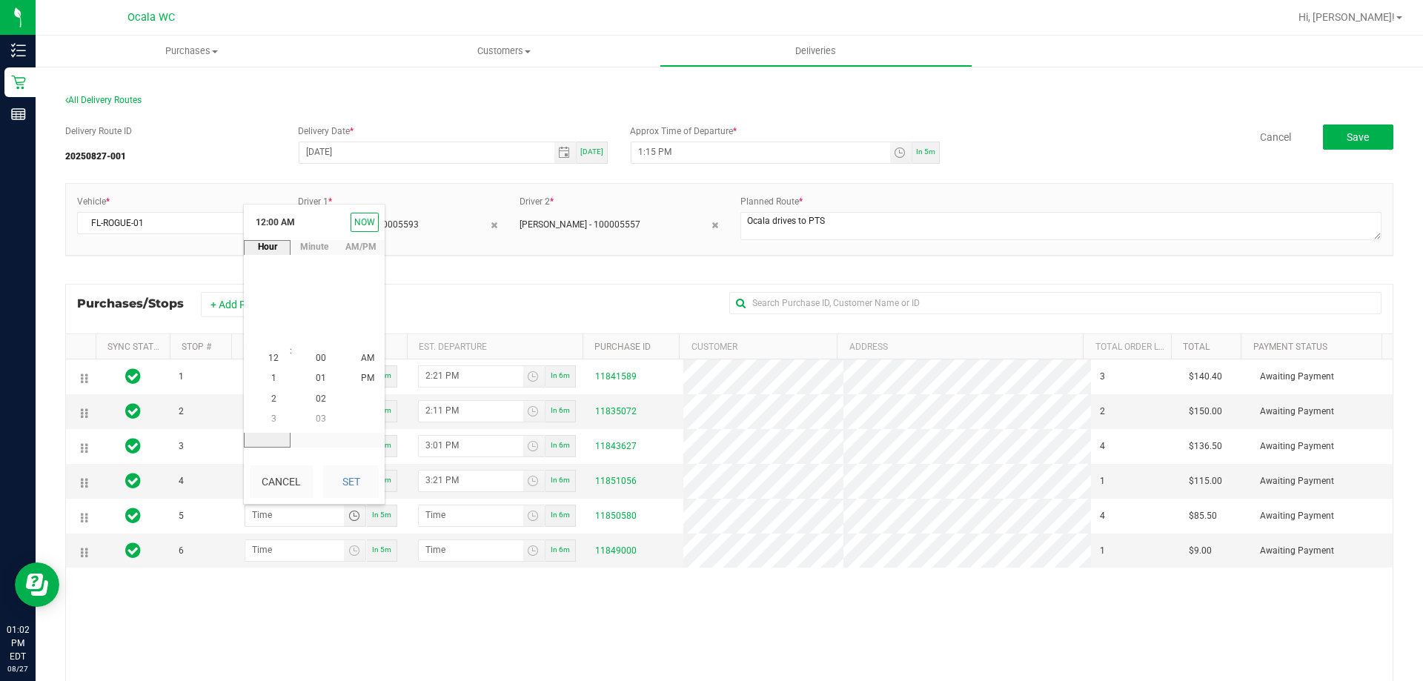
click at [271, 417] on span "3" at bounding box center [273, 419] width 5 height 10
click at [318, 416] on span "40" at bounding box center [321, 419] width 10 height 10
click at [366, 374] on span "PM" at bounding box center [367, 379] width 13 height 10
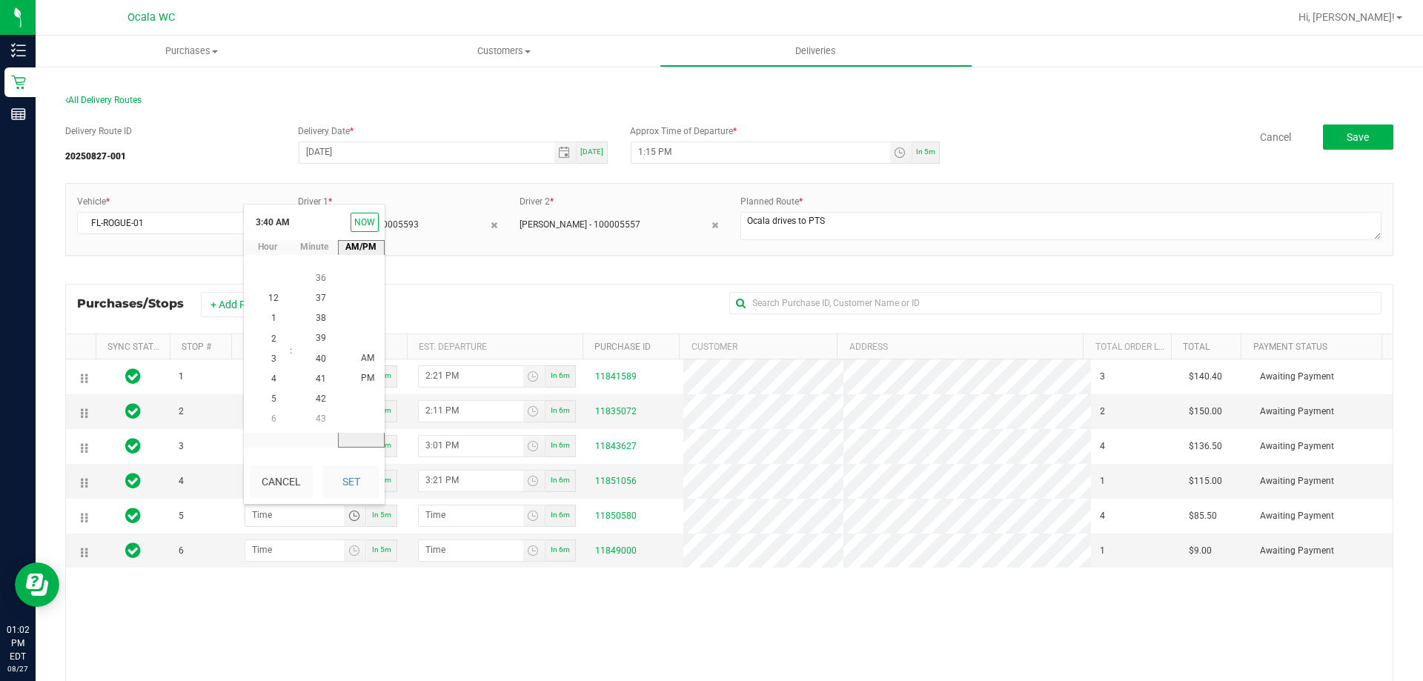
scroll to position [20, 0]
click at [349, 471] on button "Set" at bounding box center [351, 481] width 56 height 33
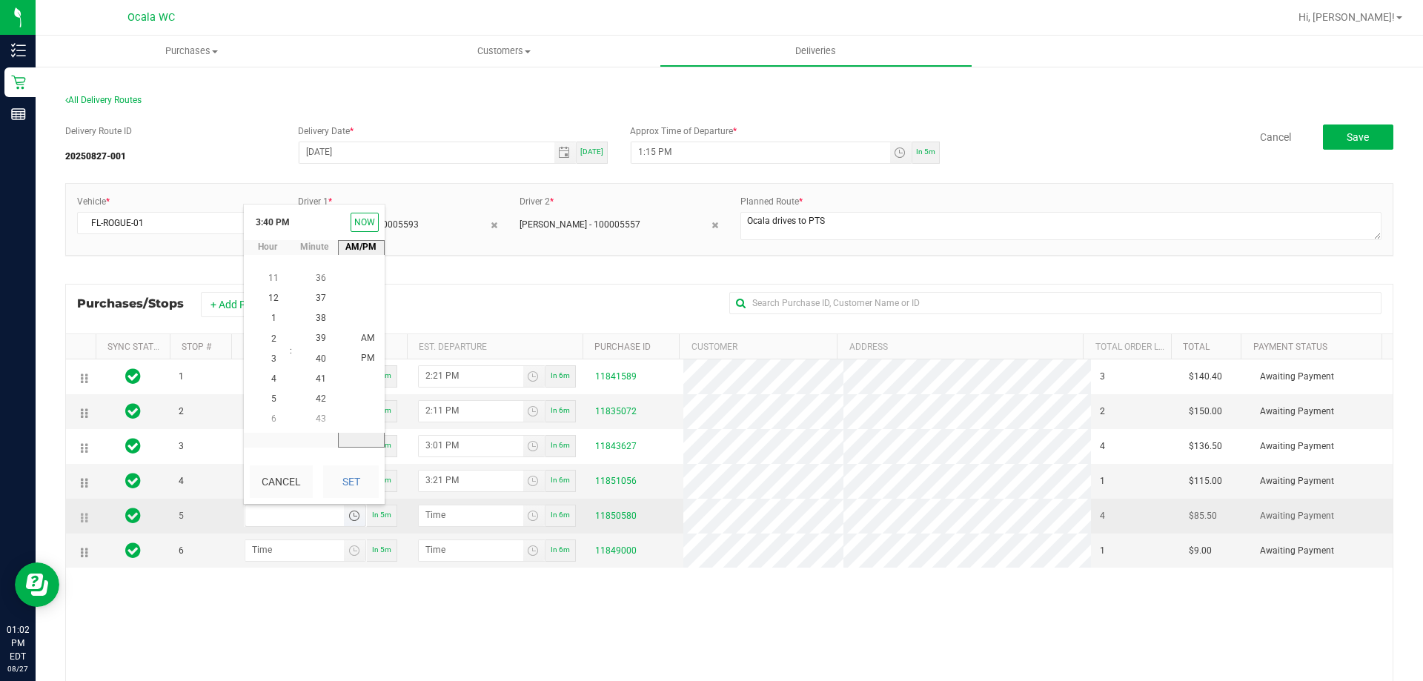
type input "3:40 PM"
type input "3:41 PM"
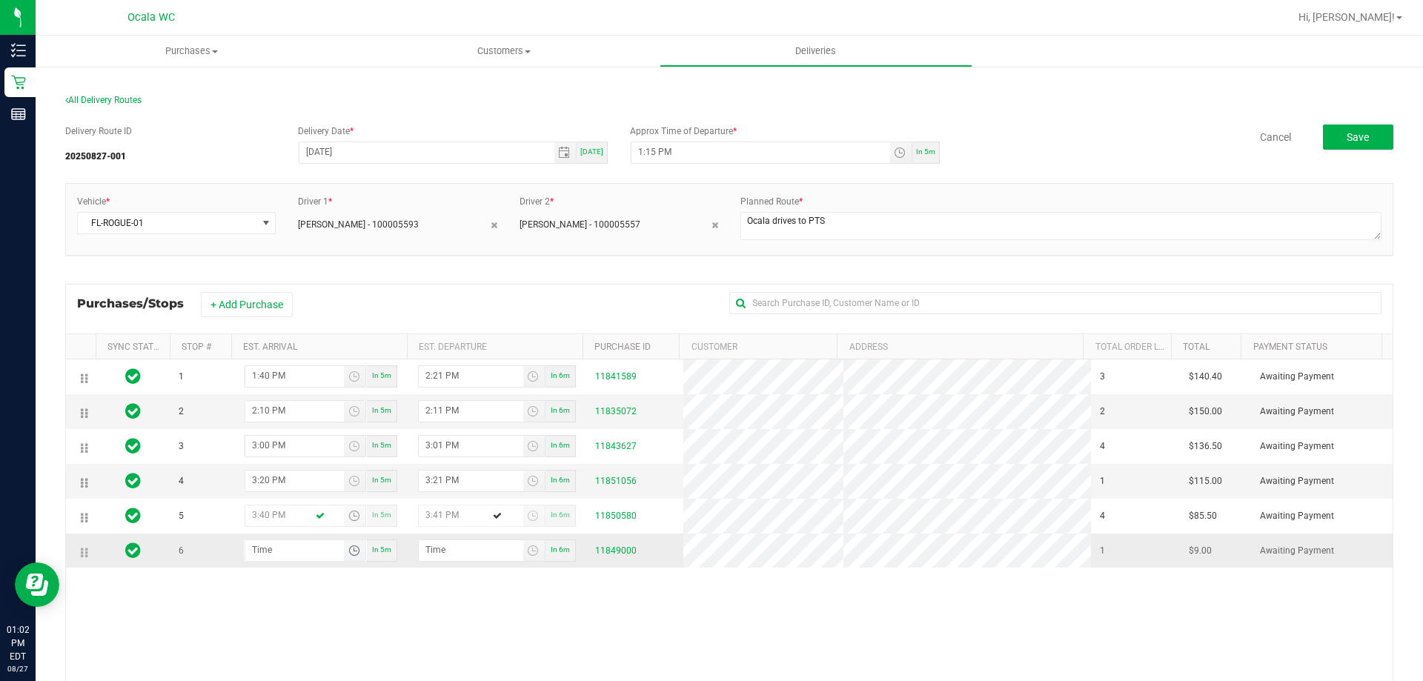
click at [353, 555] on span "Toggle time list" at bounding box center [354, 551] width 12 height 12
click at [271, 416] on span "4" at bounding box center [273, 417] width 5 height 10
click at [317, 355] on span "10" at bounding box center [321, 356] width 10 height 10
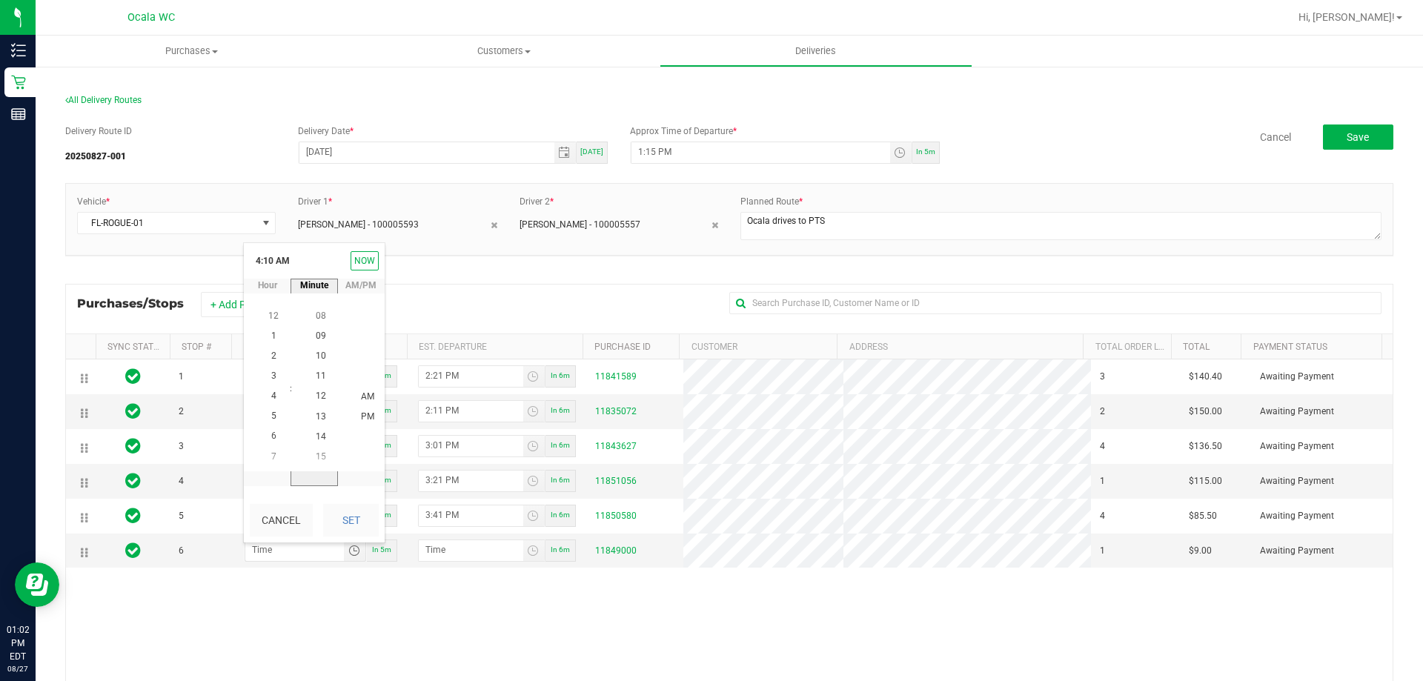
scroll to position [202, 0]
click at [361, 419] on span "PM" at bounding box center [367, 416] width 13 height 10
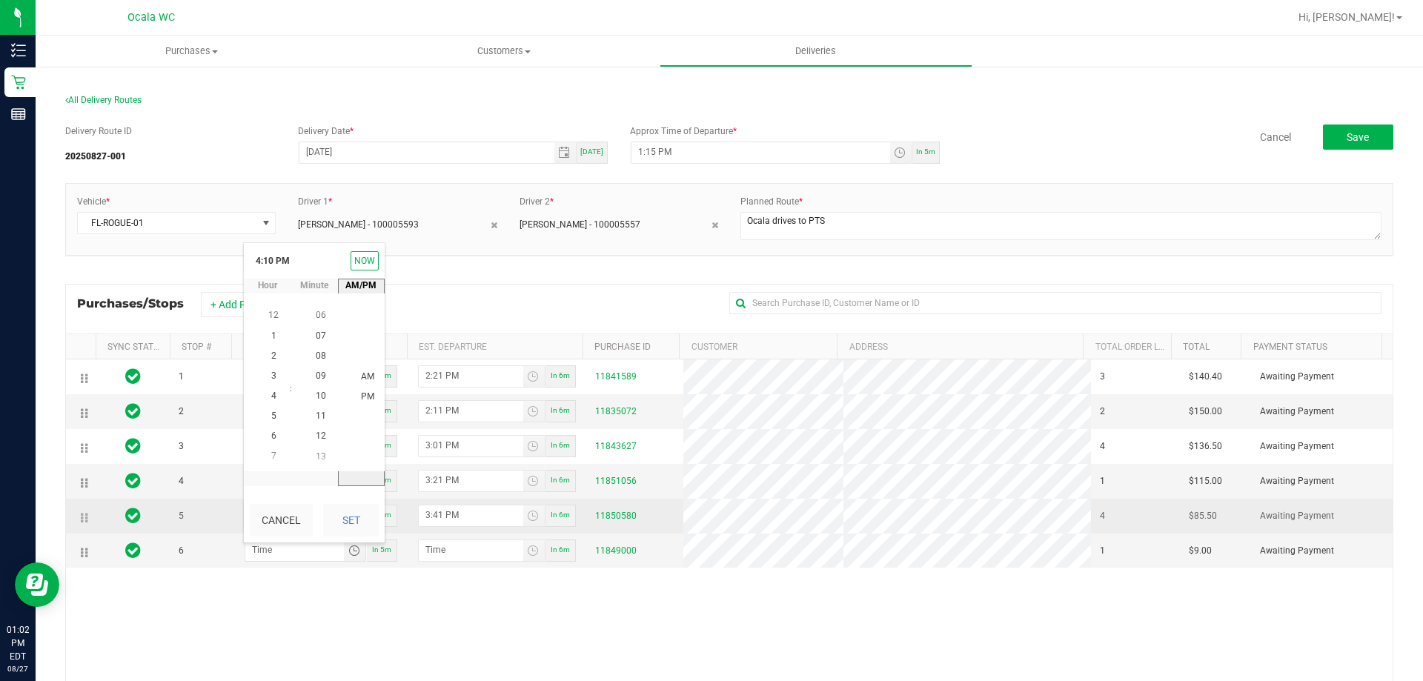
click at [356, 528] on button "Set" at bounding box center [351, 520] width 56 height 33
type input "4:10 PM"
type input "4:11 PM"
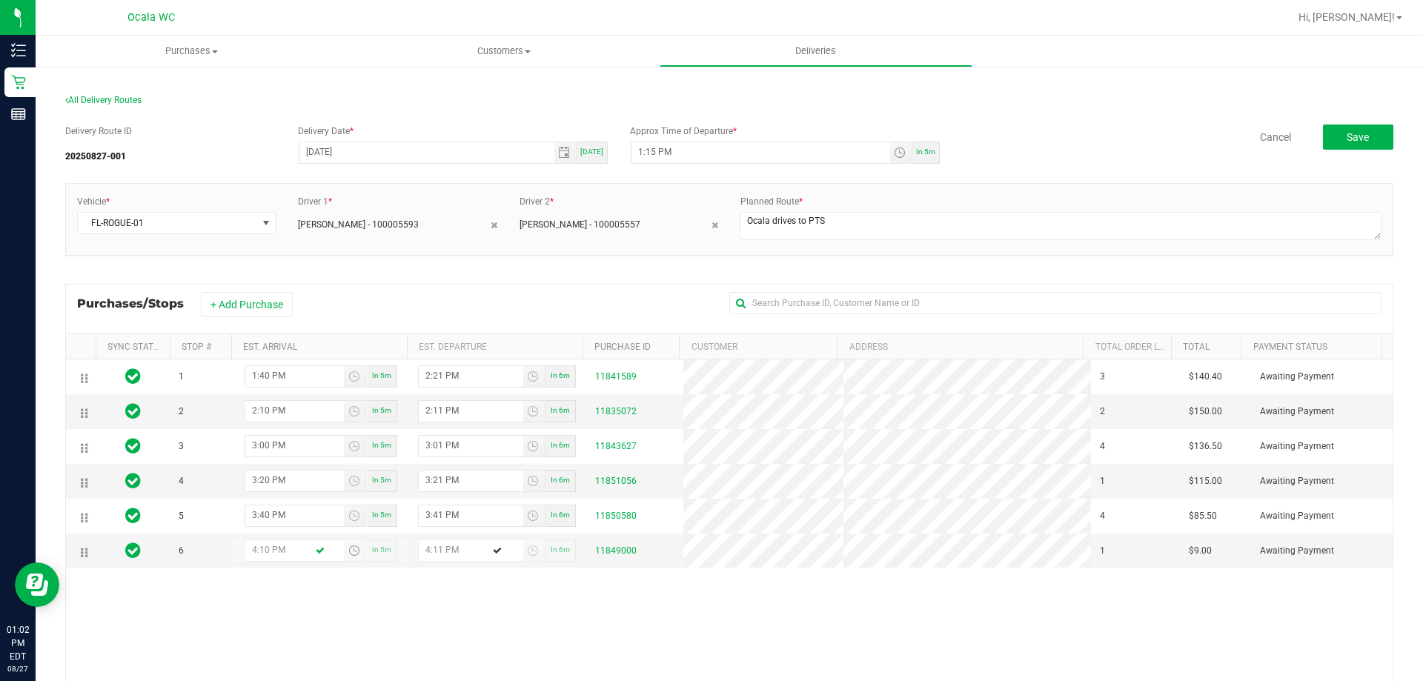
click at [385, 615] on div "1 1:40 PM In 5m 2:21 PM In 6m 11841589 3 $140.40 Awaiting Payment 2 2:10 PM In …" at bounding box center [729, 573] width 1327 height 429
click at [1062, 122] on div "Delivery Route ID 20250827-001 Delivery Date * [DATE] [DATE] Approx Time of Dep…" at bounding box center [729, 474] width 1328 height 723
click at [1364, 147] on button "Save" at bounding box center [1358, 137] width 70 height 25
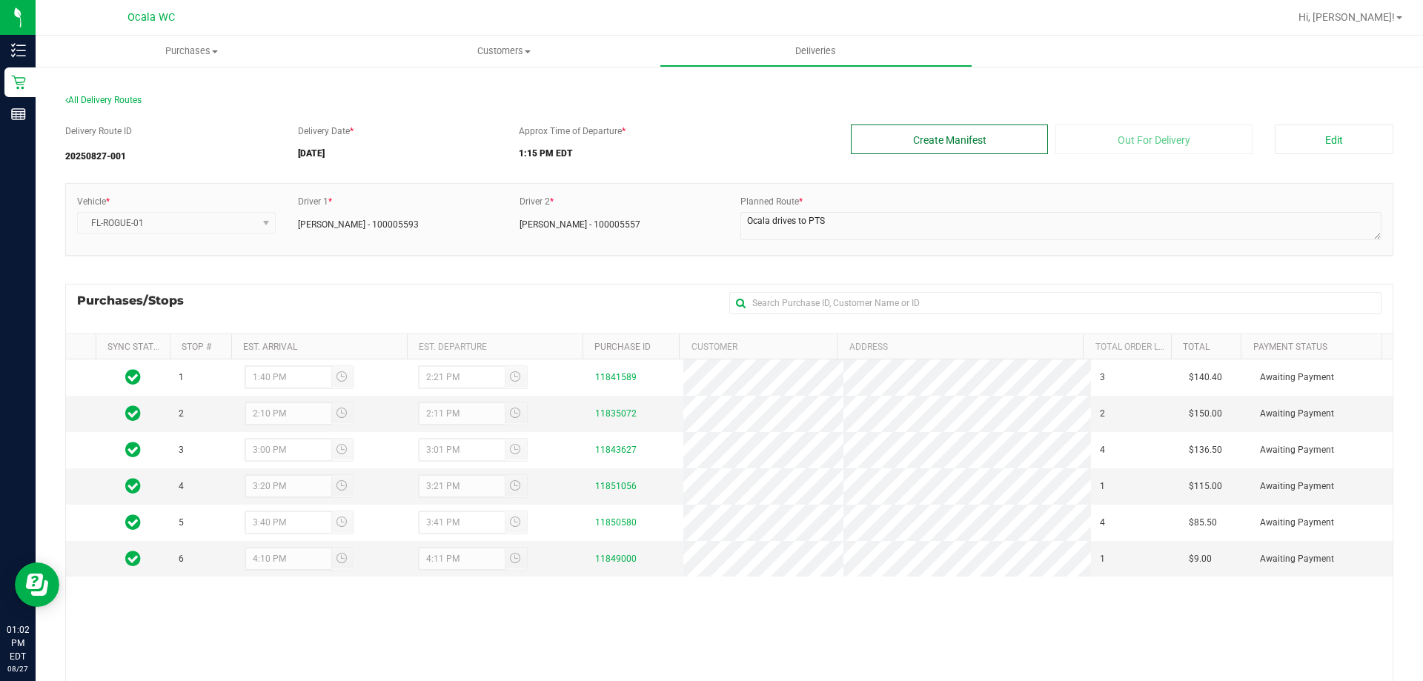
click at [983, 139] on button "Create Manifest" at bounding box center [949, 140] width 197 height 30
click at [1333, 139] on button "Edit" at bounding box center [1334, 140] width 119 height 30
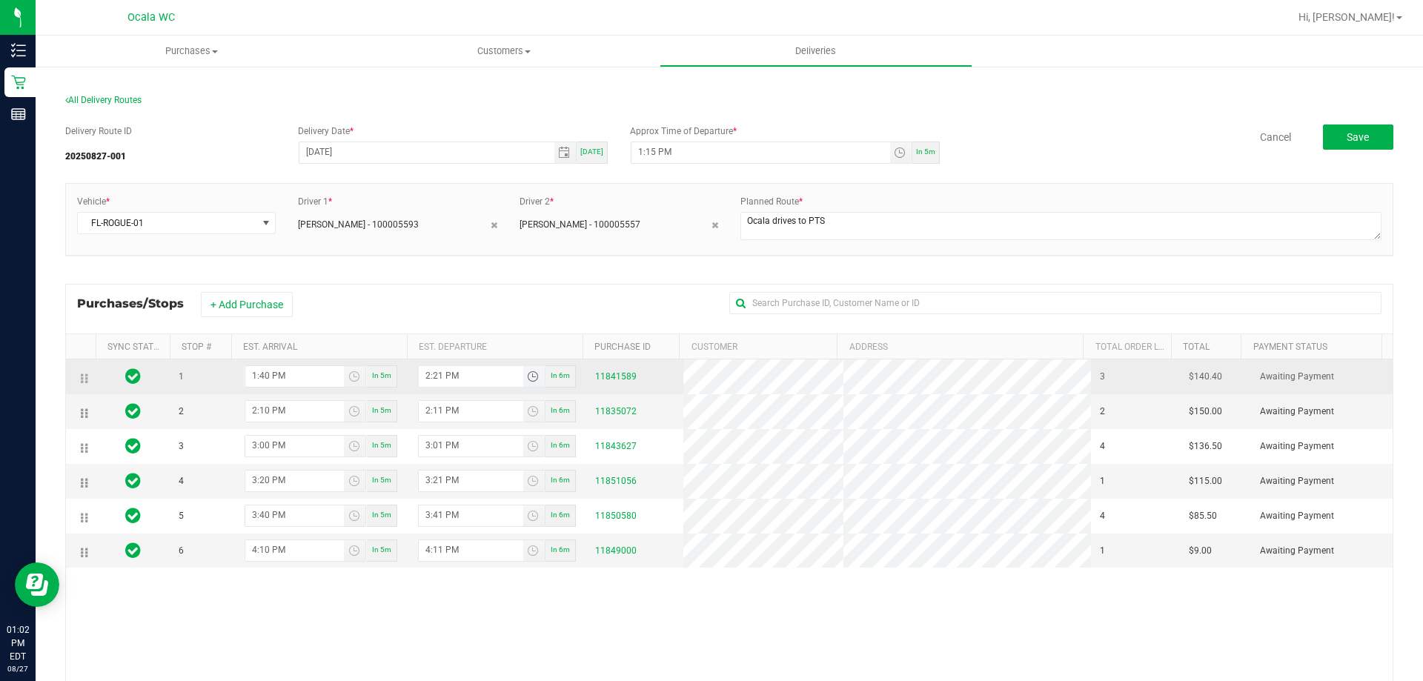
click at [531, 379] on span "Toggle time list" at bounding box center [533, 377] width 12 height 12
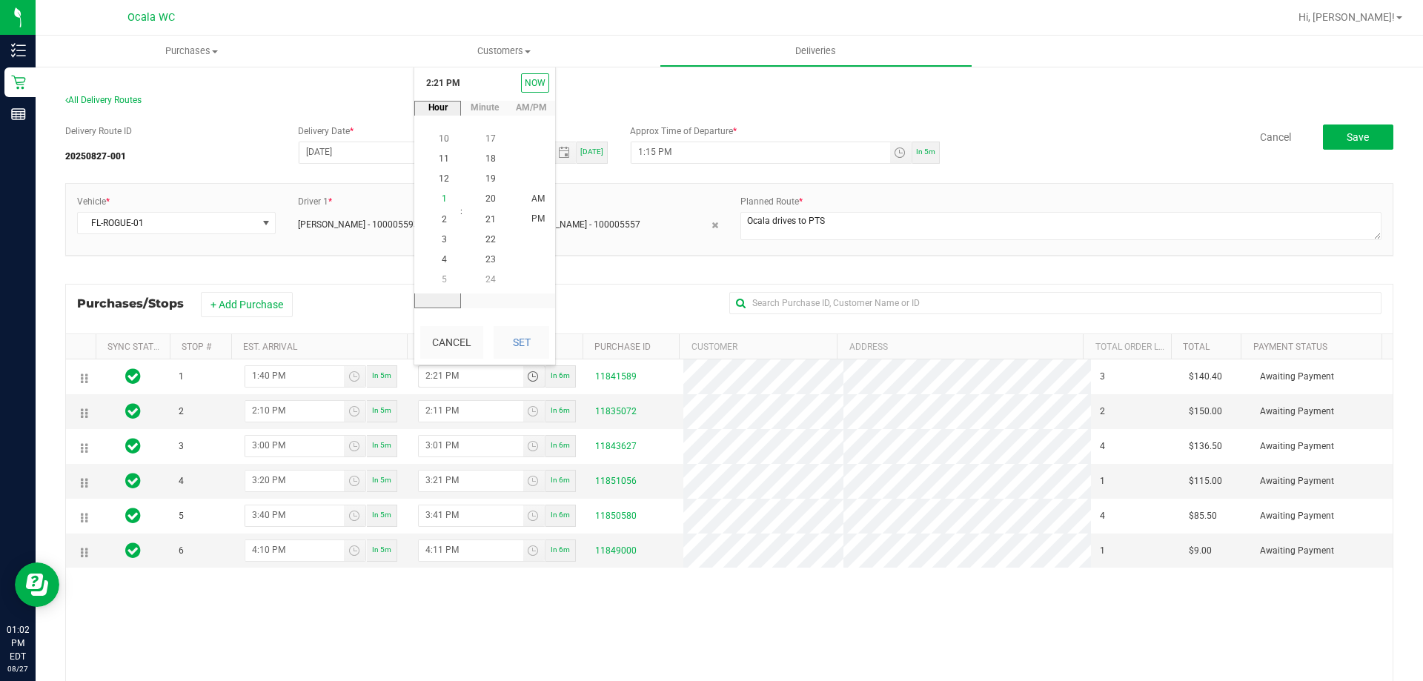
click at [442, 196] on span "1" at bounding box center [444, 199] width 5 height 10
click at [487, 153] on span "41" at bounding box center [490, 158] width 10 height 10
drag, startPoint x: 531, startPoint y: 211, endPoint x: 530, endPoint y: 325, distance: 113.4
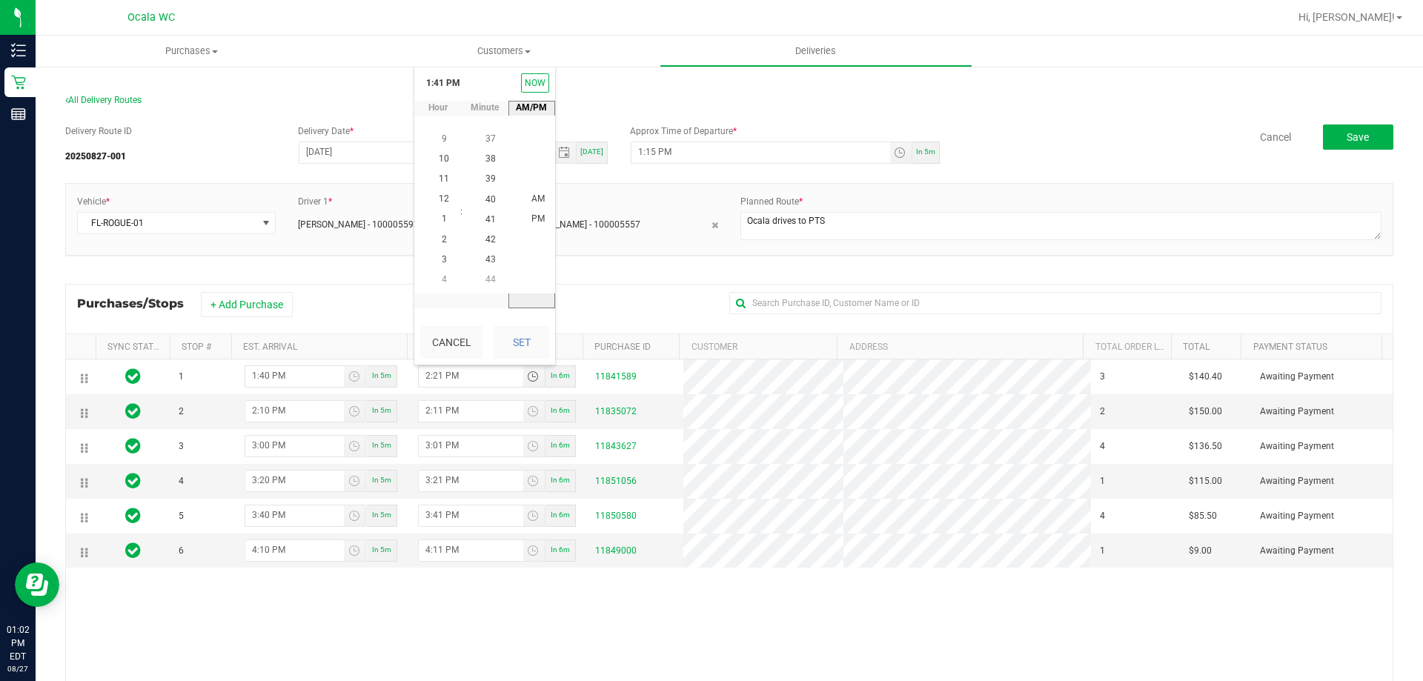
click at [531, 212] on li "PM" at bounding box center [538, 220] width 36 height 20
click at [526, 348] on button "Set" at bounding box center [522, 342] width 56 height 33
type input "1:41 PM"
click at [1347, 134] on span "Save" at bounding box center [1358, 137] width 22 height 12
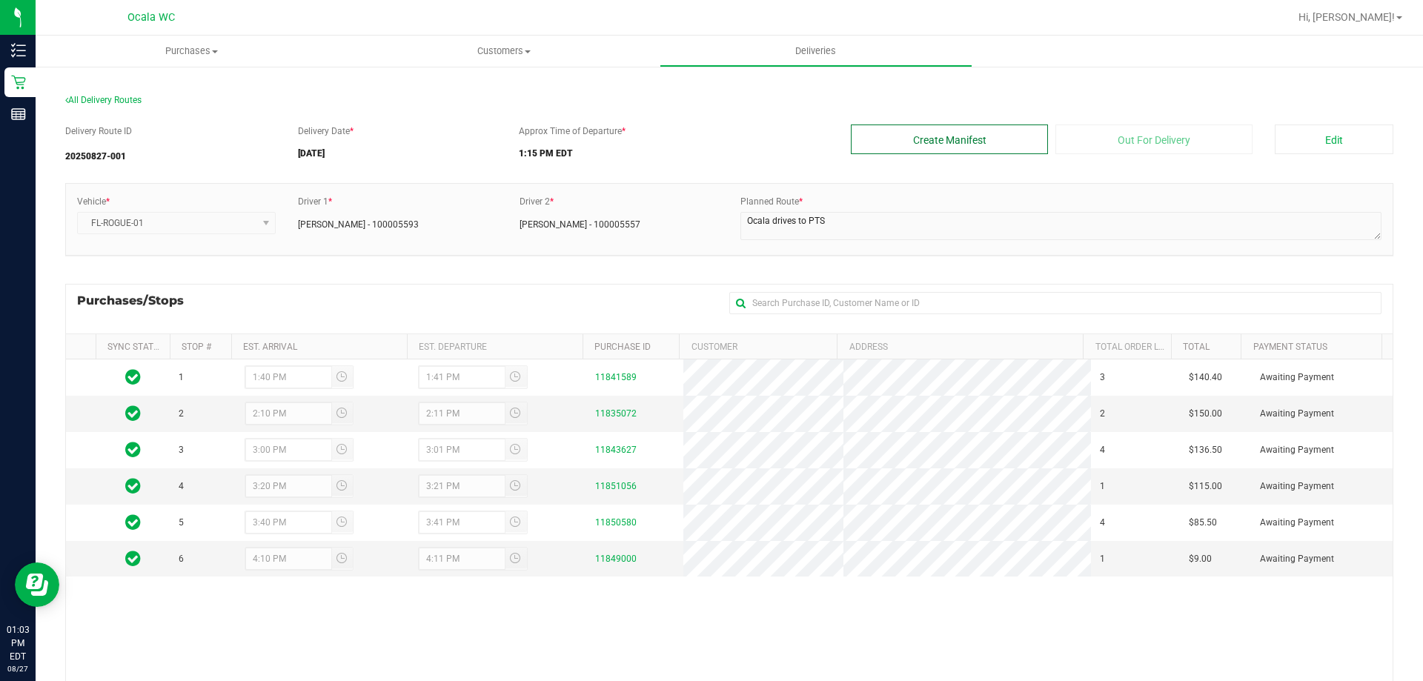
click at [941, 139] on button "Create Manifest" at bounding box center [949, 140] width 197 height 30
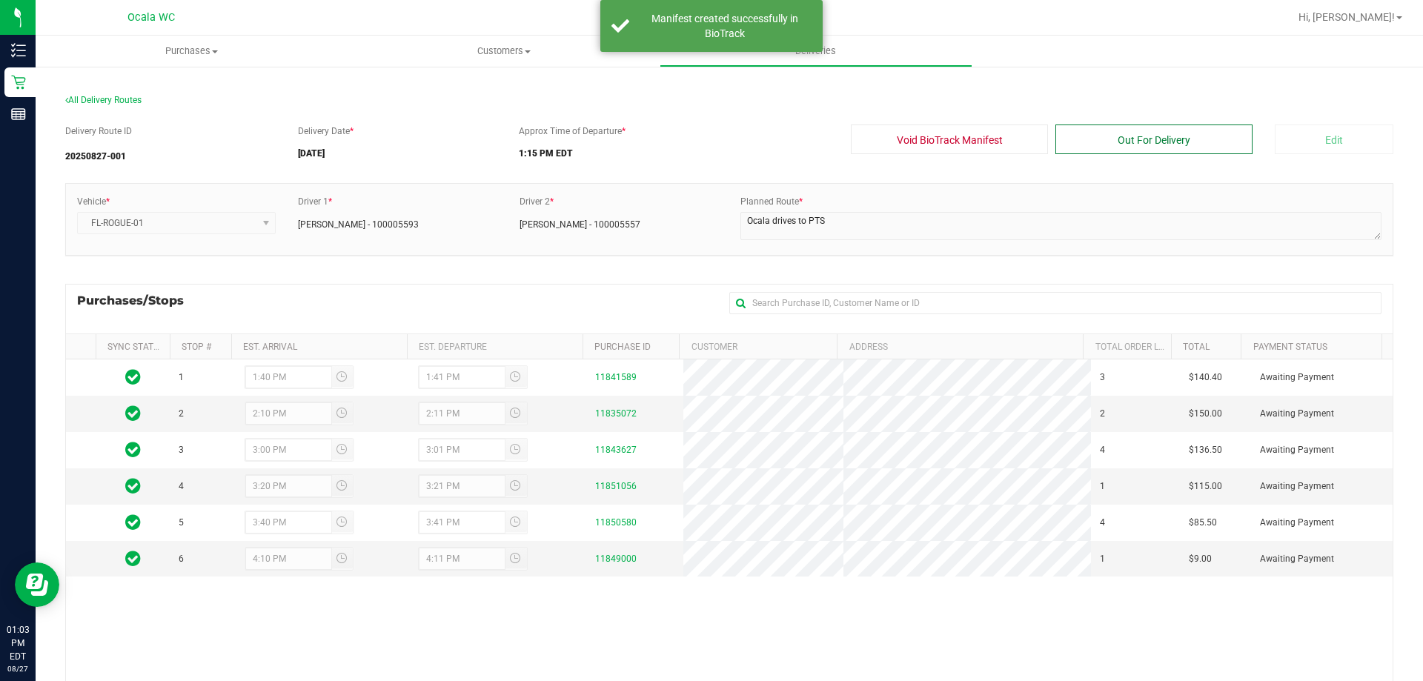
click at [1150, 140] on button "Out For Delivery" at bounding box center [1153, 140] width 197 height 30
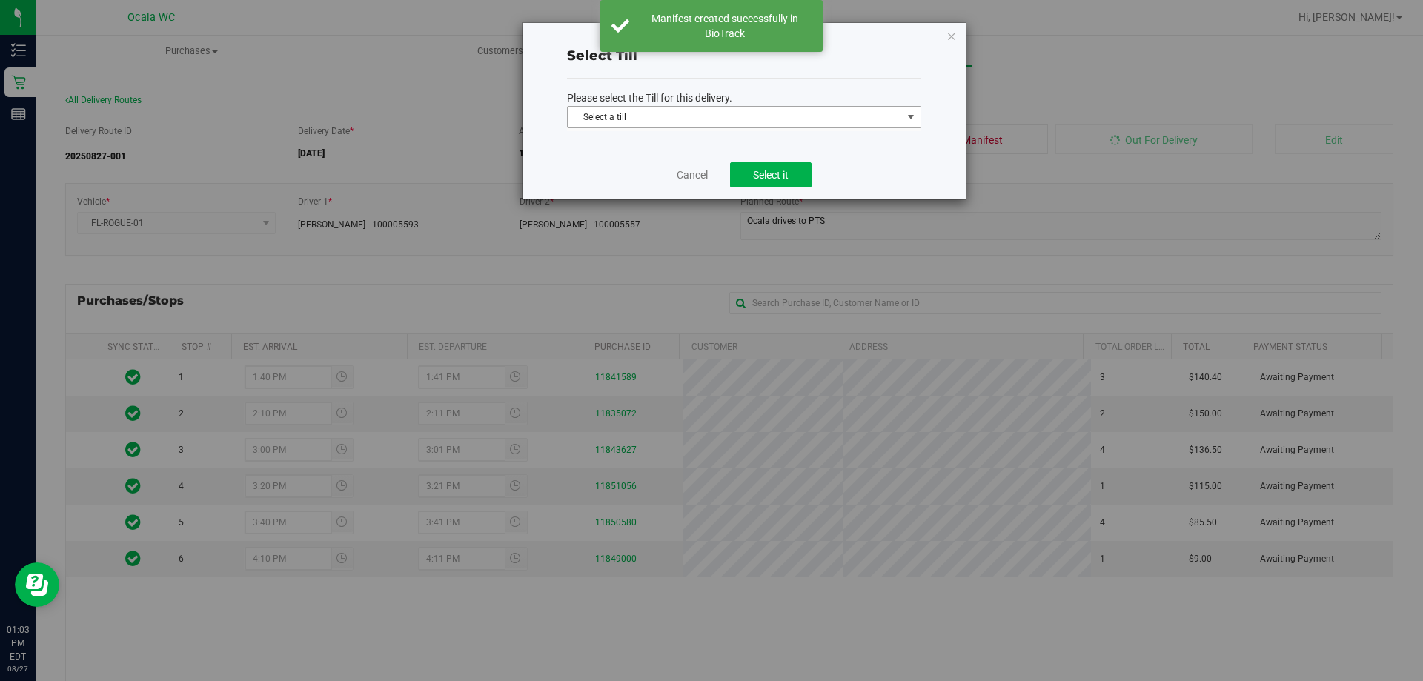
click at [827, 112] on span "Select a till" at bounding box center [735, 117] width 334 height 21
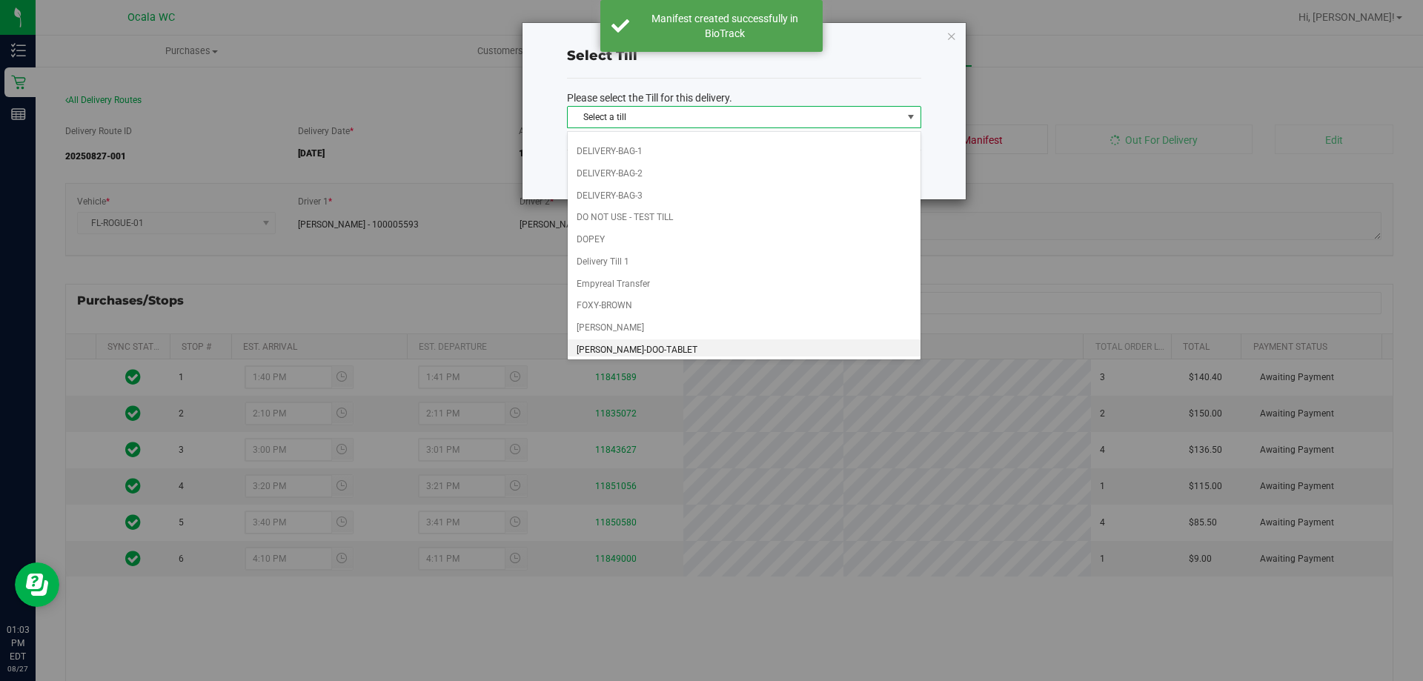
scroll to position [306, 0]
click at [620, 163] on li "Delivery Till 1" at bounding box center [744, 170] width 353 height 22
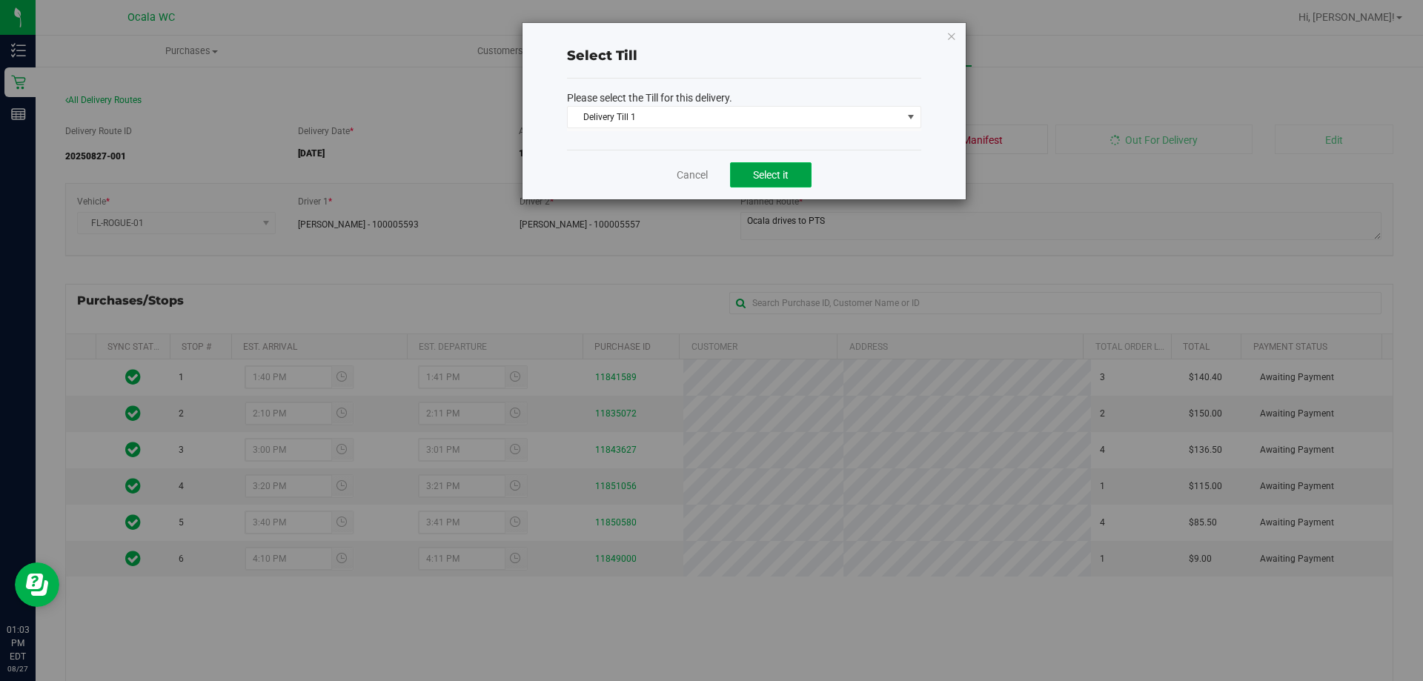
click at [766, 173] on span "Select it" at bounding box center [771, 175] width 36 height 12
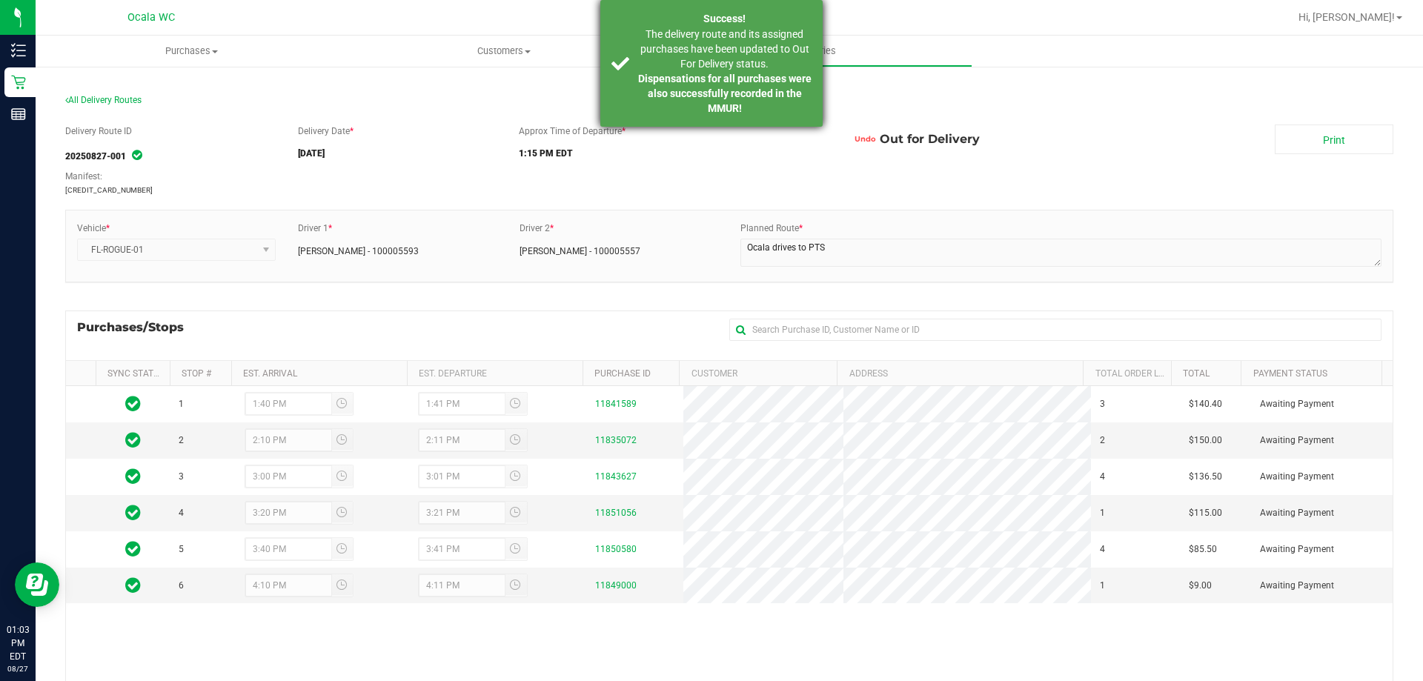
click at [702, 77] on strong "Dispensations for all purchases were also successfully recorded in the MMUR!" at bounding box center [724, 94] width 173 height 42
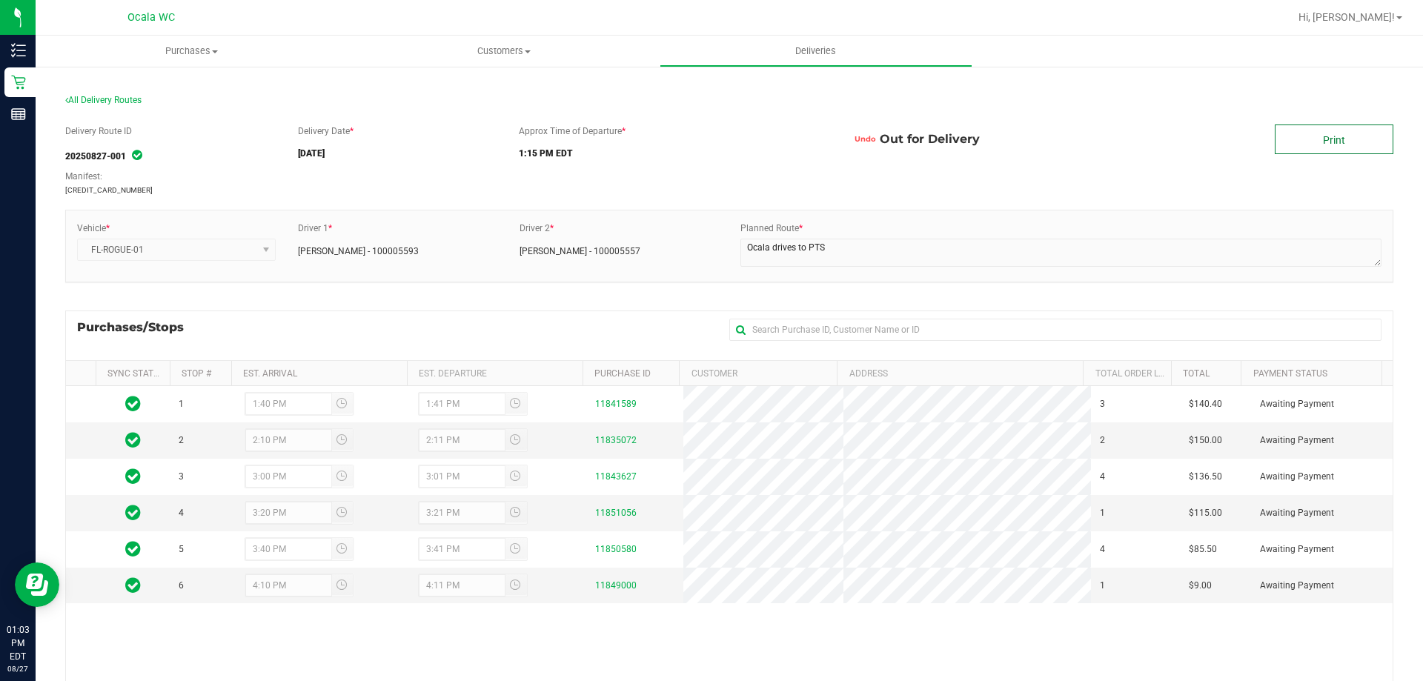
click at [1315, 150] on link "Print" at bounding box center [1334, 140] width 119 height 30
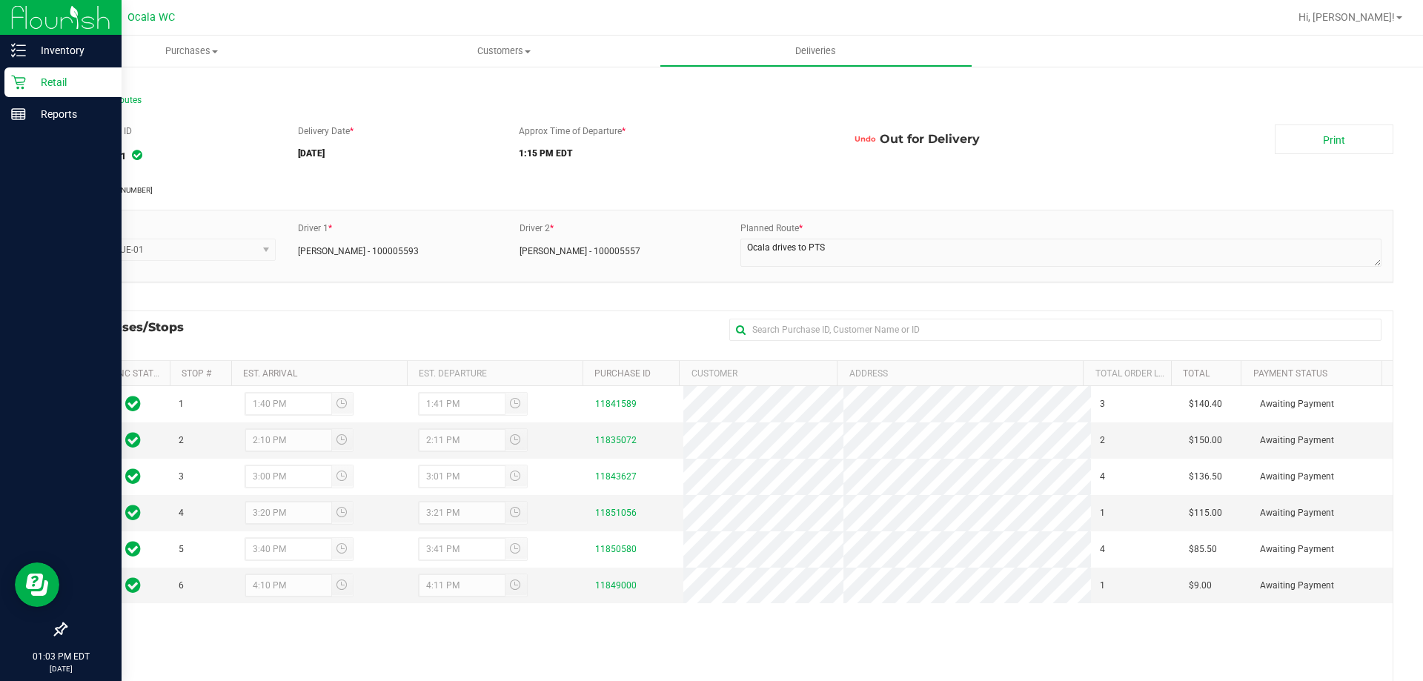
click at [13, 17] on img at bounding box center [60, 17] width 99 height 35
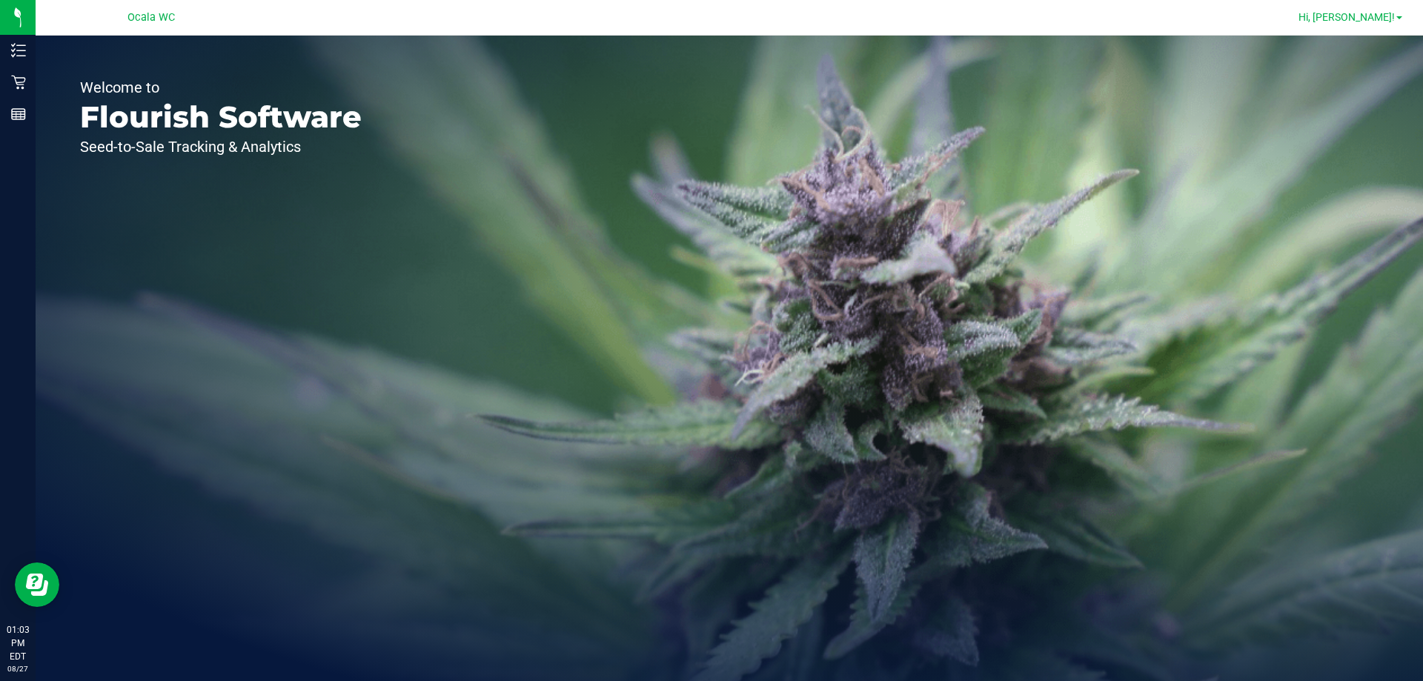
click at [1397, 20] on link "Hi, [PERSON_NAME]!" at bounding box center [1350, 18] width 116 height 16
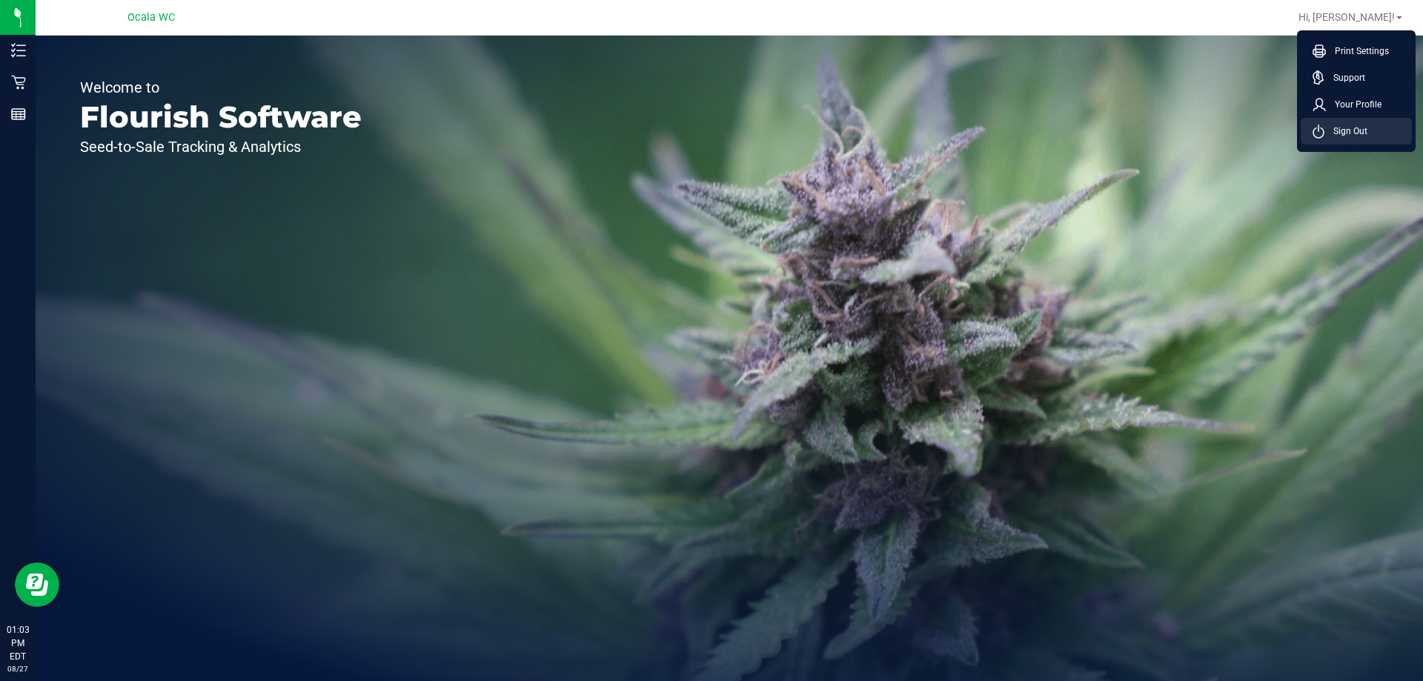
click at [1324, 130] on span "Sign Out" at bounding box center [1345, 131] width 43 height 15
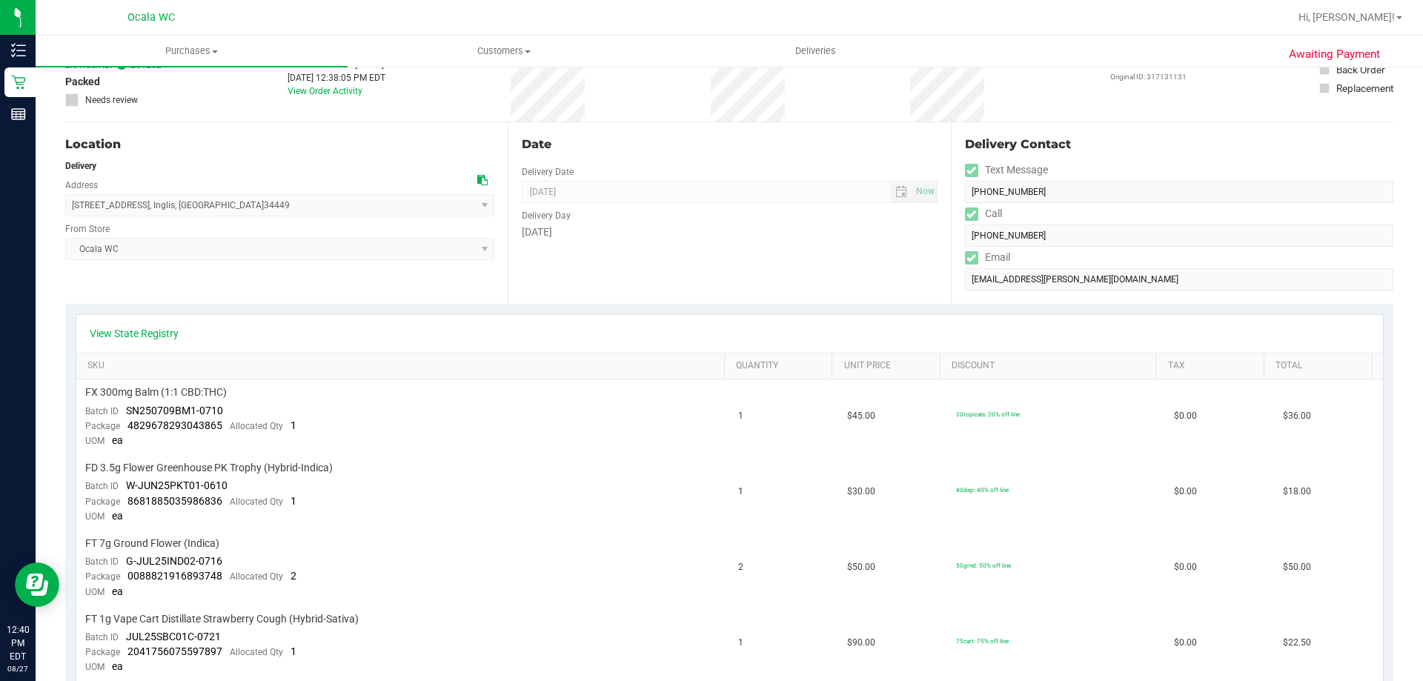
scroll to position [445, 0]
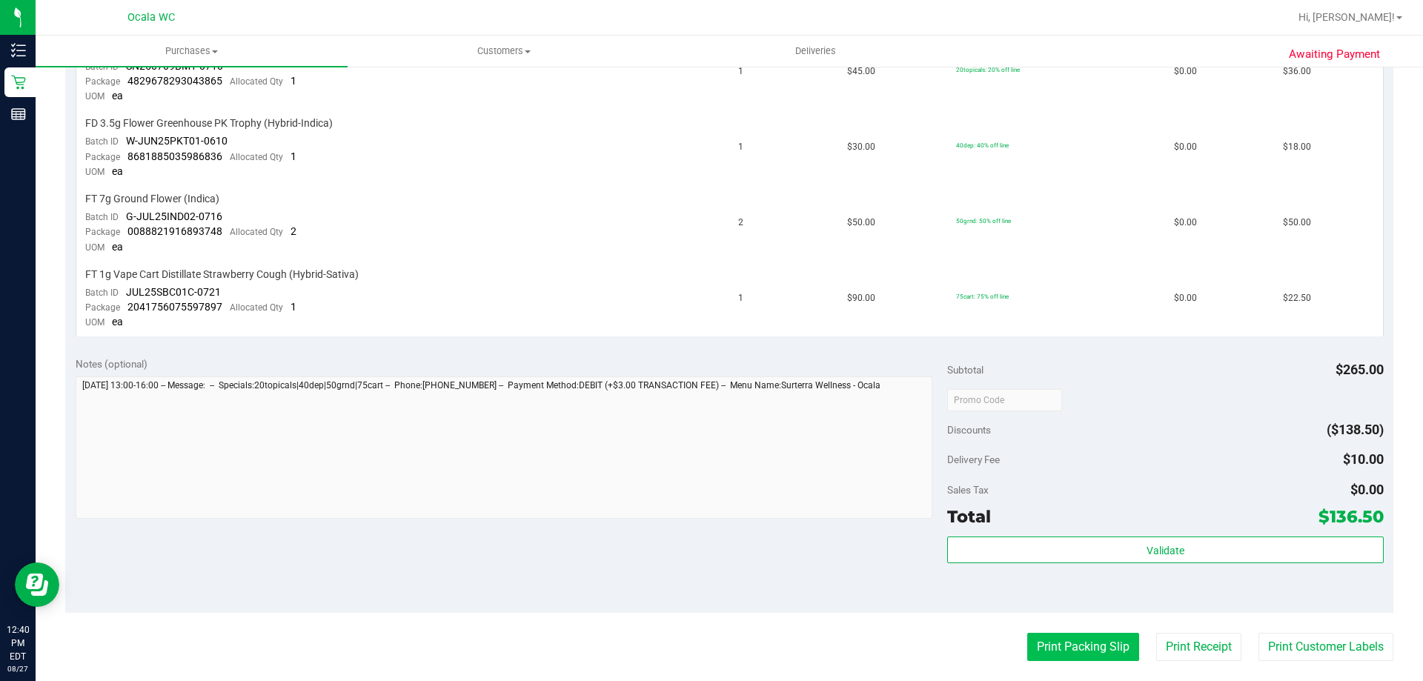
click at [1052, 645] on button "Print Packing Slip" at bounding box center [1083, 647] width 112 height 28
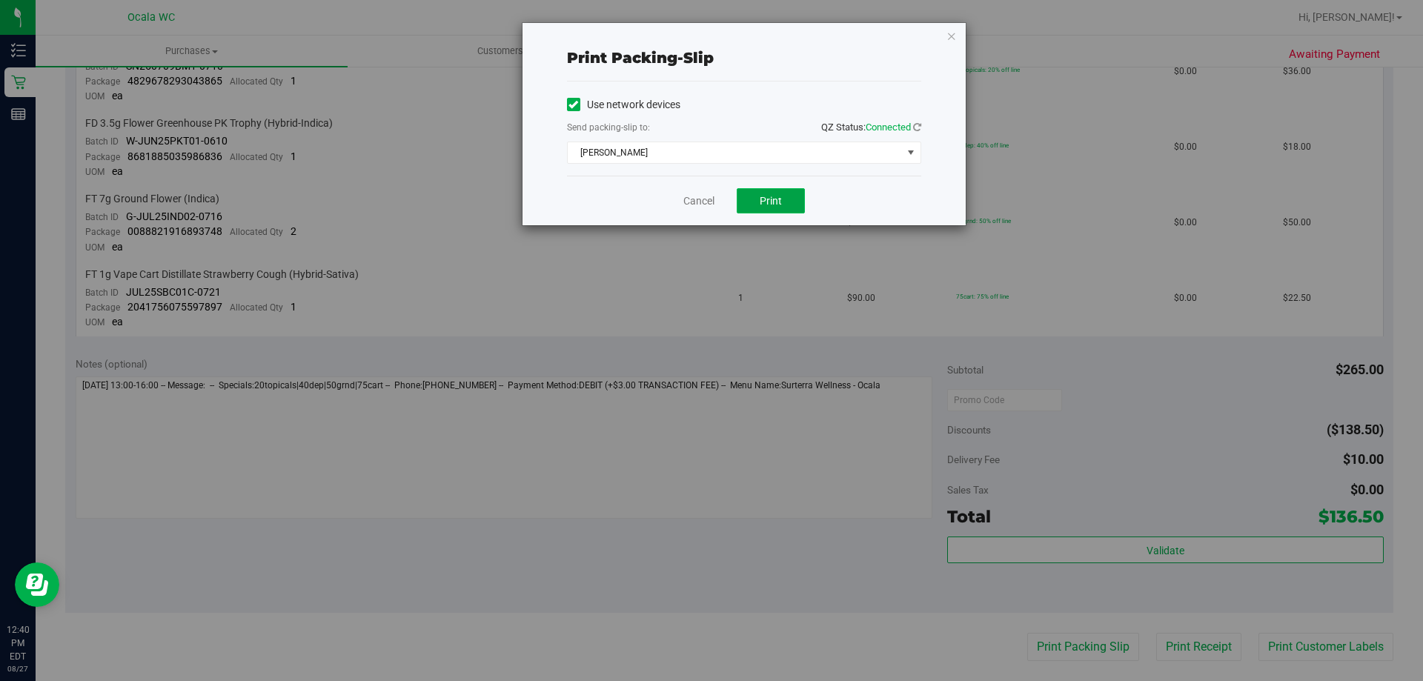
click at [764, 200] on span "Print" at bounding box center [771, 201] width 22 height 12
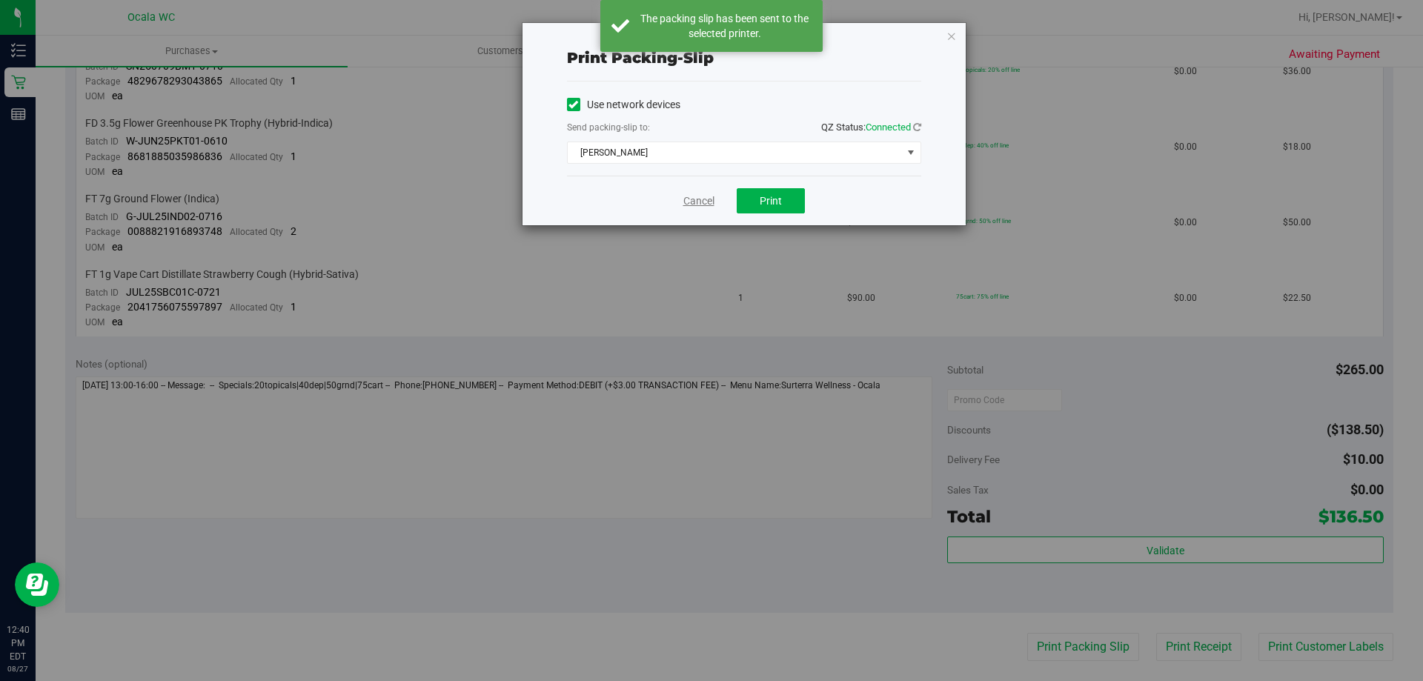
click at [703, 201] on link "Cancel" at bounding box center [698, 201] width 31 height 16
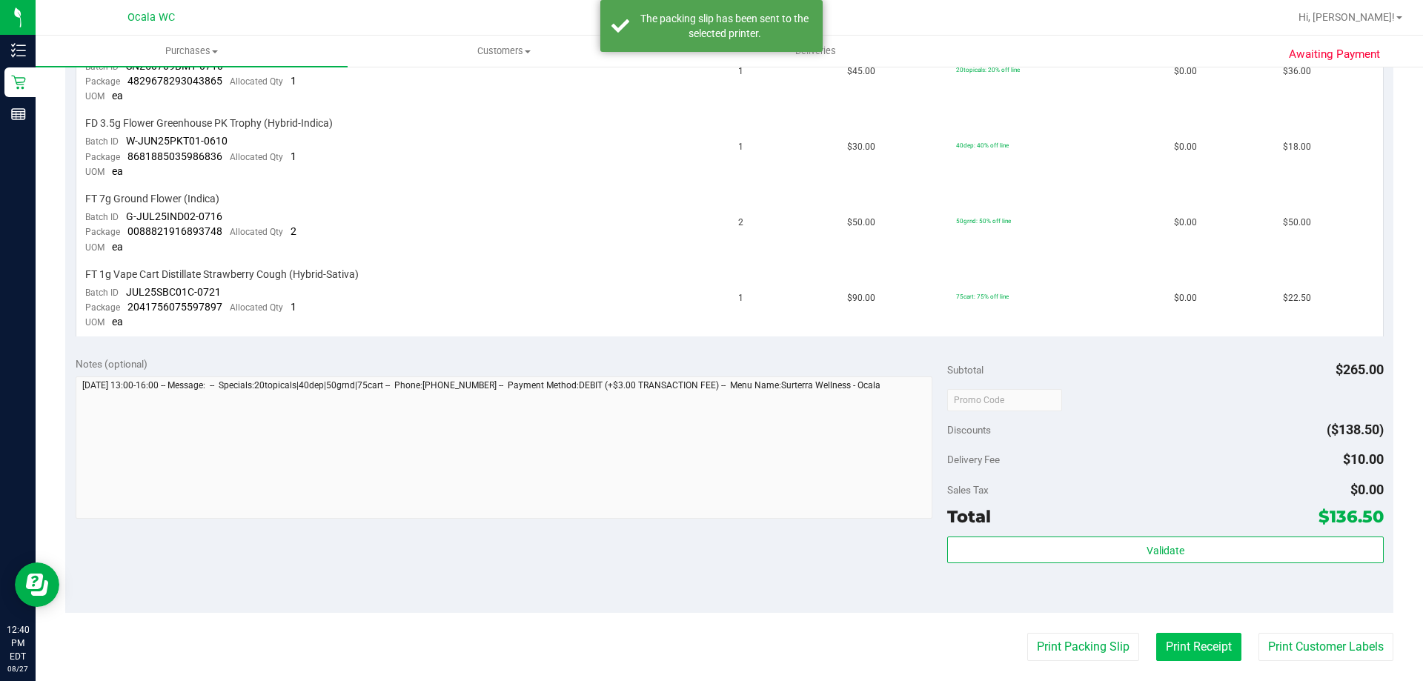
click at [1192, 649] on button "Print Receipt" at bounding box center [1198, 647] width 85 height 28
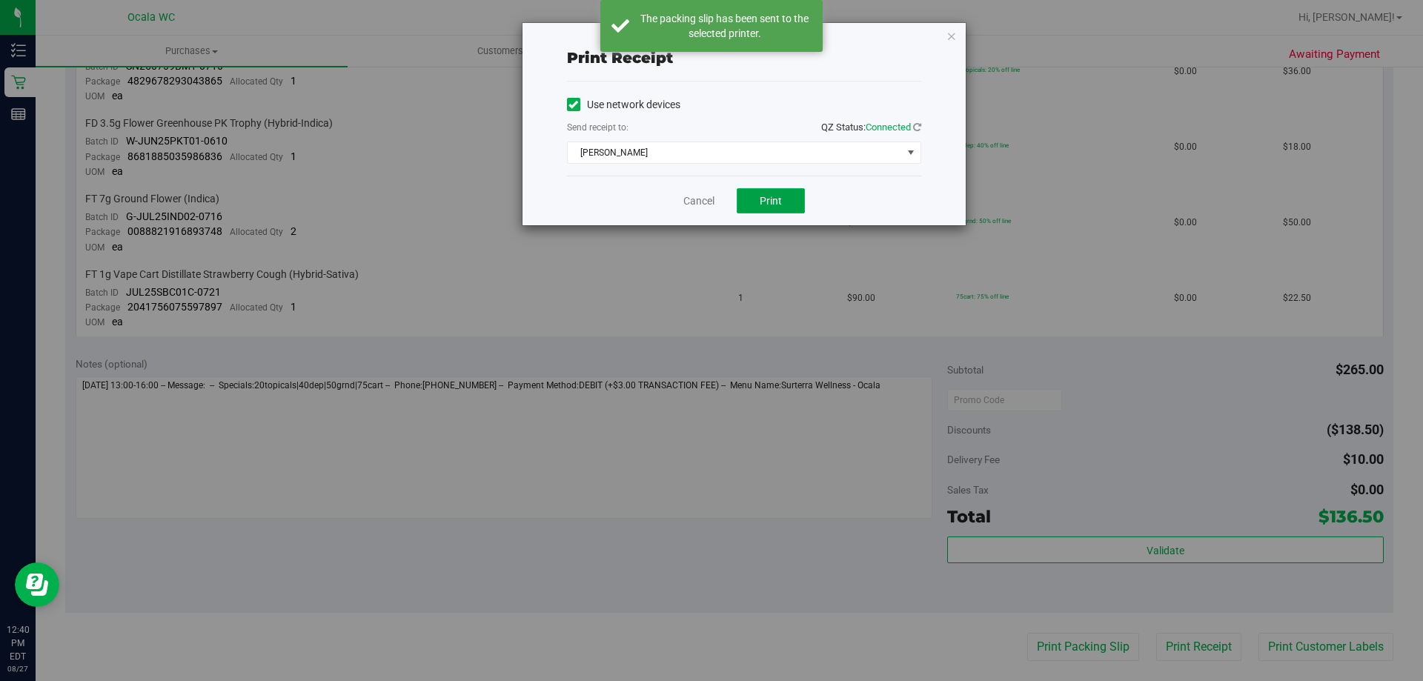
click at [750, 209] on button "Print" at bounding box center [771, 200] width 68 height 25
click at [694, 202] on link "Cancel" at bounding box center [698, 201] width 31 height 16
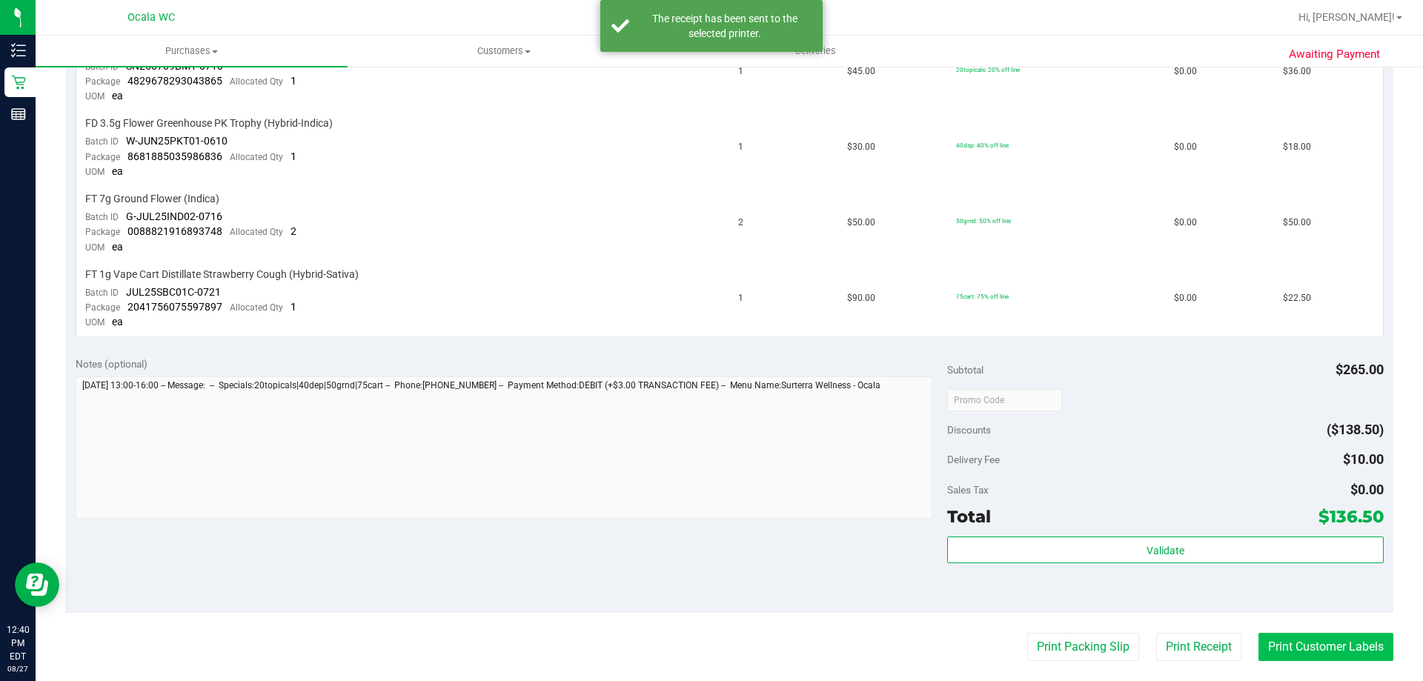
click at [1277, 649] on button "Print Customer Labels" at bounding box center [1325, 647] width 135 height 28
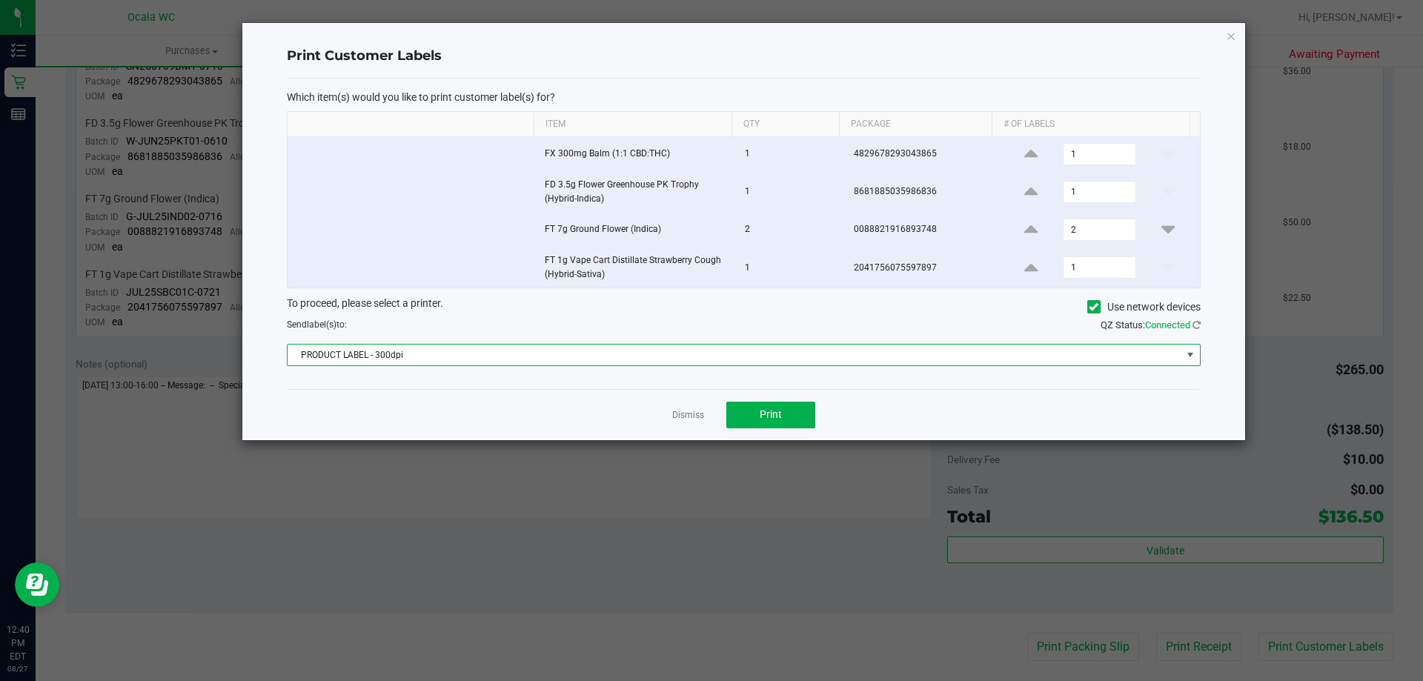
click at [1119, 355] on span "PRODUCT LABEL - 300dpi" at bounding box center [735, 355] width 894 height 21
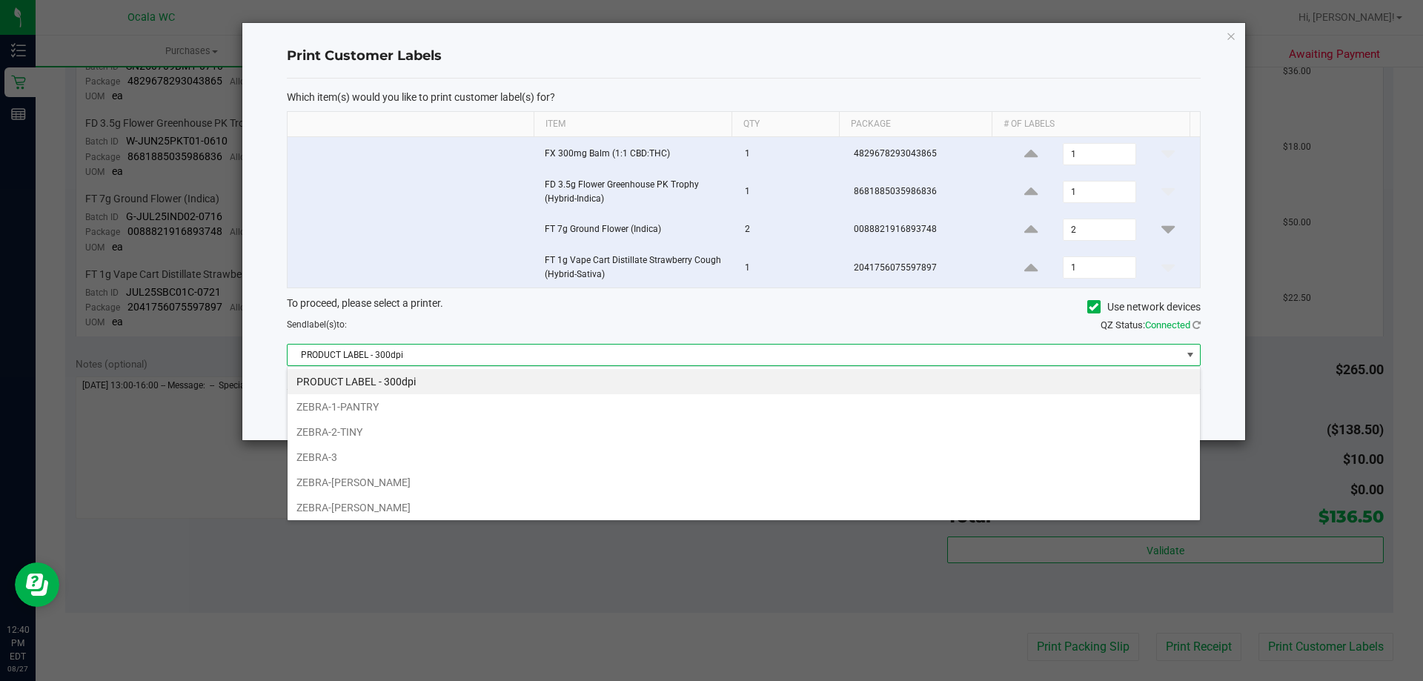
scroll to position [22, 913]
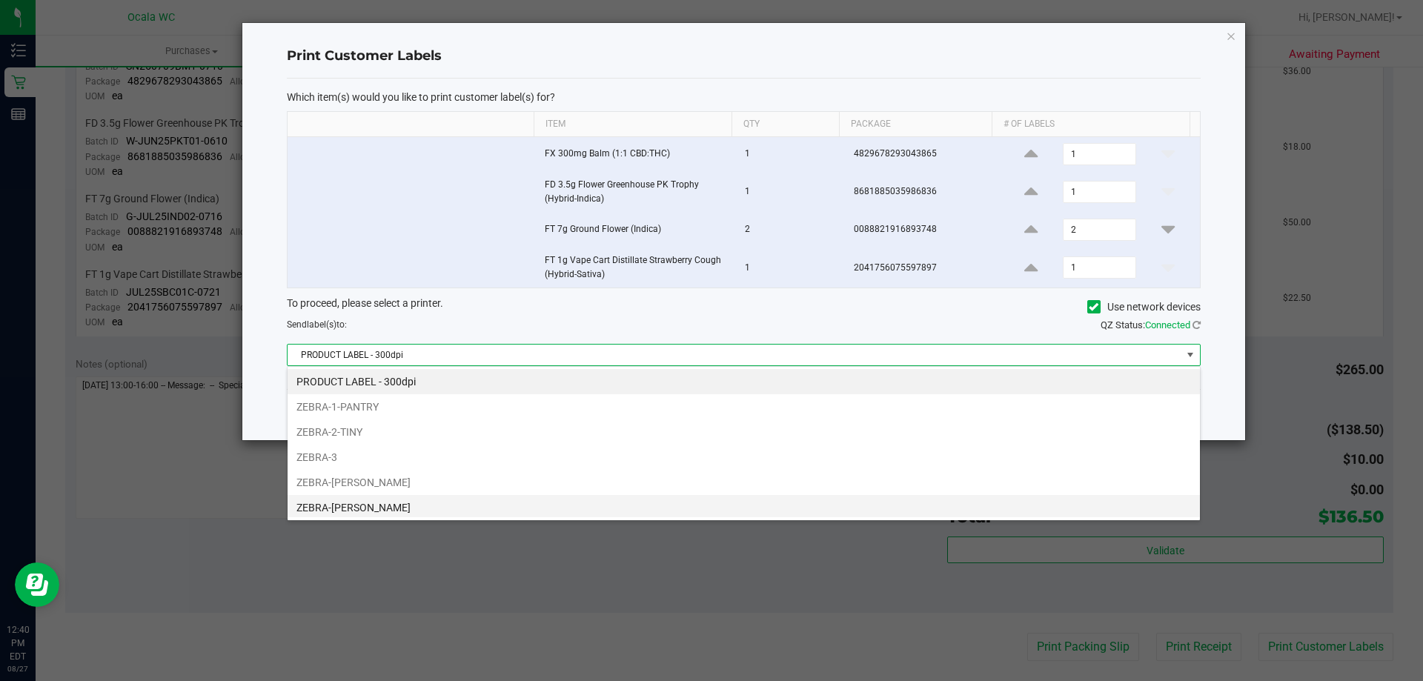
click at [351, 502] on li "ZEBRA-GROVER" at bounding box center [744, 507] width 912 height 25
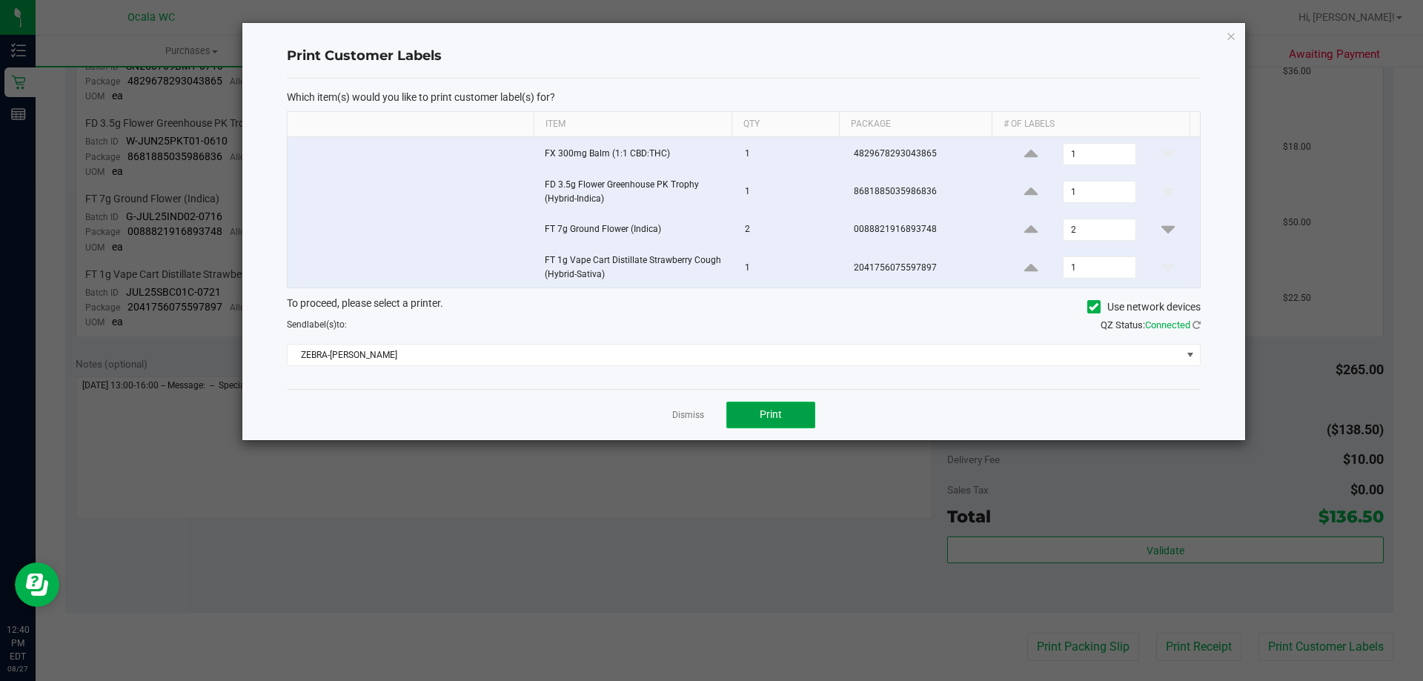
click at [778, 420] on span "Print" at bounding box center [771, 414] width 22 height 12
click at [683, 416] on link "Dismiss" at bounding box center [688, 415] width 32 height 13
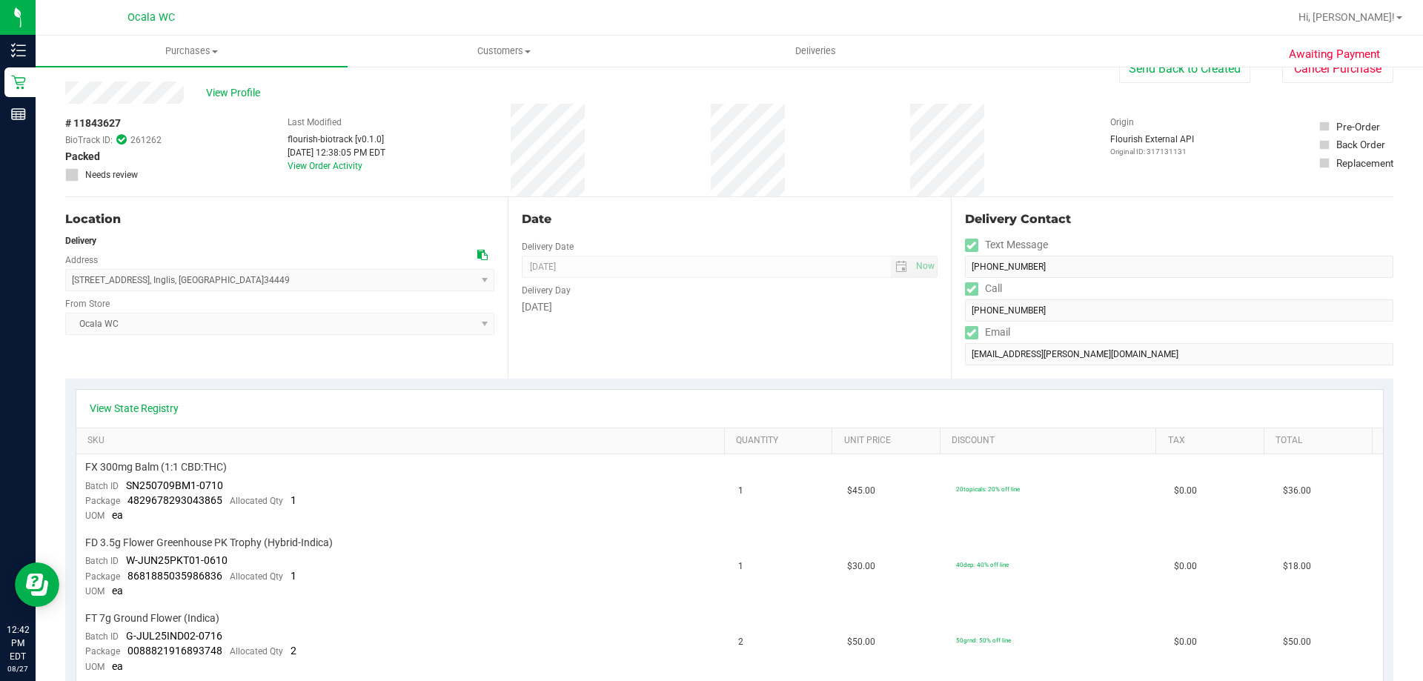
scroll to position [0, 0]
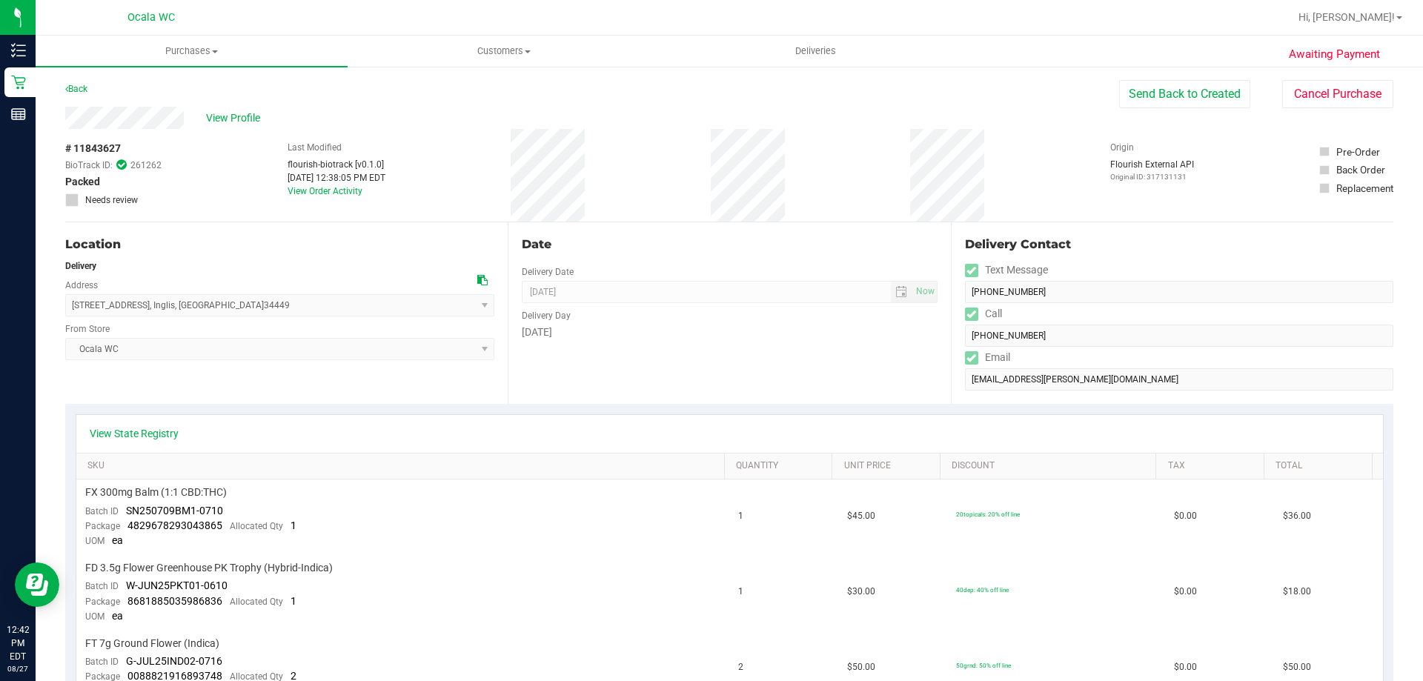
click at [437, 119] on div "View Profile" at bounding box center [592, 118] width 1054 height 22
click at [325, 190] on link "View Order Activity" at bounding box center [325, 191] width 75 height 10
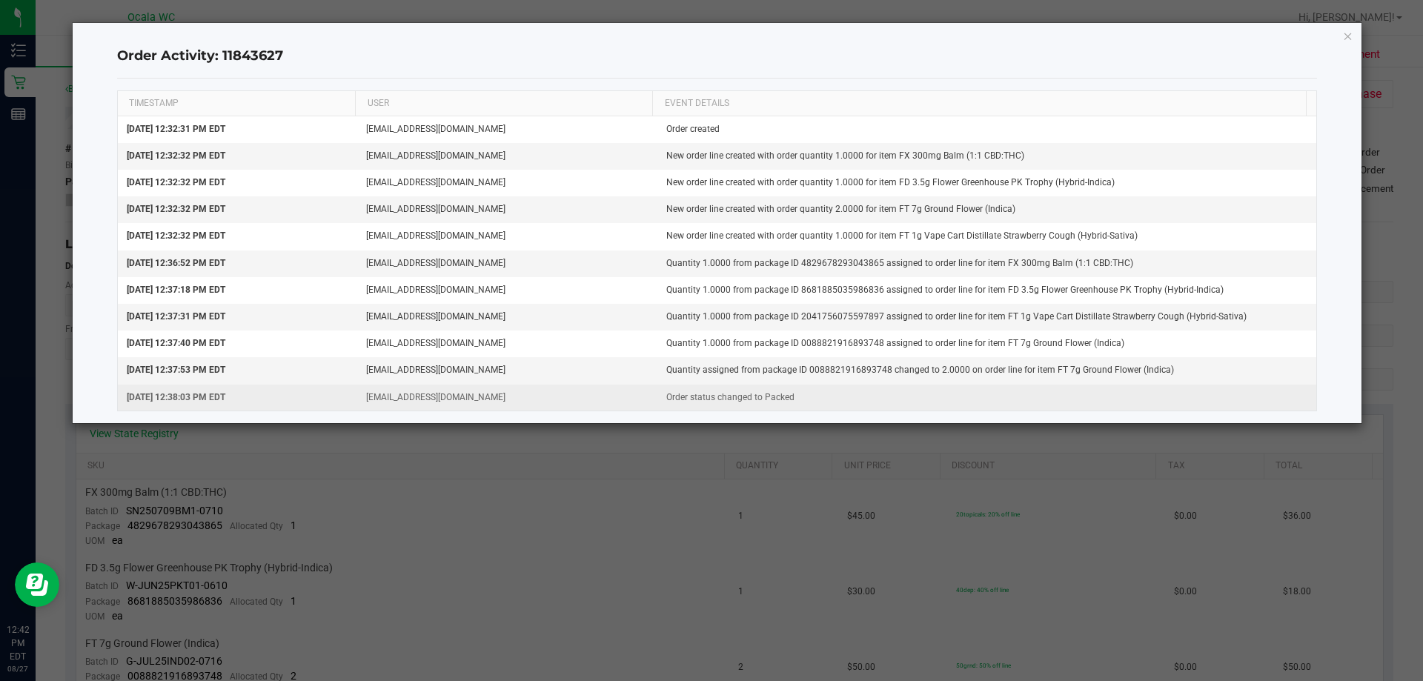
click at [962, 403] on td "Order status changed to Packed" at bounding box center [987, 398] width 660 height 26
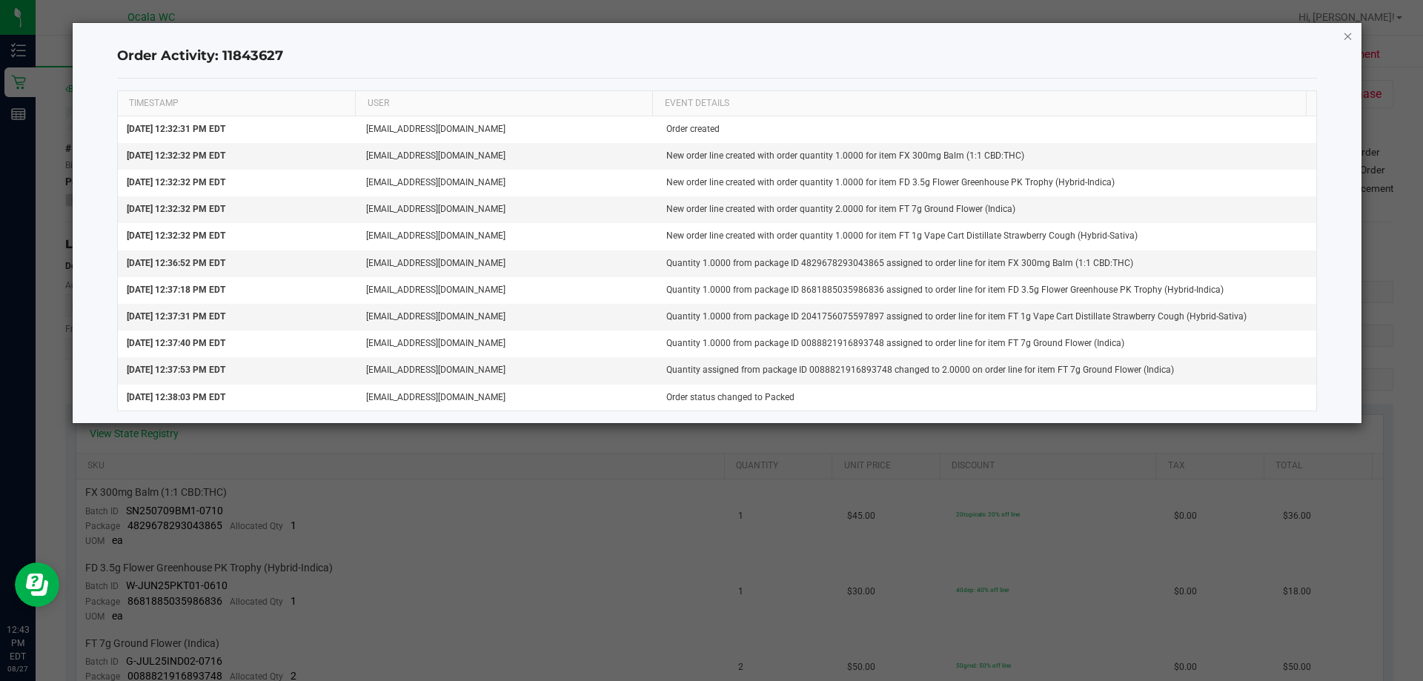
click at [1350, 30] on icon "button" at bounding box center [1348, 36] width 10 height 18
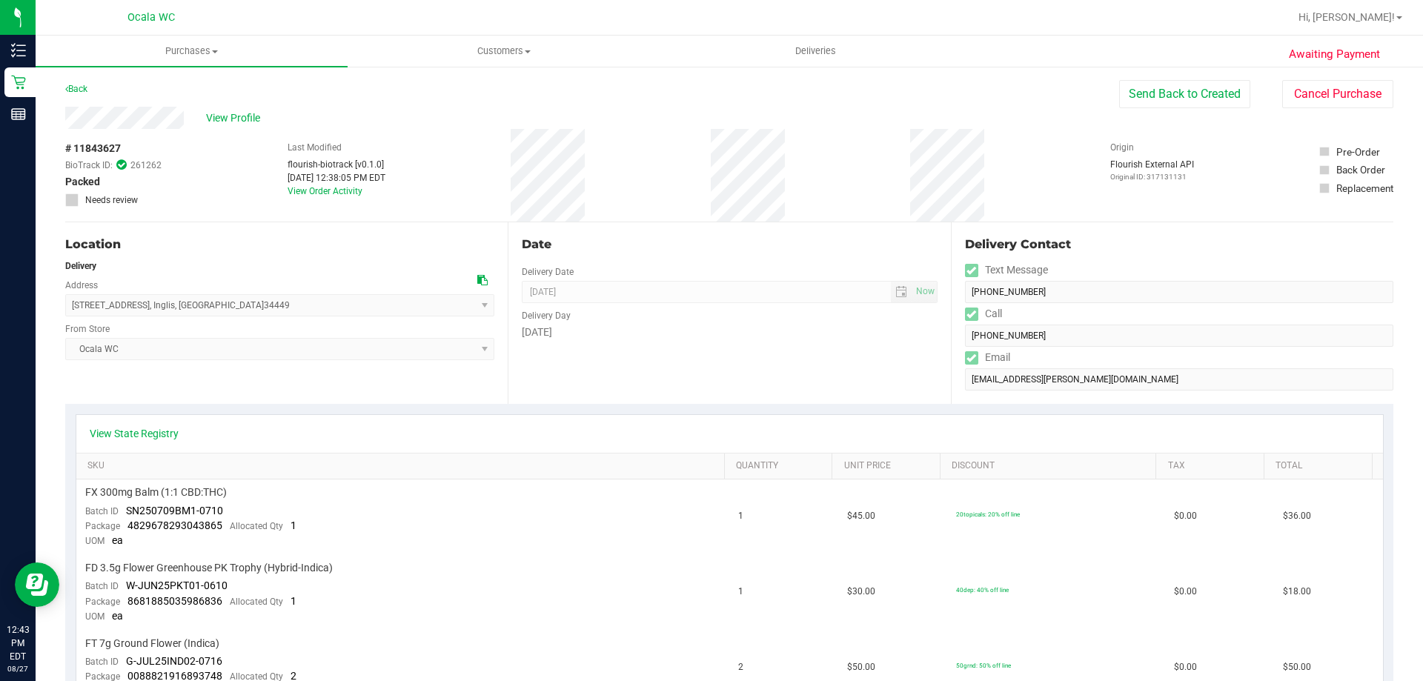
click at [506, 146] on div "# 11843627 BioTrack ID: 261262 Packed Needs review Last Modified flourish-biotr…" at bounding box center [729, 175] width 1328 height 93
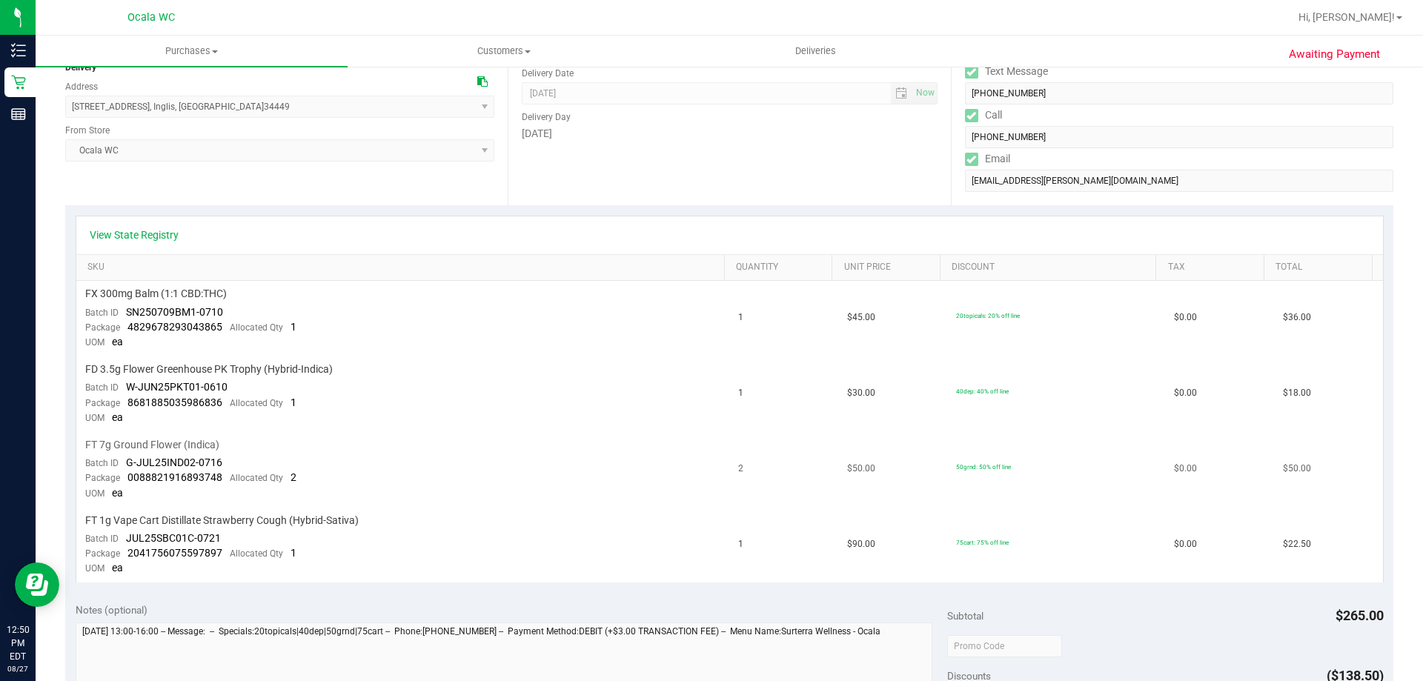
scroll to position [222, 0]
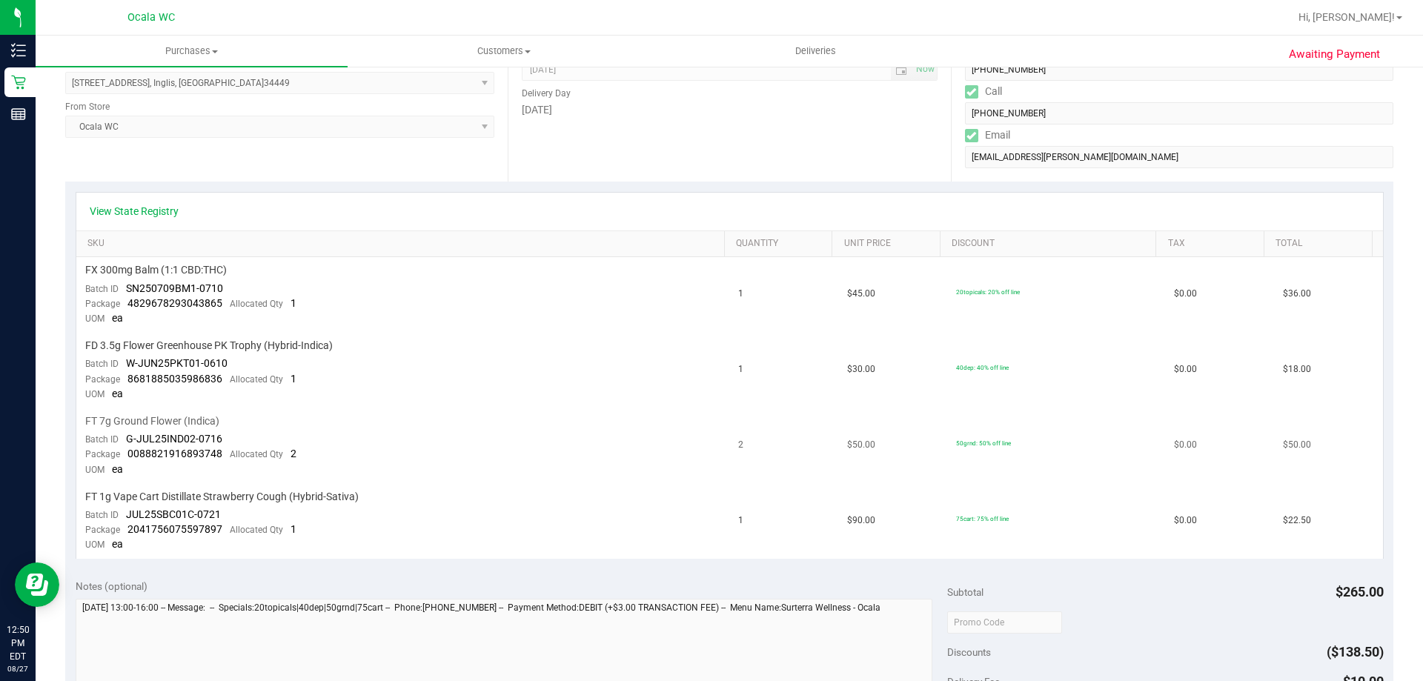
click at [510, 448] on td "FT 7g Ground Flower (Indica) Batch ID G-JUL25IND02-0716 Package 008882191689374…" at bounding box center [403, 446] width 654 height 76
click at [848, 139] on div "Date Delivery Date 08/27/2025 Now 08/27/2025 08:00 AM Now Delivery Day Wednesday" at bounding box center [729, 91] width 442 height 182
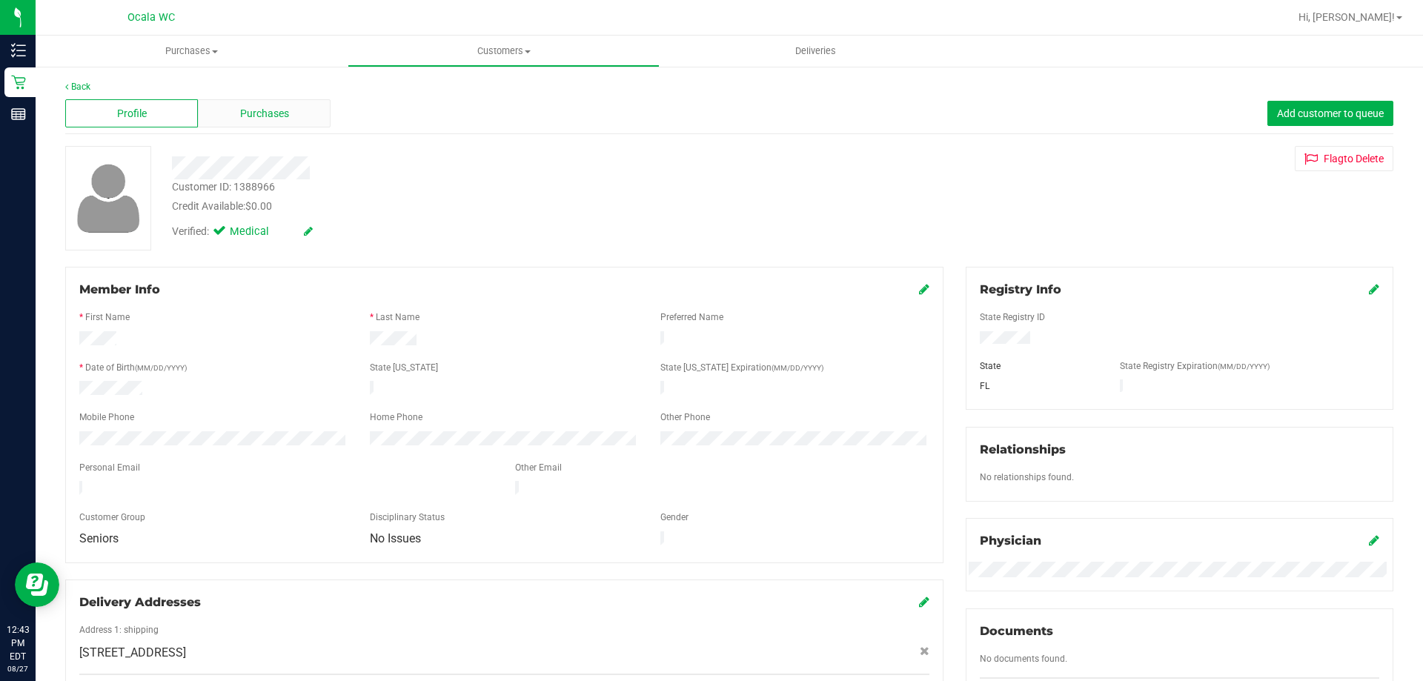
click at [264, 113] on span "Purchases" at bounding box center [264, 114] width 49 height 16
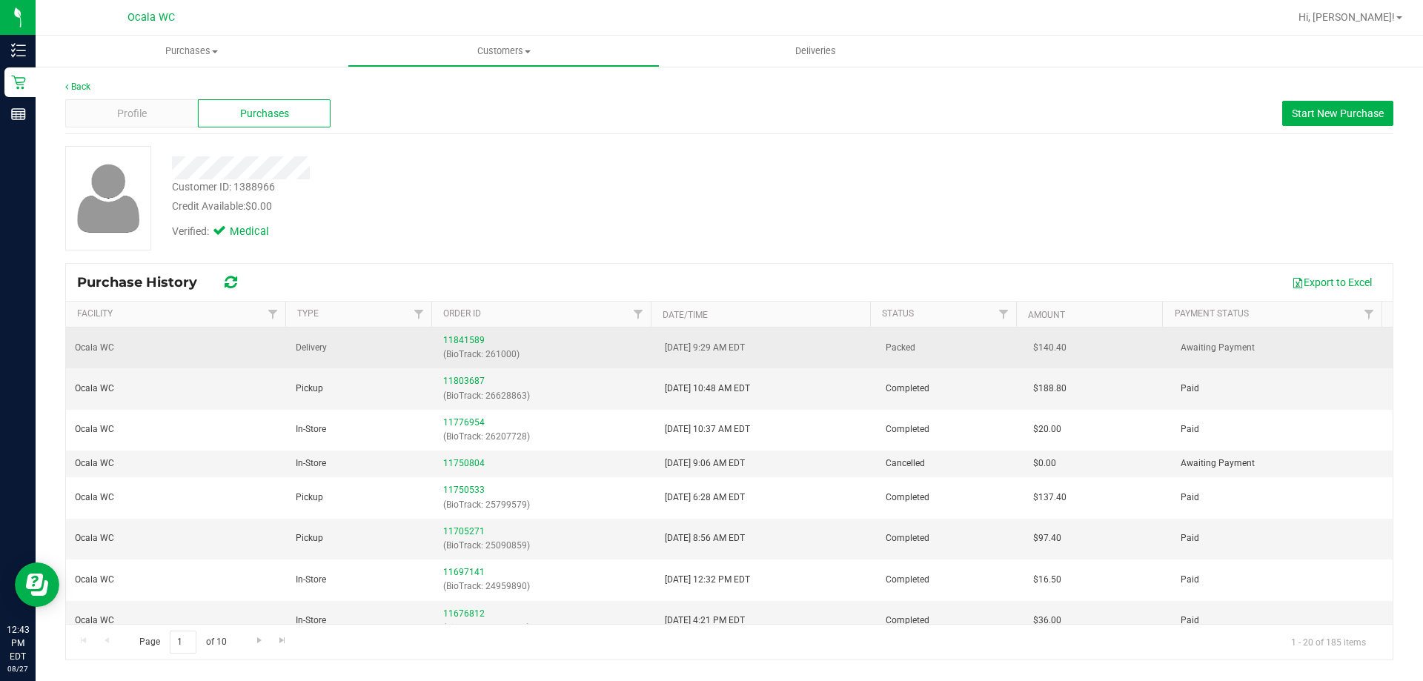
click at [457, 333] on div "11841589 (BioTrack: 261000)" at bounding box center [544, 347] width 203 height 28
click at [457, 339] on link "11841589" at bounding box center [464, 340] width 42 height 10
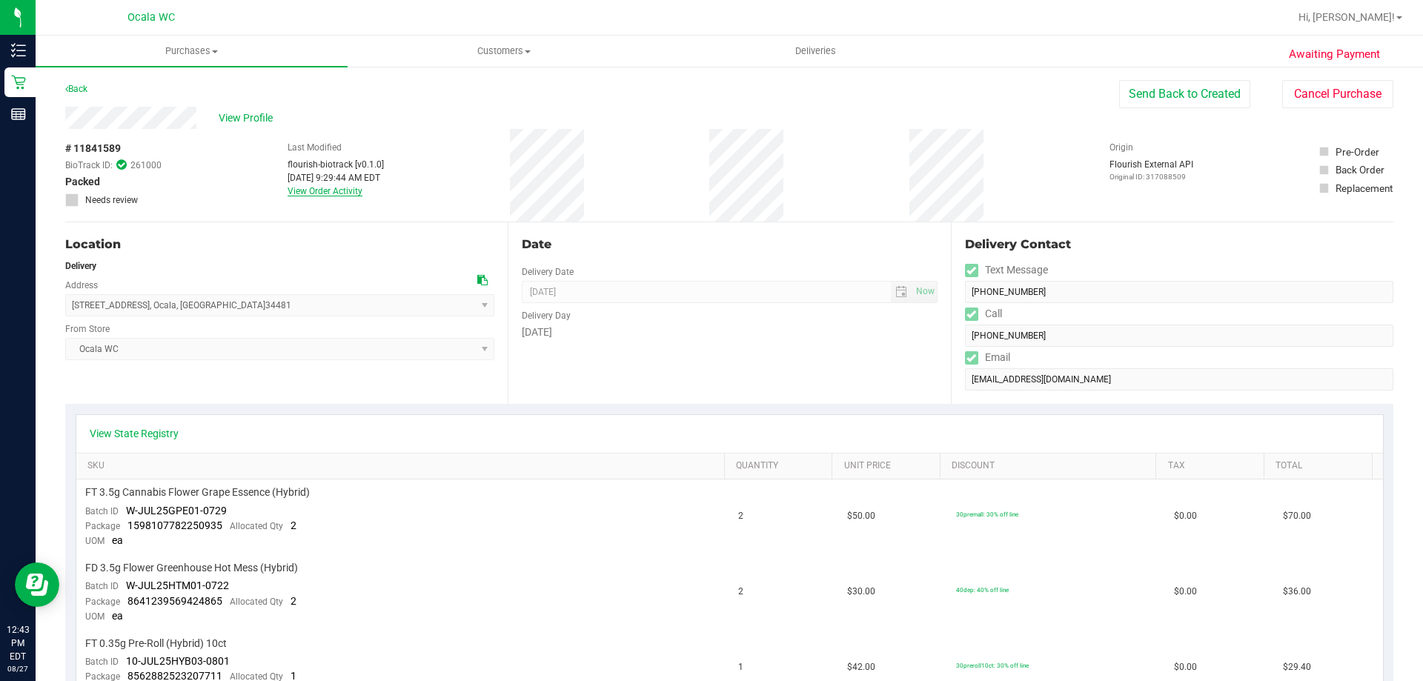
click at [343, 191] on link "View Order Activity" at bounding box center [325, 191] width 75 height 10
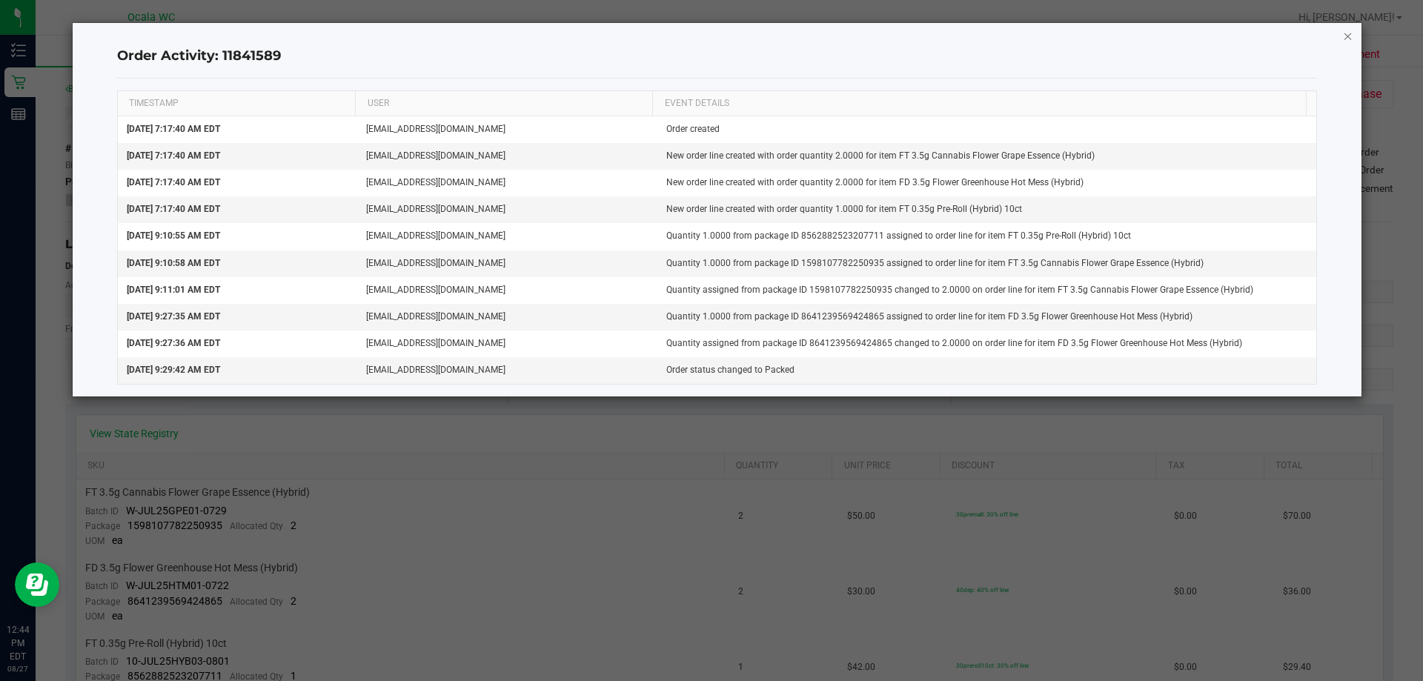
click at [1344, 36] on icon "button" at bounding box center [1348, 36] width 10 height 18
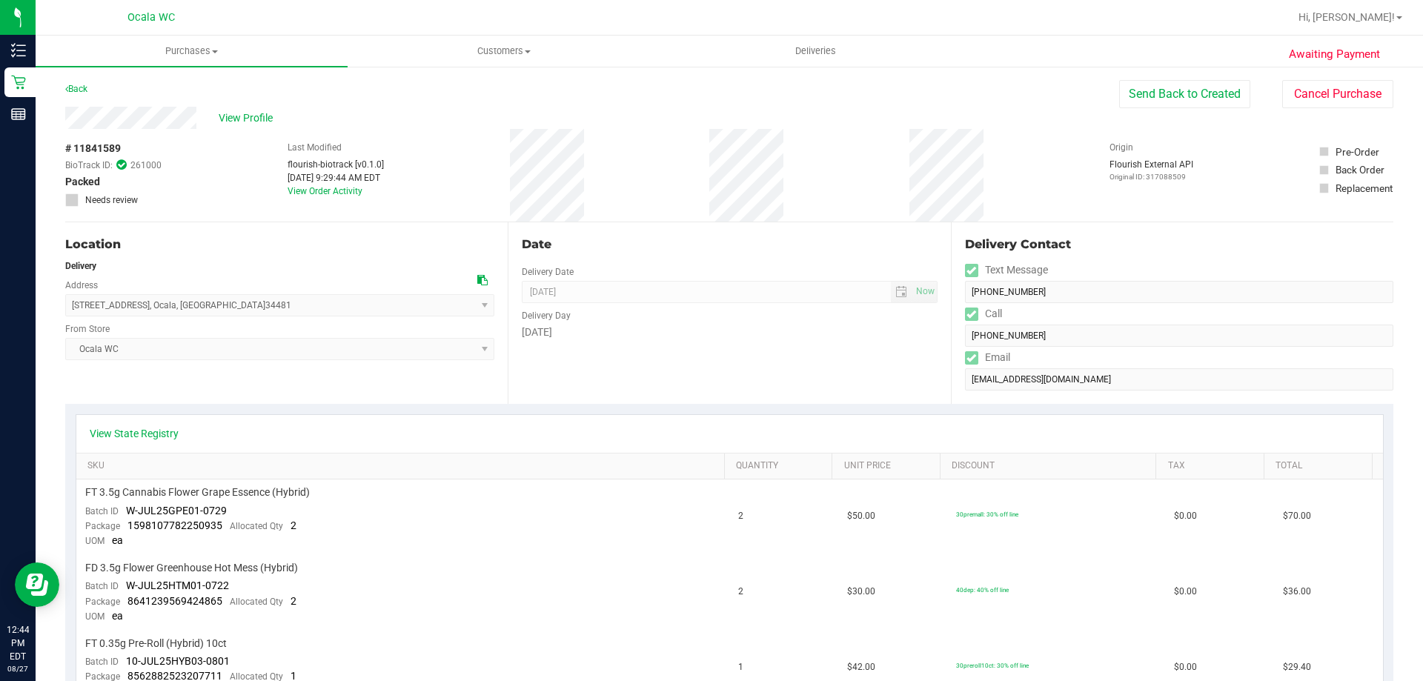
click at [876, 102] on div "Back Send Back to Created Cancel Purchase" at bounding box center [729, 93] width 1328 height 27
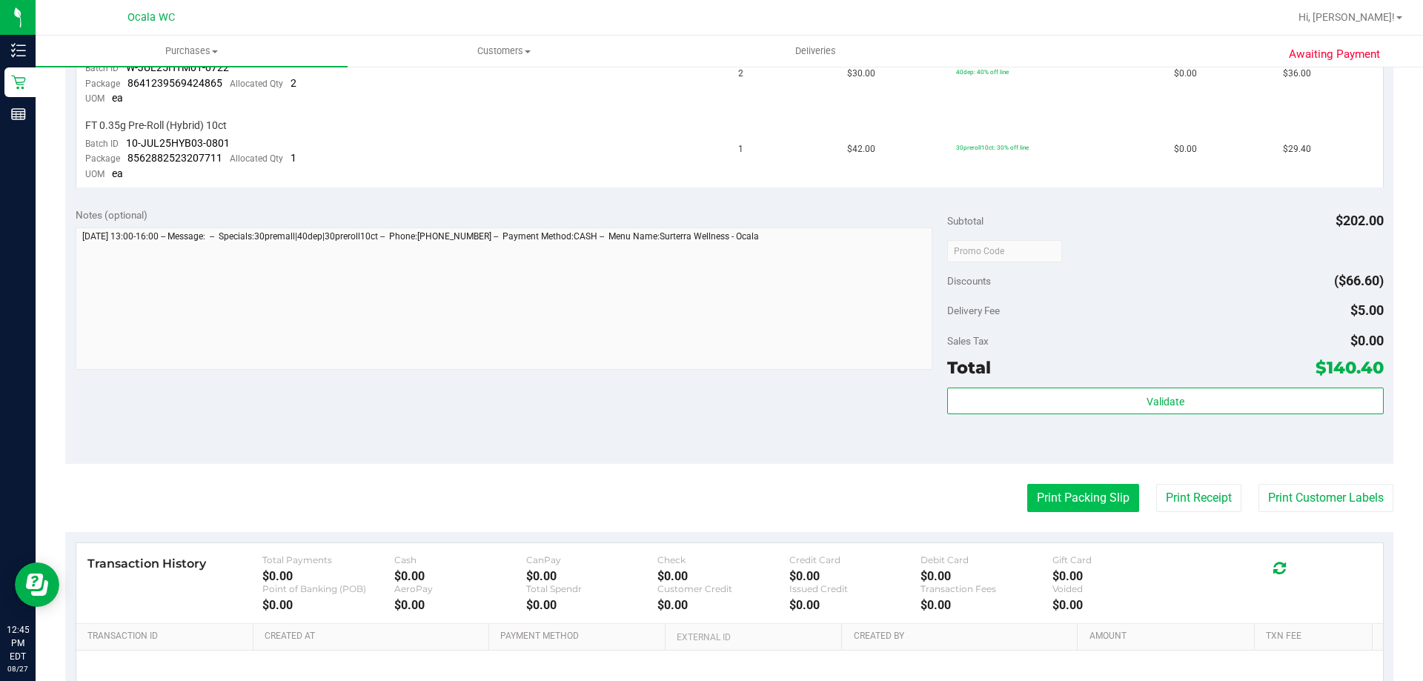
scroll to position [519, 0]
drag, startPoint x: 927, startPoint y: 482, endPoint x: 1140, endPoint y: 521, distance: 216.2
click at [928, 482] on purchase-details "Back Send Back to Created Cancel Purchase View Profile # 11841589 BioTrack ID: …" at bounding box center [729, 184] width 1328 height 1247
click at [1127, 458] on div "Notes (optional) Subtotal $202.00 Discounts ($66.60) Delivery Fee $5.00 Sales T…" at bounding box center [729, 329] width 1328 height 267
click at [1203, 458] on div "Notes (optional) Subtotal $202.00 Discounts ($66.60) Delivery Fee $5.00 Sales T…" at bounding box center [729, 329] width 1328 height 267
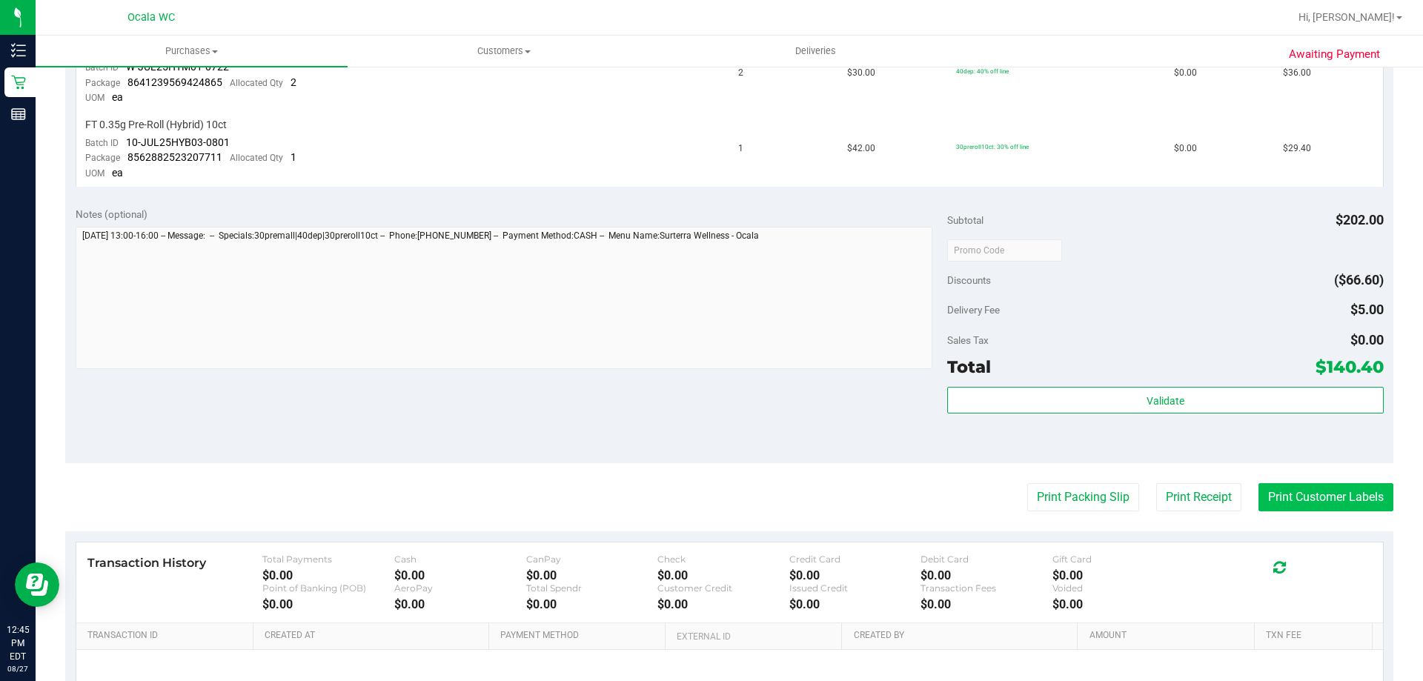
click at [1304, 500] on button "Print Customer Labels" at bounding box center [1325, 497] width 135 height 28
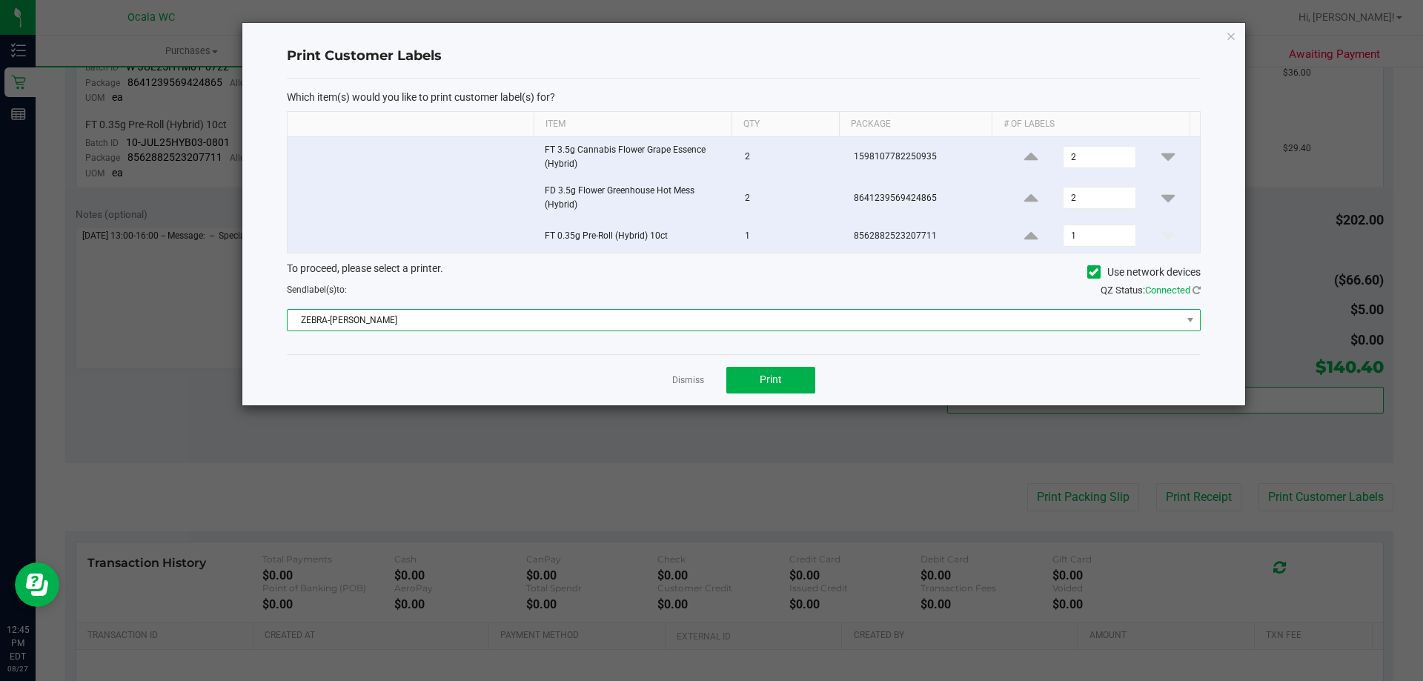
click at [442, 322] on span "ZEBRA-GROVER" at bounding box center [735, 320] width 894 height 21
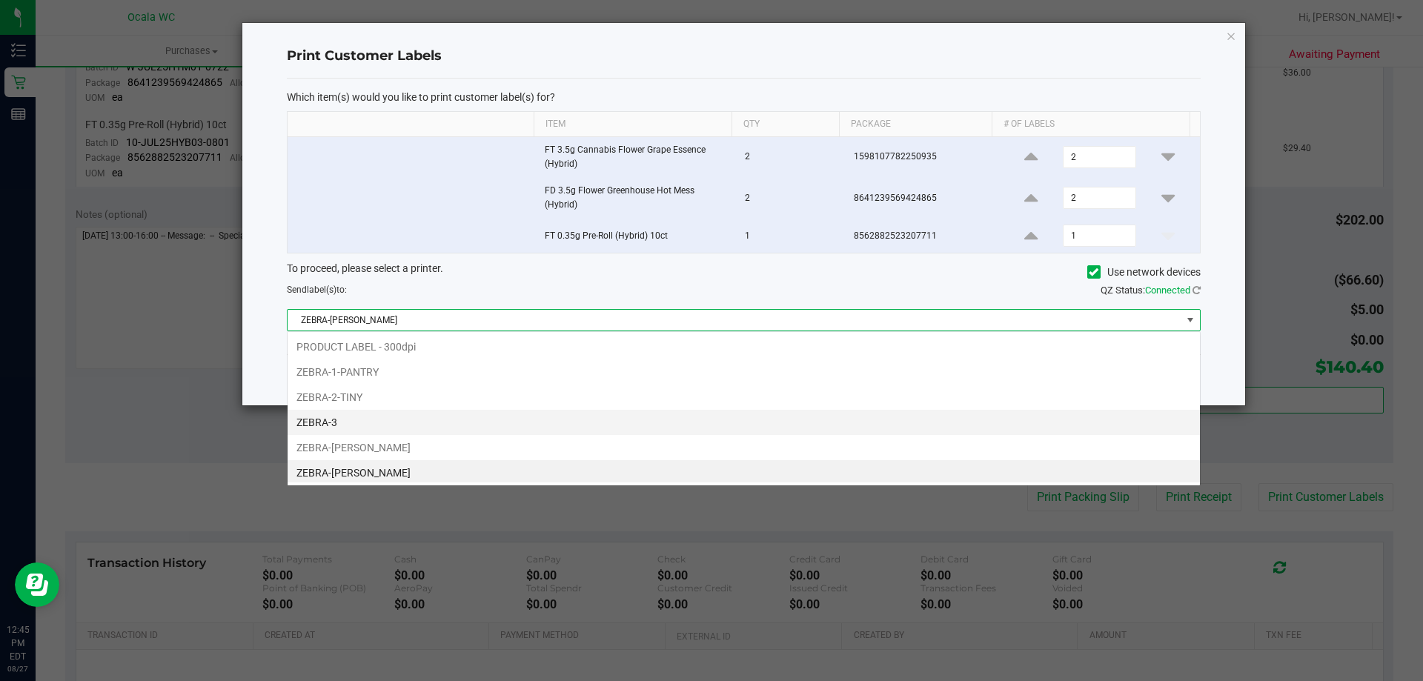
scroll to position [3, 0]
click at [525, 470] on li "ZEBRA-GROVER" at bounding box center [744, 469] width 912 height 25
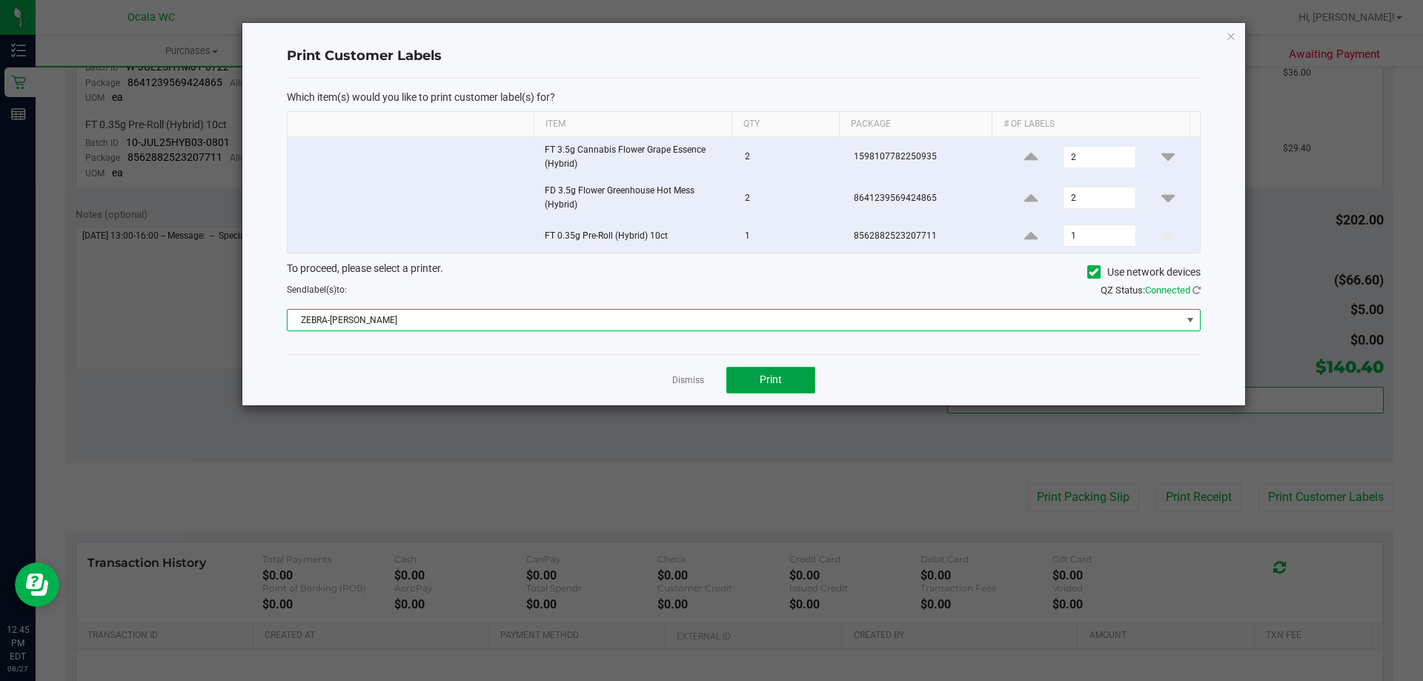
click at [764, 374] on span "Print" at bounding box center [771, 380] width 22 height 12
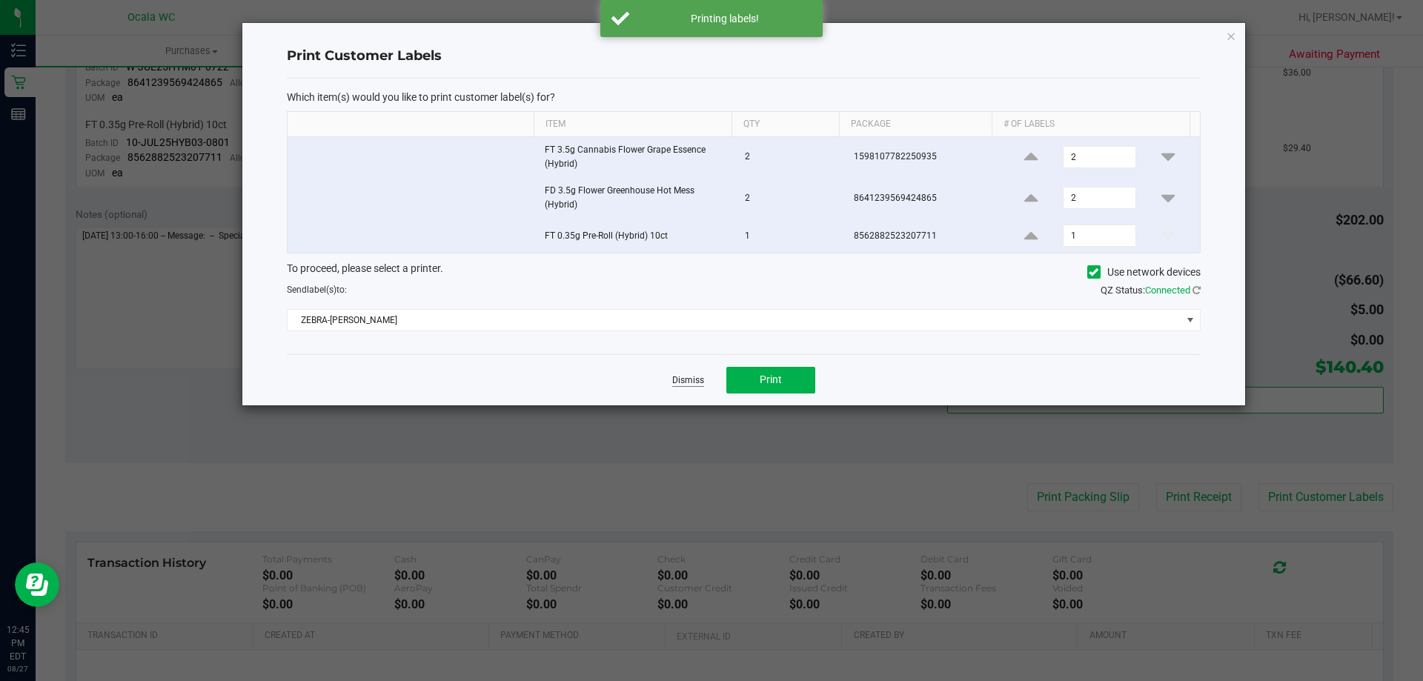
click at [691, 382] on link "Dismiss" at bounding box center [688, 380] width 32 height 13
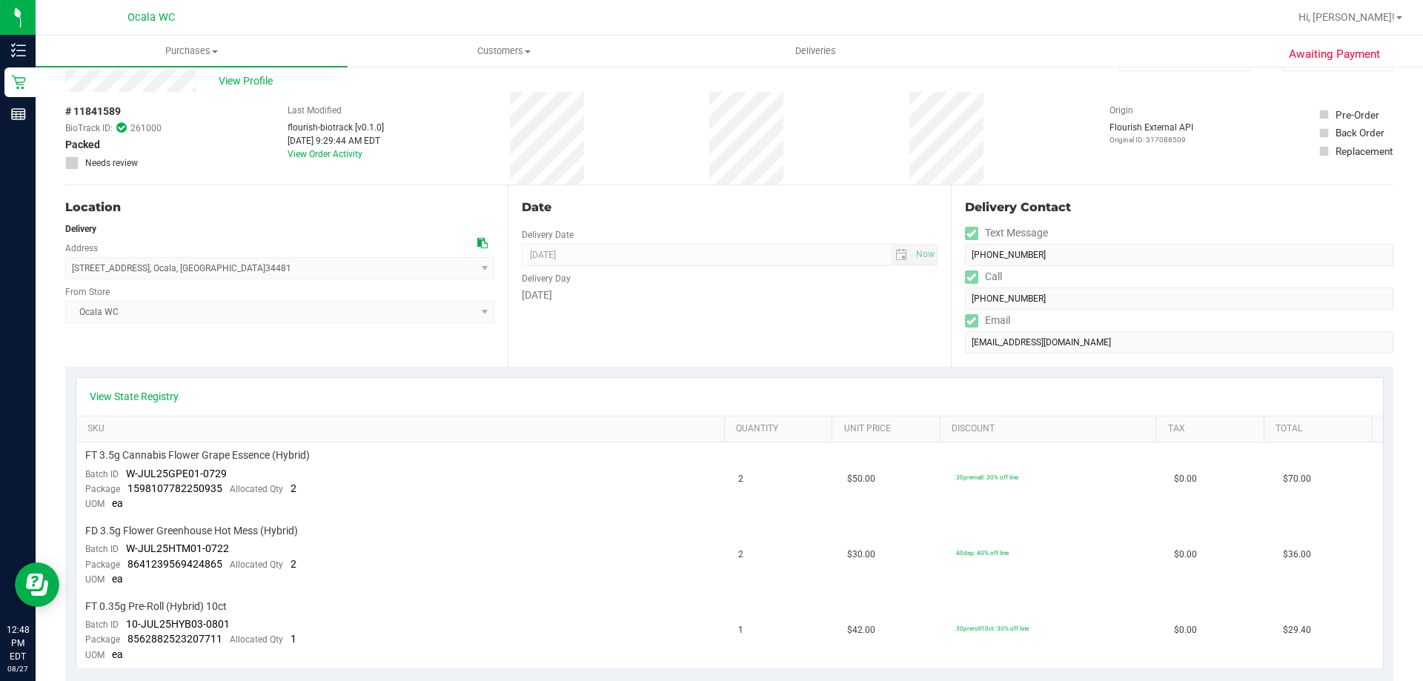
scroll to position [0, 0]
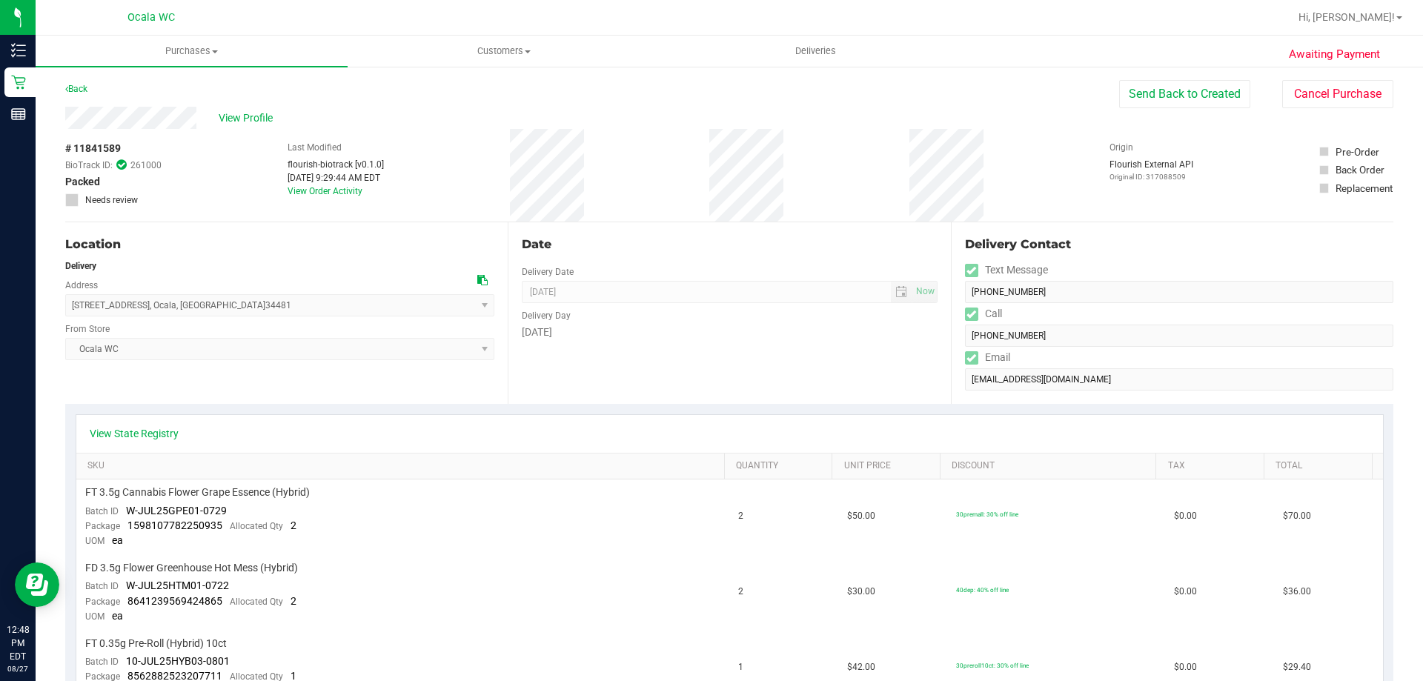
click at [454, 119] on div "View Profile" at bounding box center [592, 118] width 1054 height 22
click at [396, 103] on div "Back Send Back to Created Cancel Purchase" at bounding box center [729, 93] width 1328 height 27
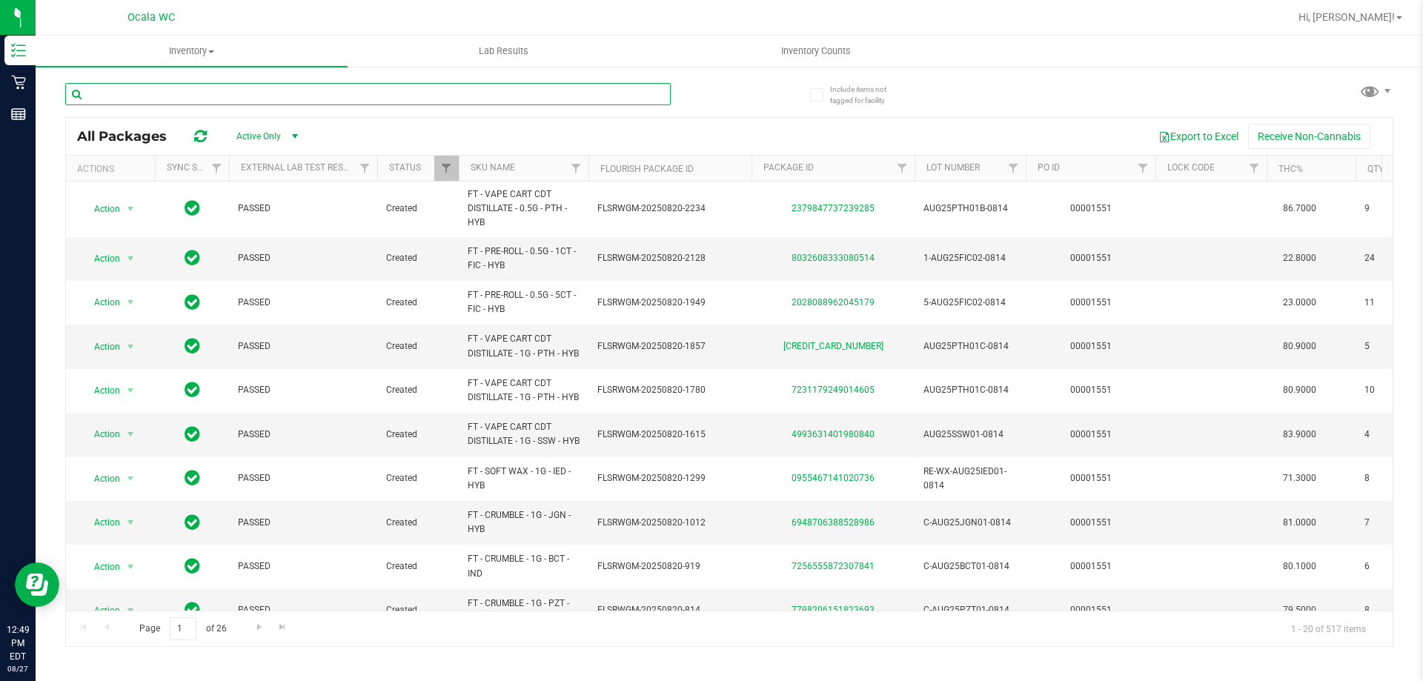
click at [577, 97] on input "text" at bounding box center [367, 94] width 605 height 22
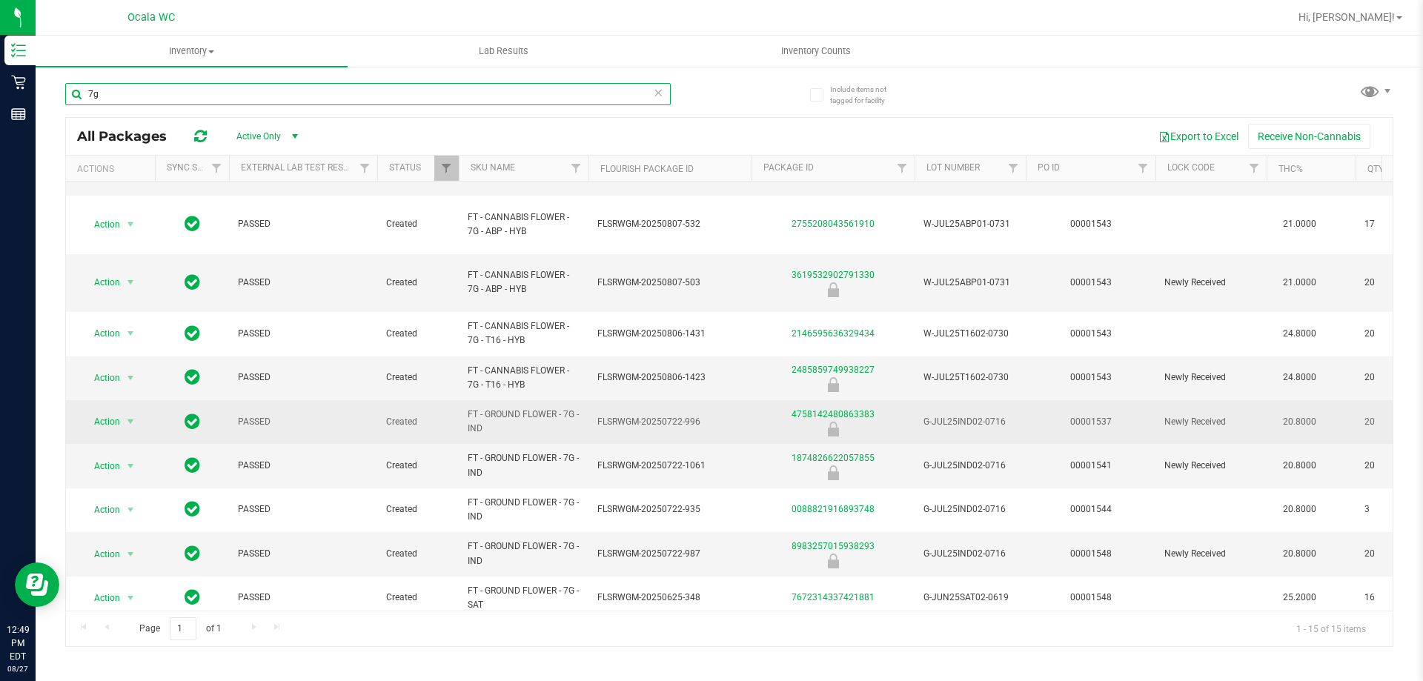
scroll to position [265, 0]
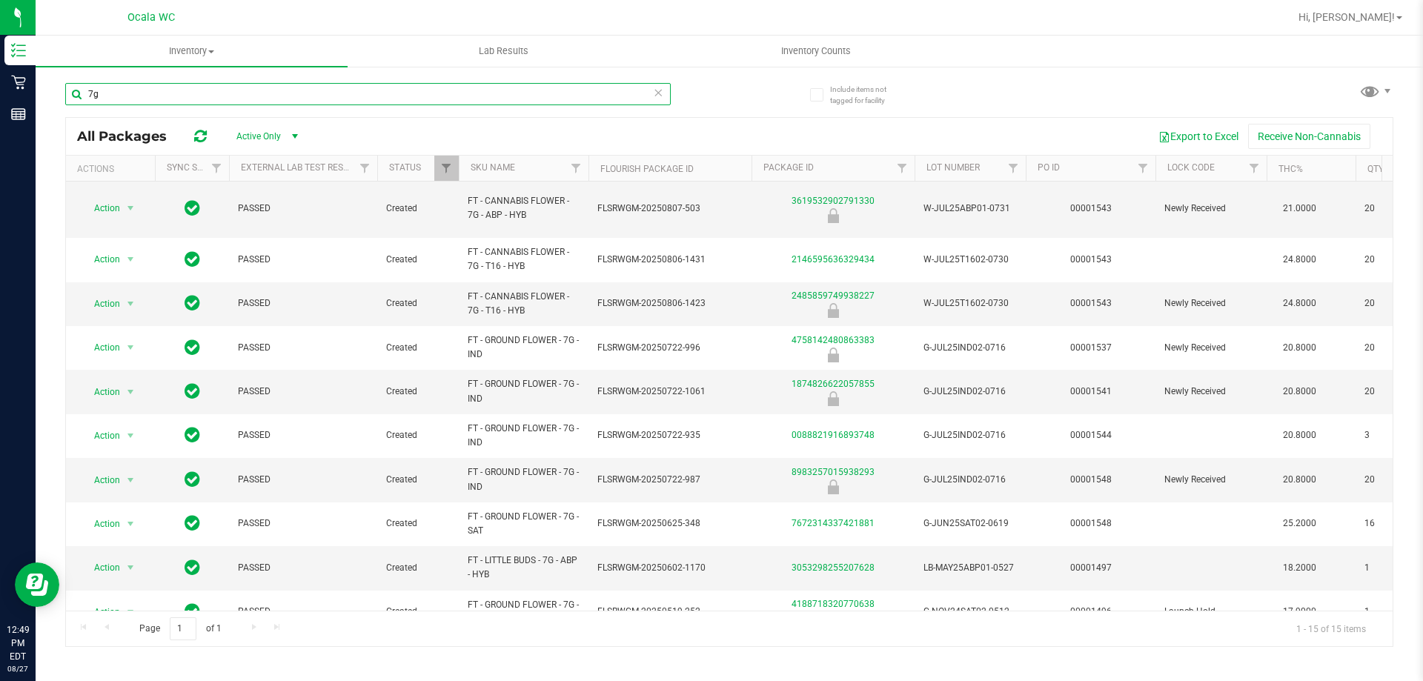
type input "7g"
drag, startPoint x: 783, startPoint y: 611, endPoint x: 784, endPoint y: 602, distance: 9.0
click at [784, 602] on div "All Packages Active Only Active Only Lab Samples Locked All External Internal E…" at bounding box center [729, 382] width 1328 height 530
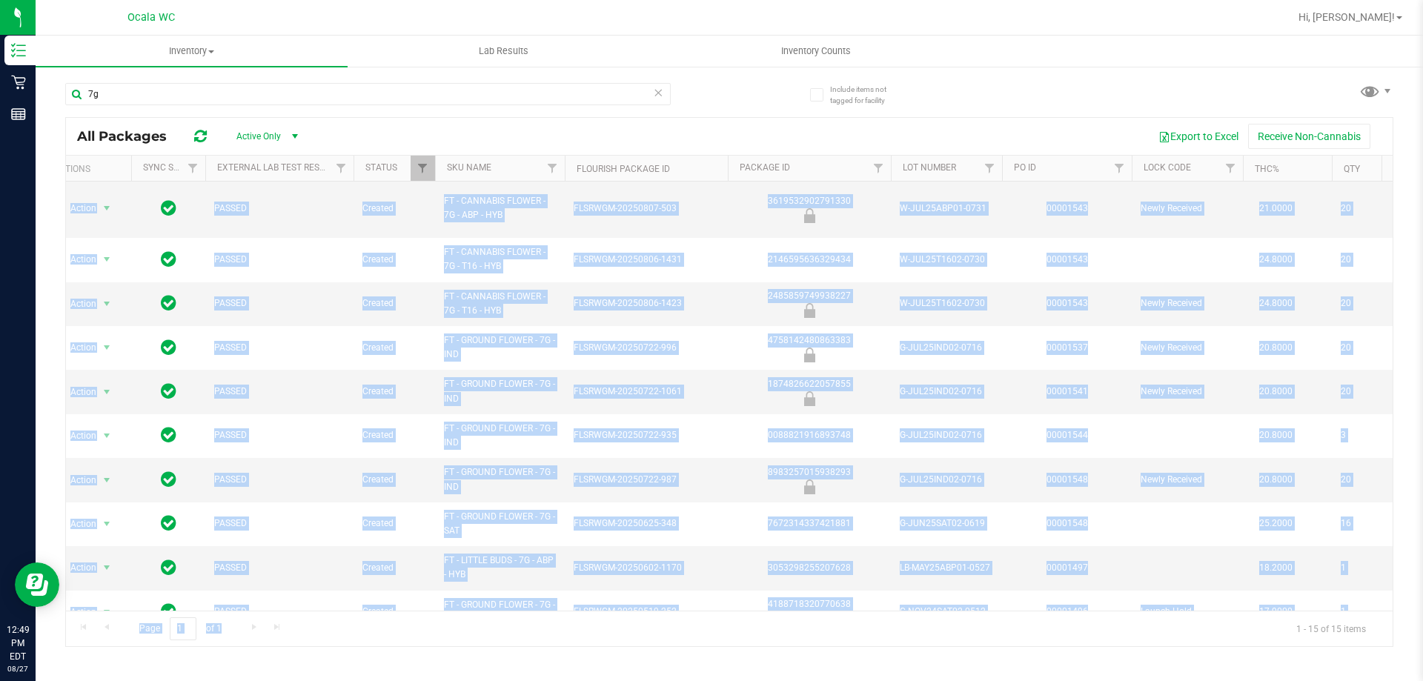
scroll to position [0, 103]
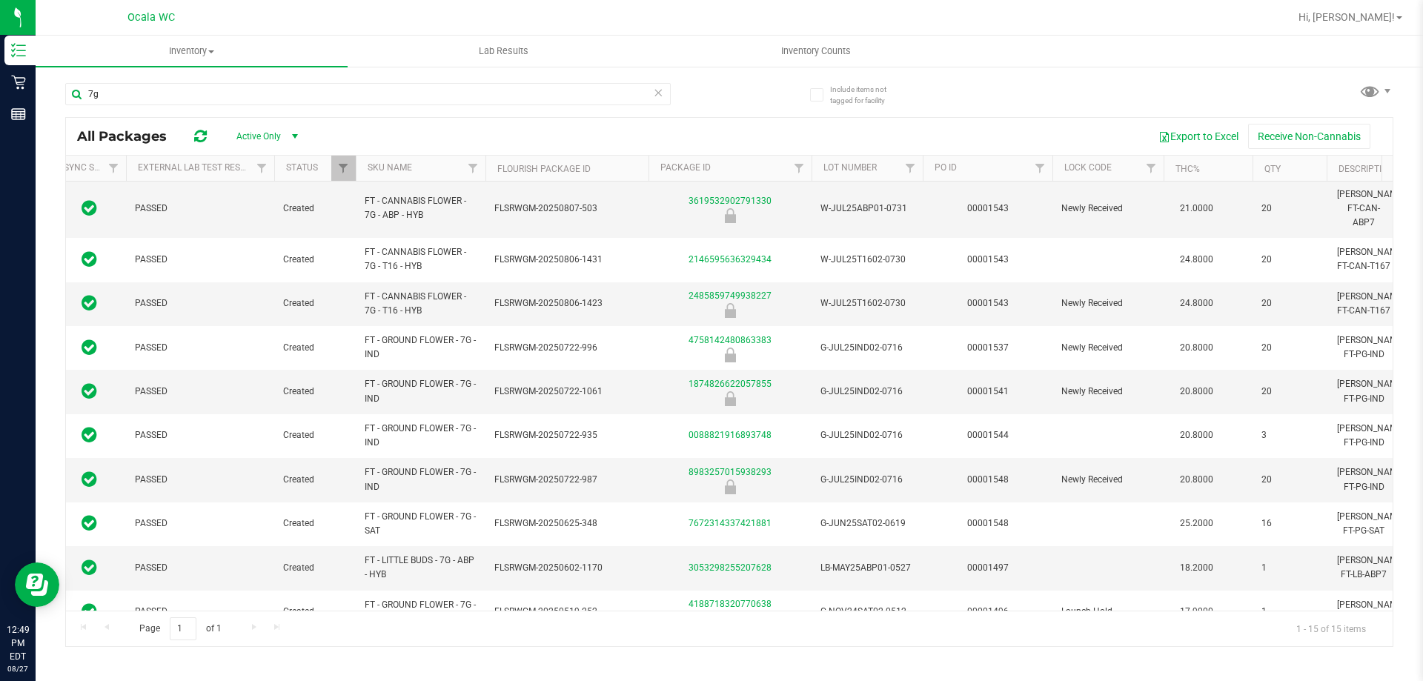
click at [870, 641] on div "Page 1 of 1 1 - 15 of 15 items" at bounding box center [729, 629] width 1327 height 36
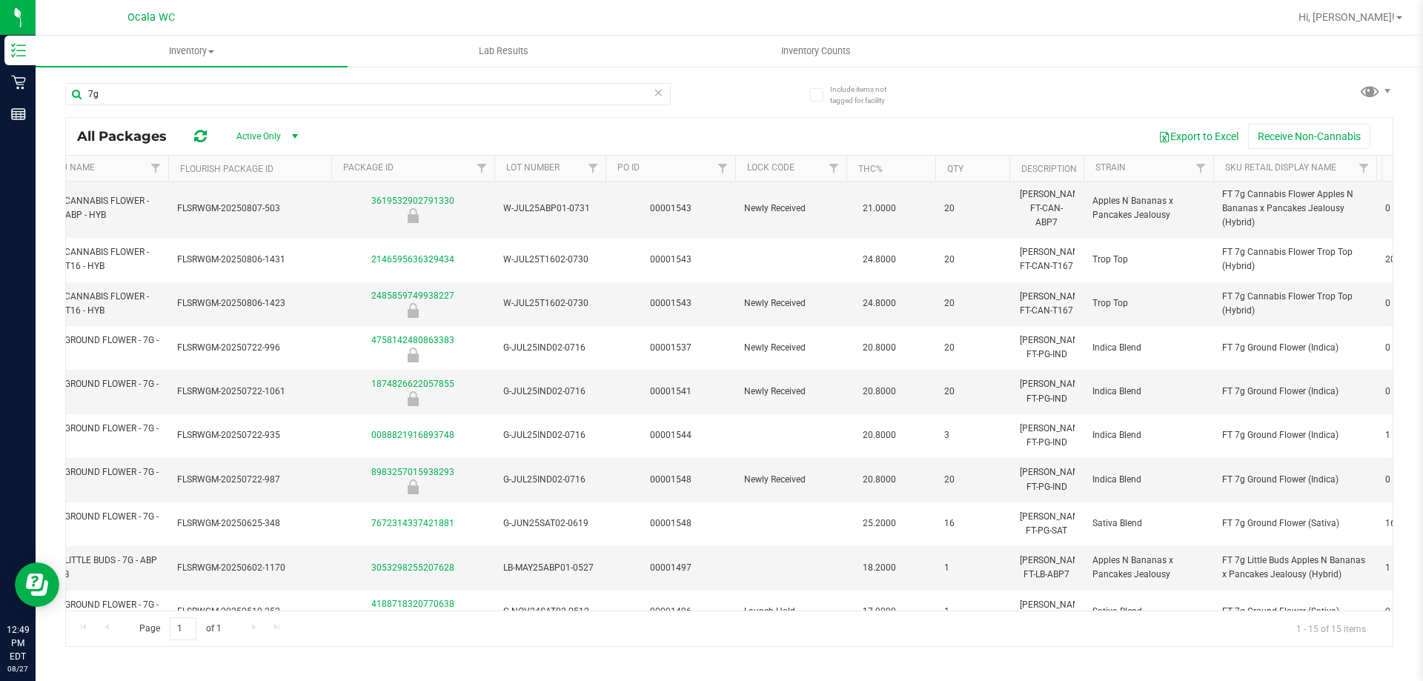
scroll to position [0, 0]
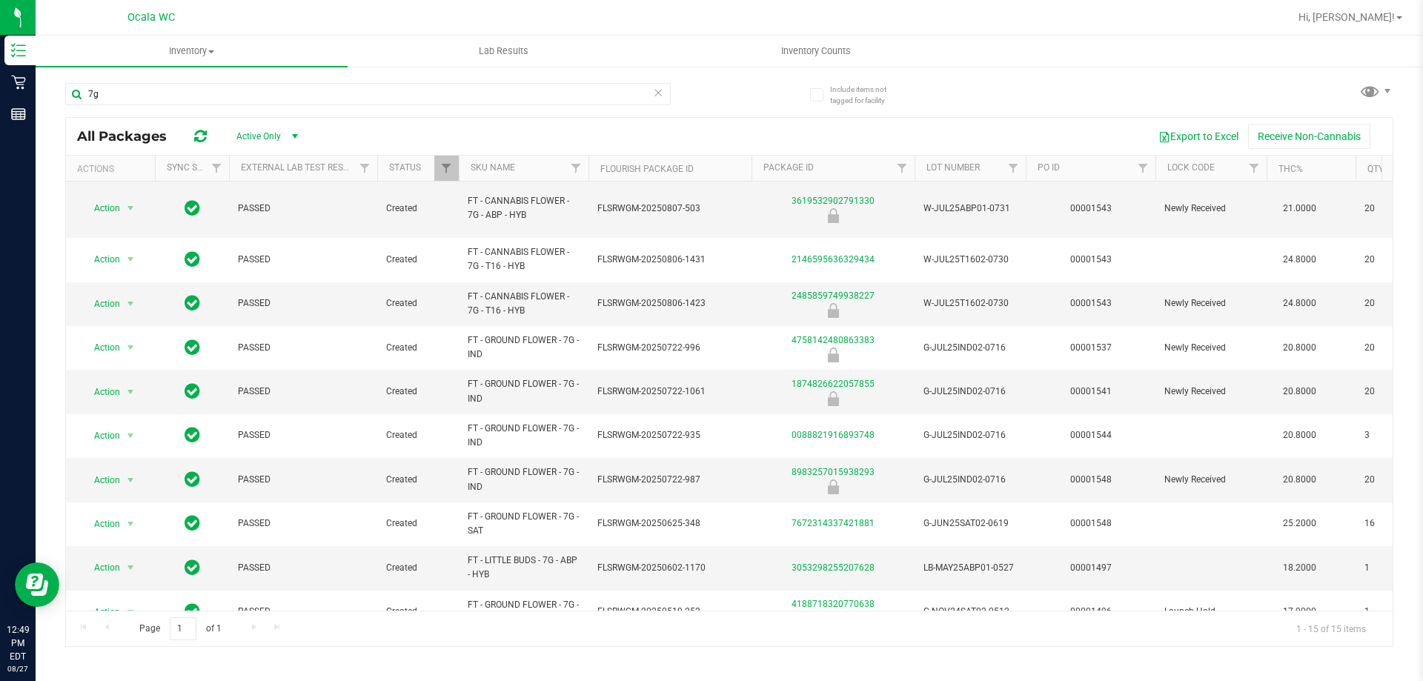
click at [1018, 90] on div "7g All Packages Active Only Active Only Lab Samples Locked All External Interna…" at bounding box center [729, 358] width 1328 height 578
click at [1049, 93] on div "7g All Packages Active Only Active Only Lab Samples Locked All External Interna…" at bounding box center [729, 358] width 1328 height 578
